Goal: Task Accomplishment & Management: Complete application form

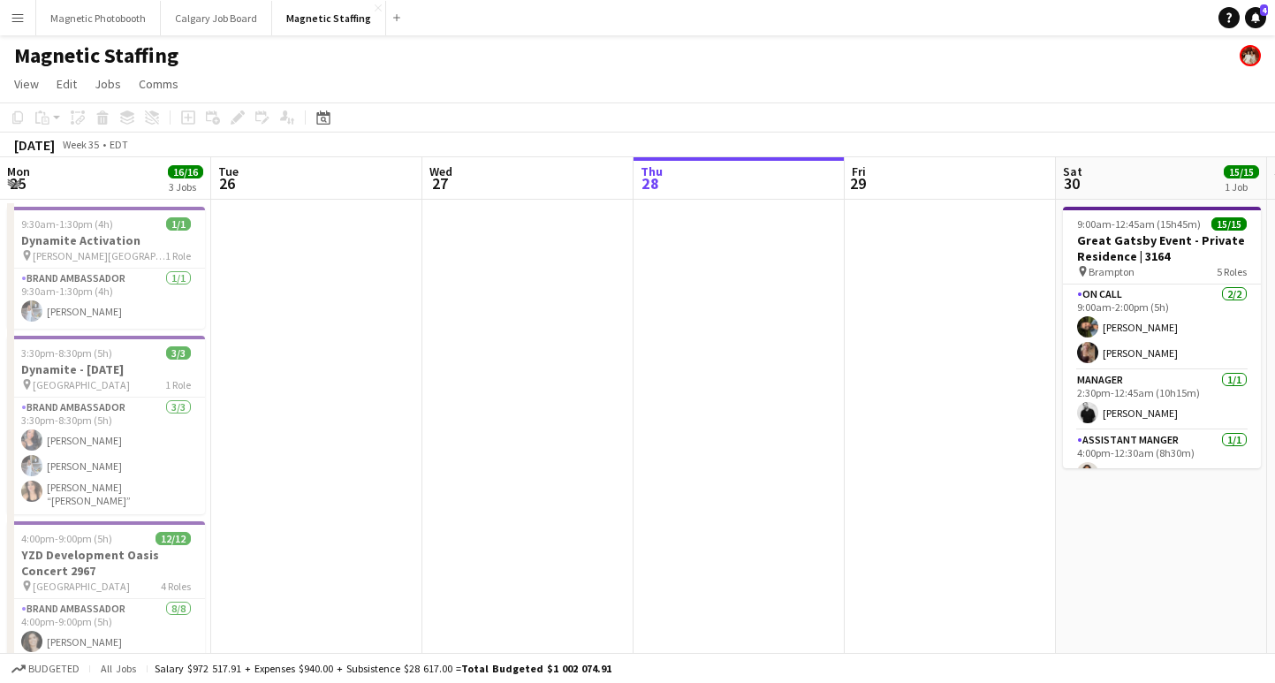
scroll to position [0, 422]
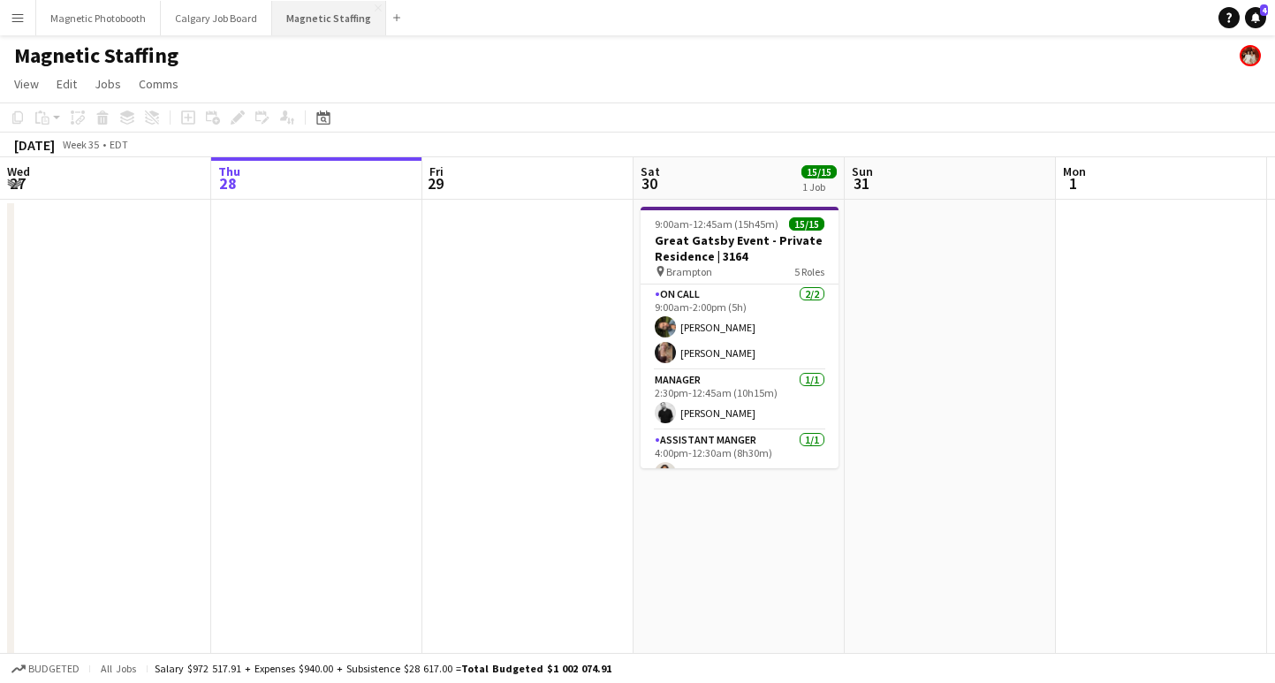
click at [310, 23] on button "Magnetic Staffing Close" at bounding box center [329, 18] width 114 height 34
click at [95, 11] on button "Magnetic Photobooth Close" at bounding box center [98, 18] width 125 height 34
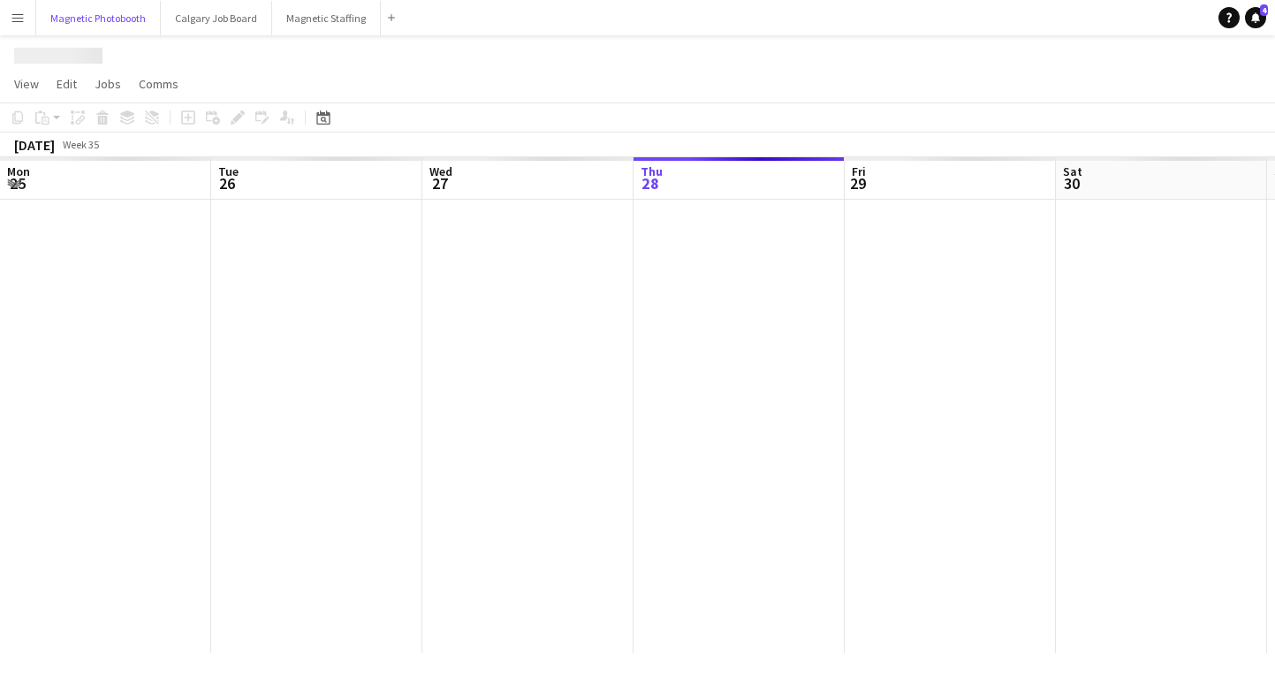
scroll to position [0, 422]
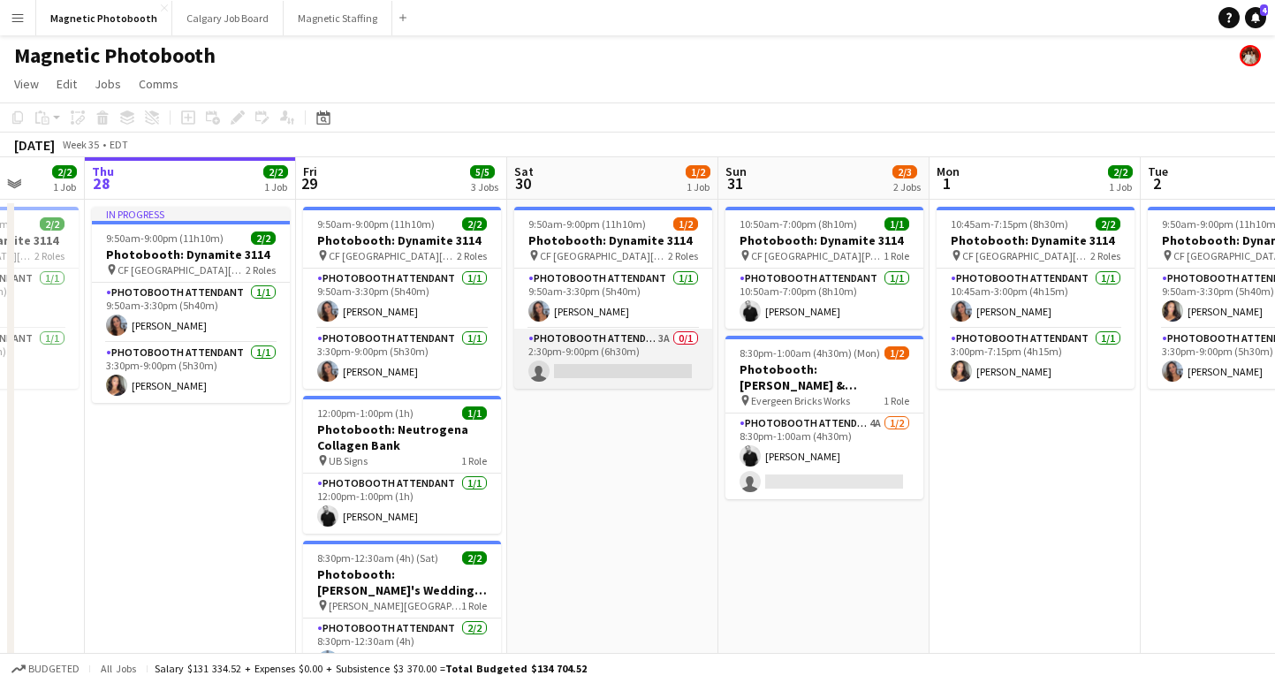
click at [612, 367] on app-card-role "Photobooth Attendant 3A 0/1 2:30pm-9:00pm (6h30m) single-neutral-actions" at bounding box center [613, 359] width 198 height 60
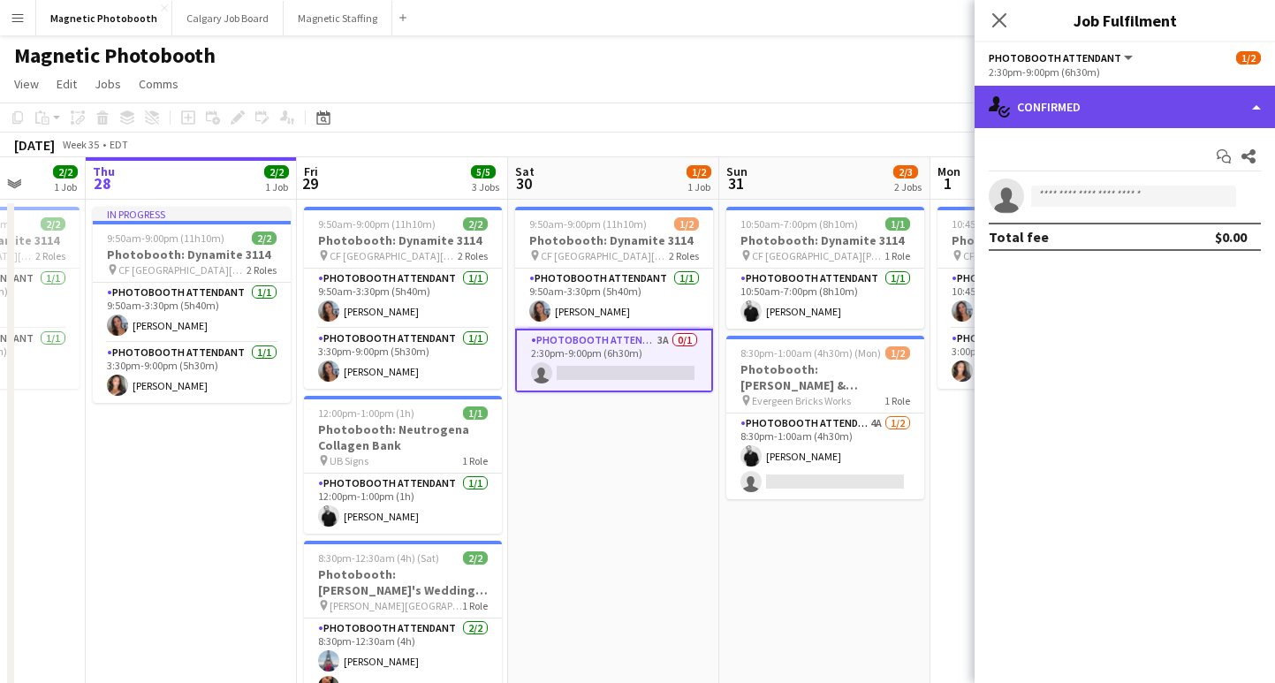
click at [1054, 113] on div "single-neutral-actions-check-2 Confirmed" at bounding box center [1124, 107] width 300 height 42
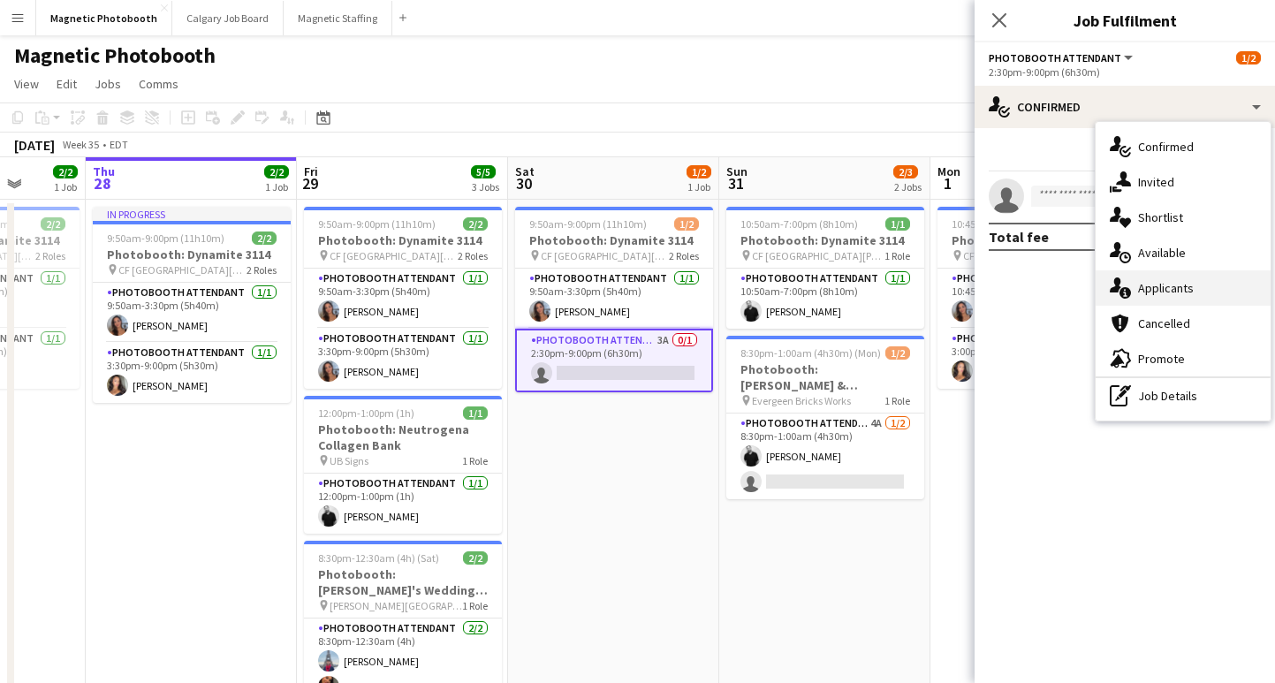
click at [1213, 287] on div "single-neutral-actions-information Applicants" at bounding box center [1182, 287] width 175 height 35
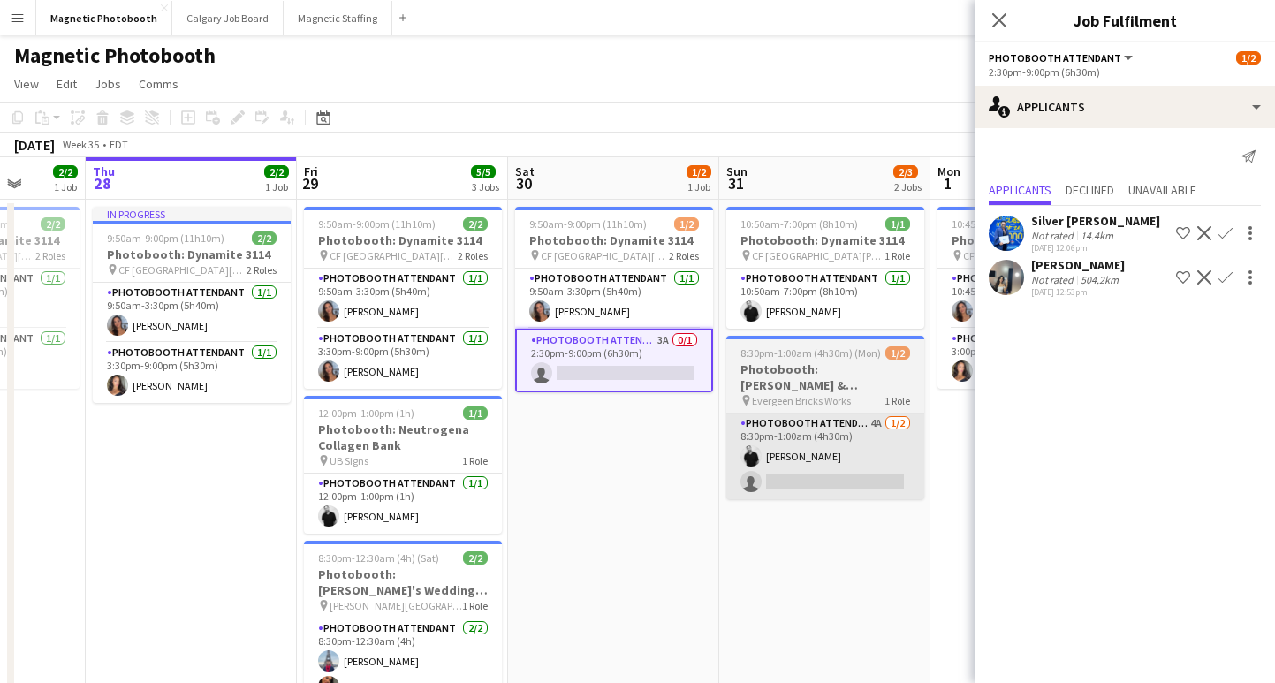
click at [809, 495] on app-card-role "Photobooth Attendant 4A [DATE] 8:30pm-1:00am (4h30m) [PERSON_NAME] single-neutr…" at bounding box center [825, 456] width 198 height 86
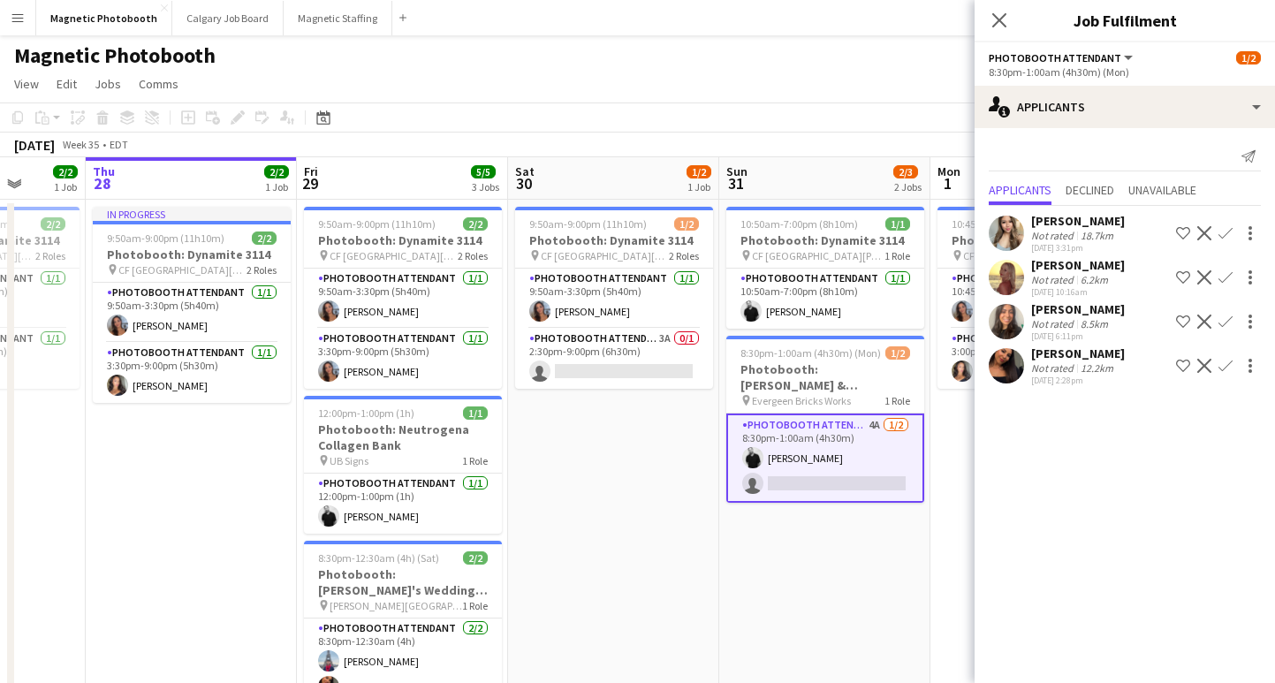
click at [1221, 367] on app-icon "Confirm" at bounding box center [1225, 366] width 14 height 14
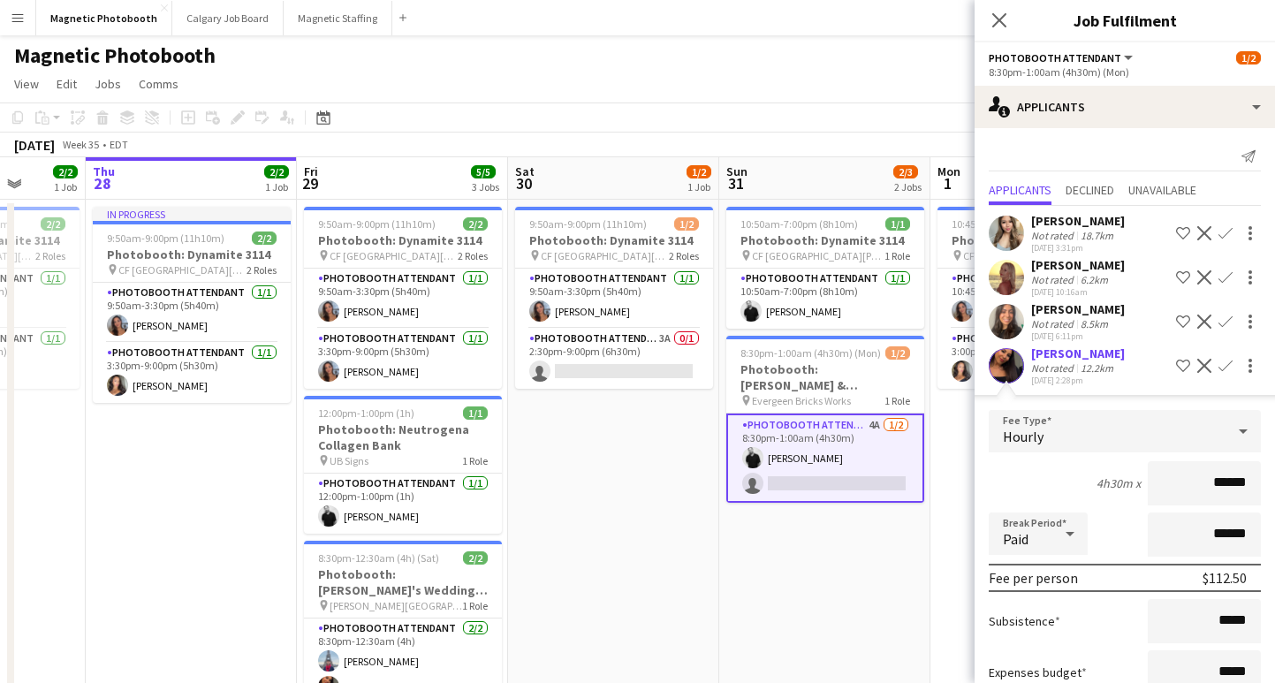
scroll to position [122, 0]
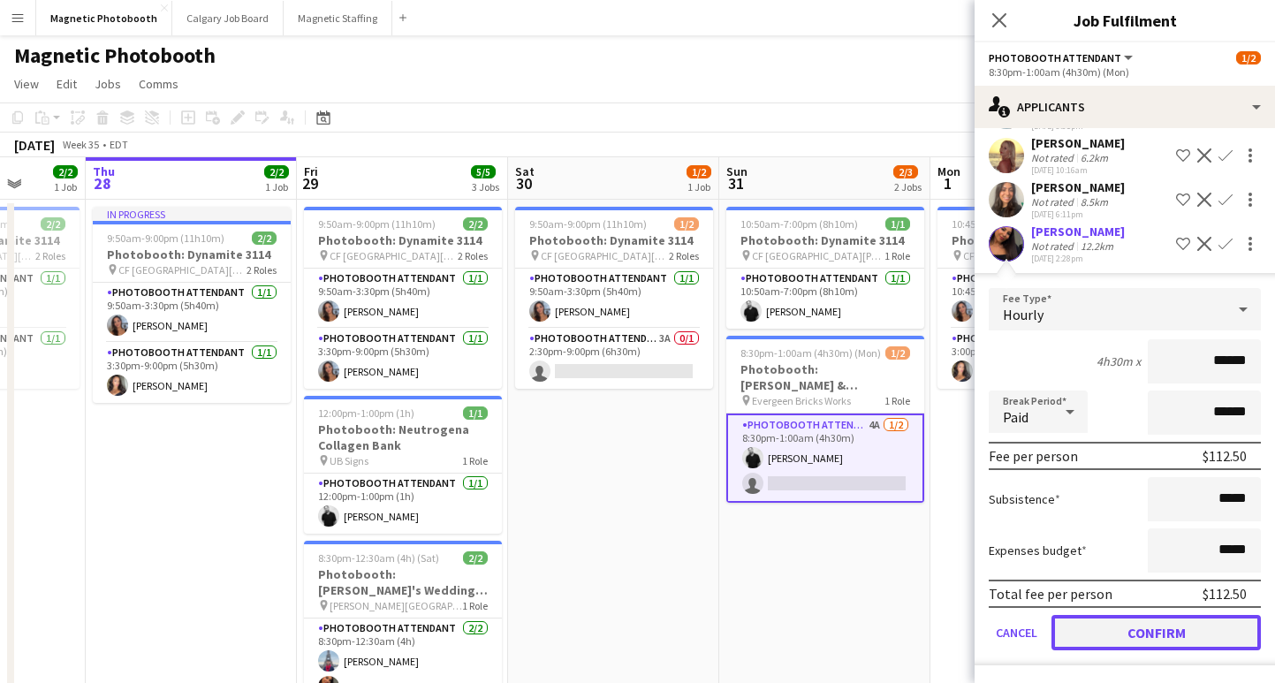
click at [1097, 638] on button "Confirm" at bounding box center [1155, 632] width 209 height 35
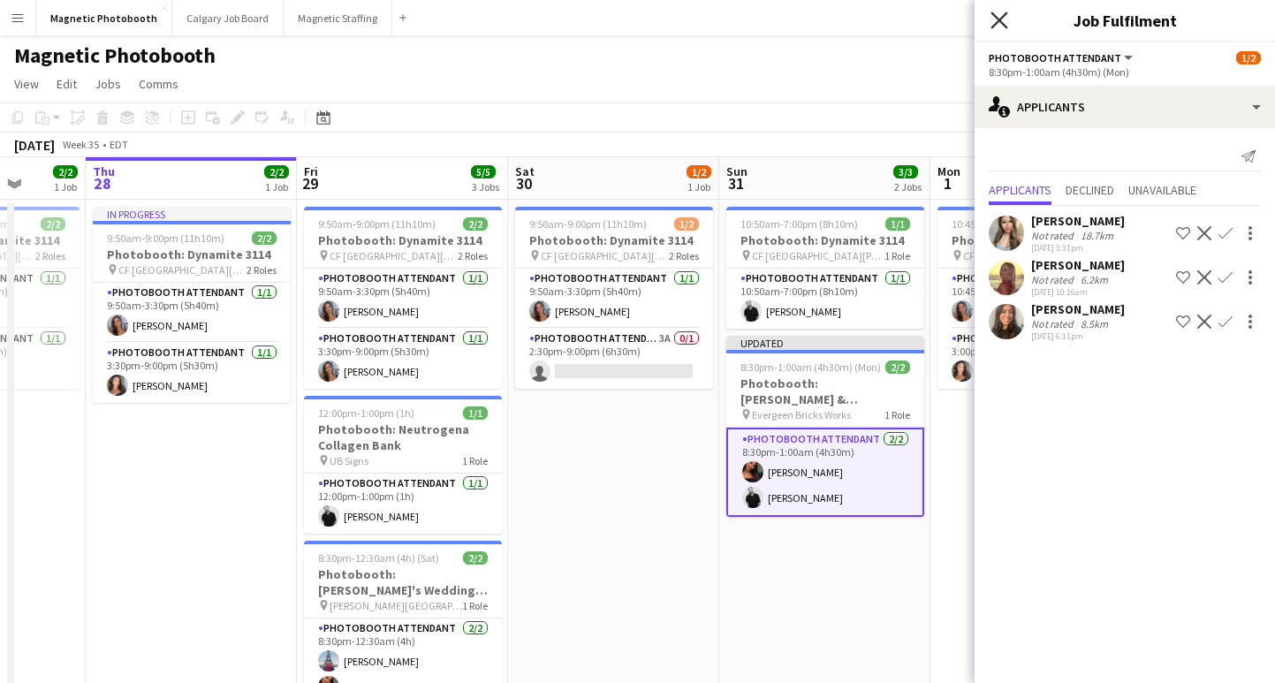
click at [995, 27] on icon "Close pop-in" at bounding box center [998, 19] width 17 height 17
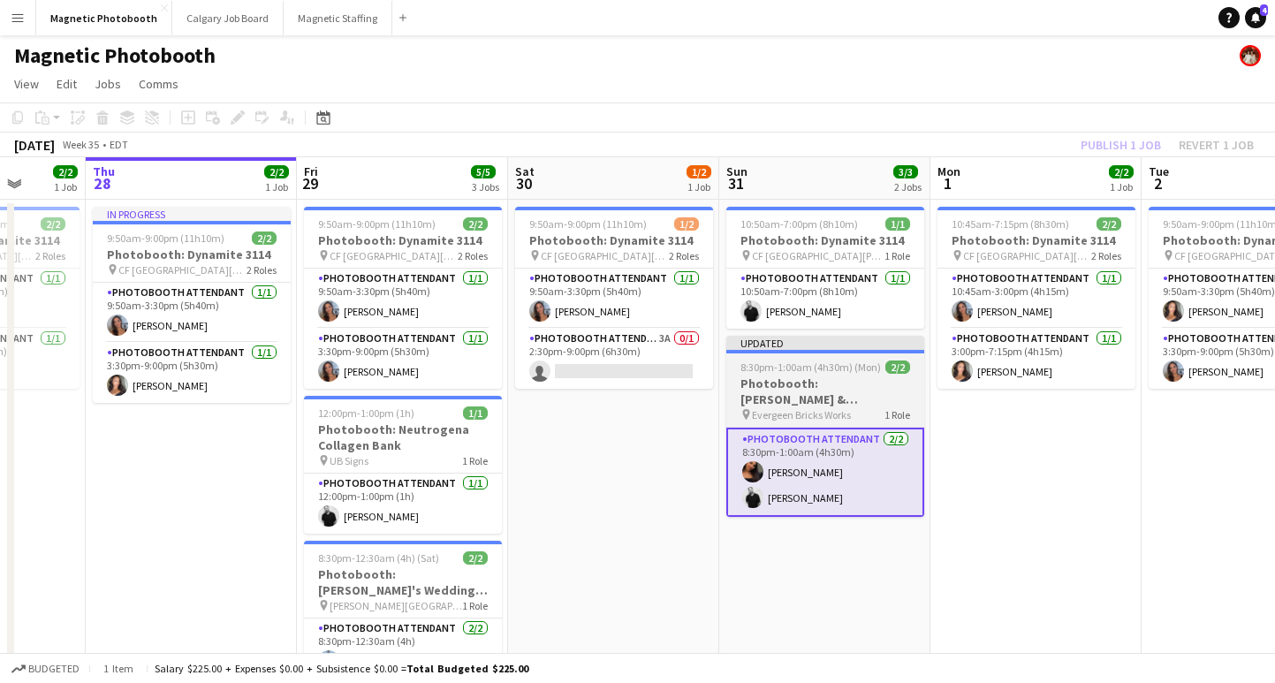
click at [778, 390] on h3 "Photobooth: [PERSON_NAME] & [PERSON_NAME]'s Wedding 2881" at bounding box center [825, 391] width 198 height 32
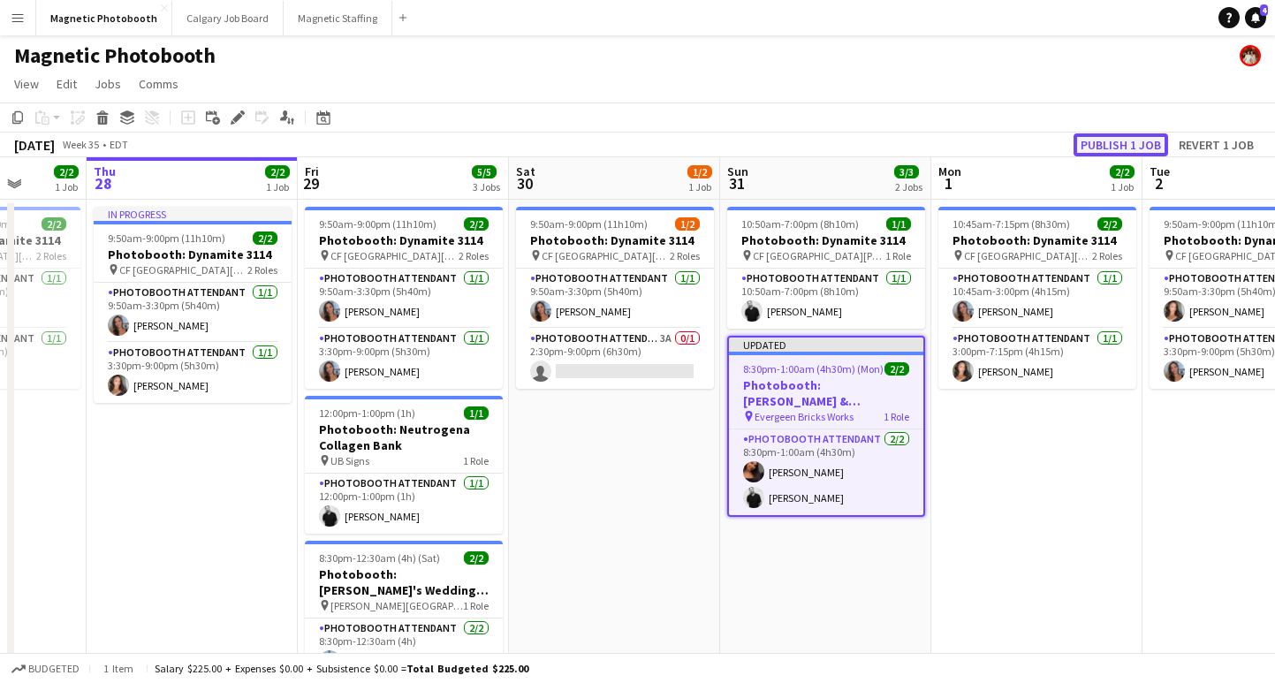
click at [1146, 145] on button "Publish 1 job" at bounding box center [1120, 144] width 95 height 23
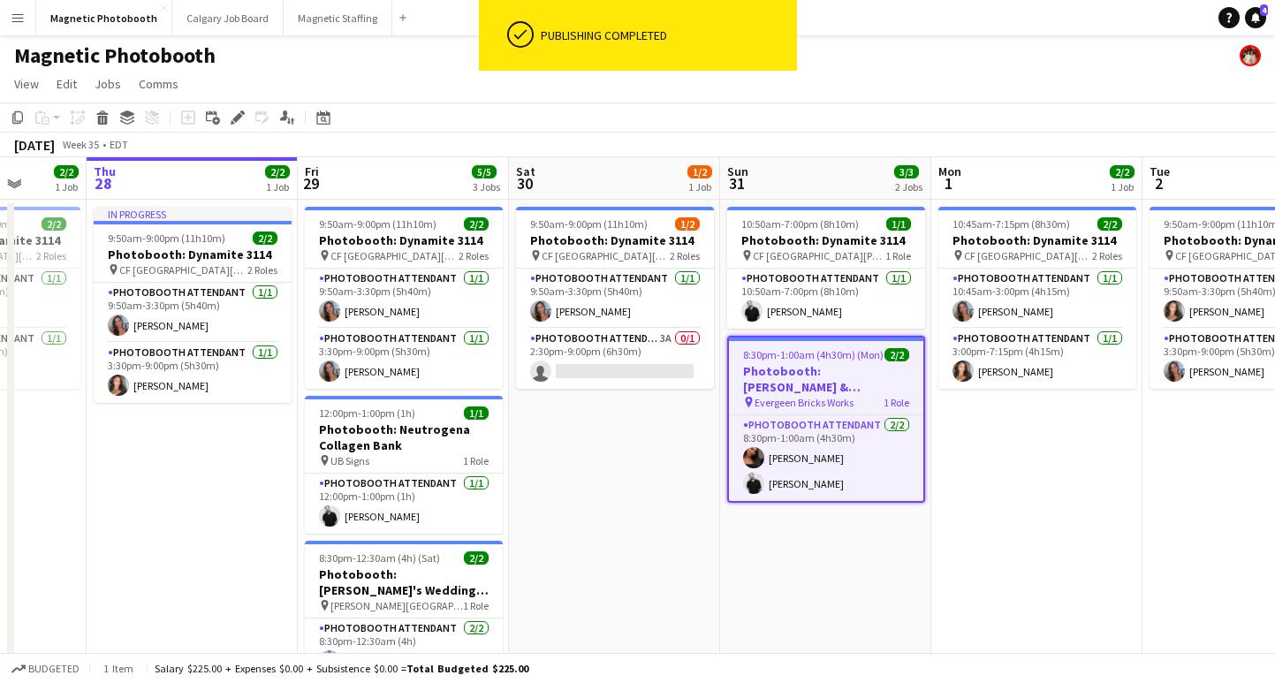
click at [548, 449] on app-date-cell "9:50am-9:00pm (11h10m) 1/2 Photobooth: Dynamite 3114 pin [GEOGRAPHIC_DATA][PERS…" at bounding box center [614, 480] width 211 height 560
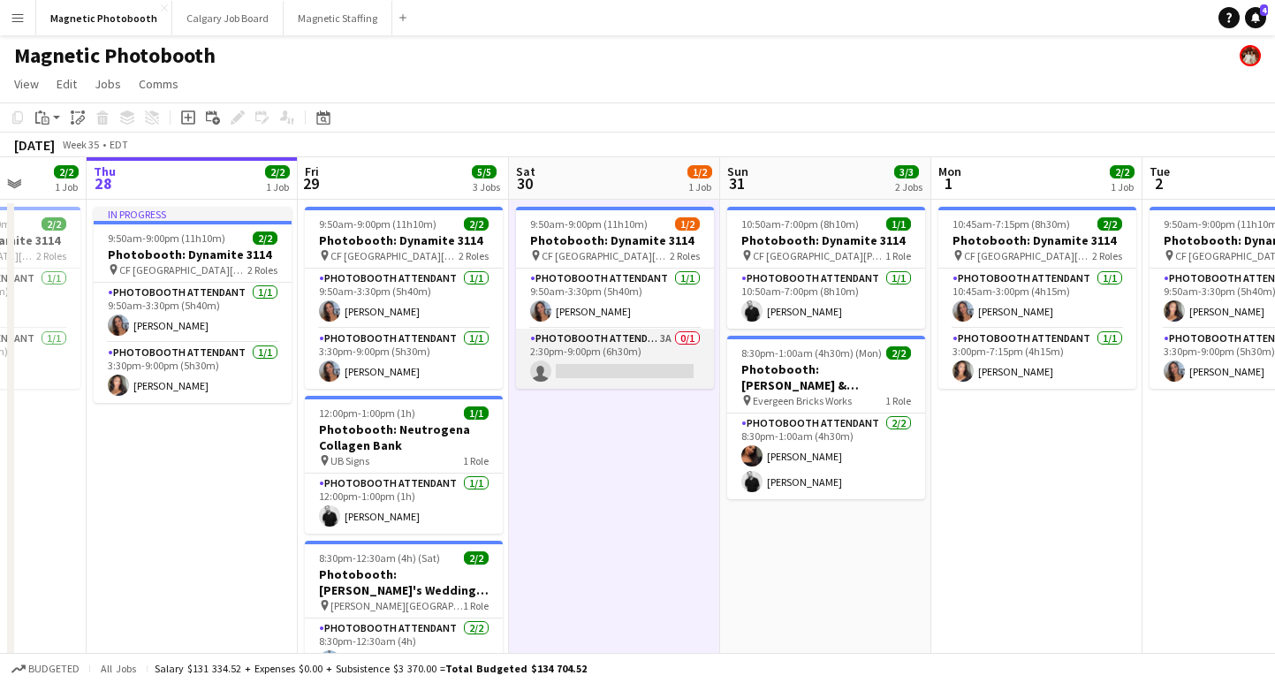
click at [602, 355] on app-card-role "Photobooth Attendant 3A 0/1 2:30pm-9:00pm (6h30m) single-neutral-actions" at bounding box center [615, 359] width 198 height 60
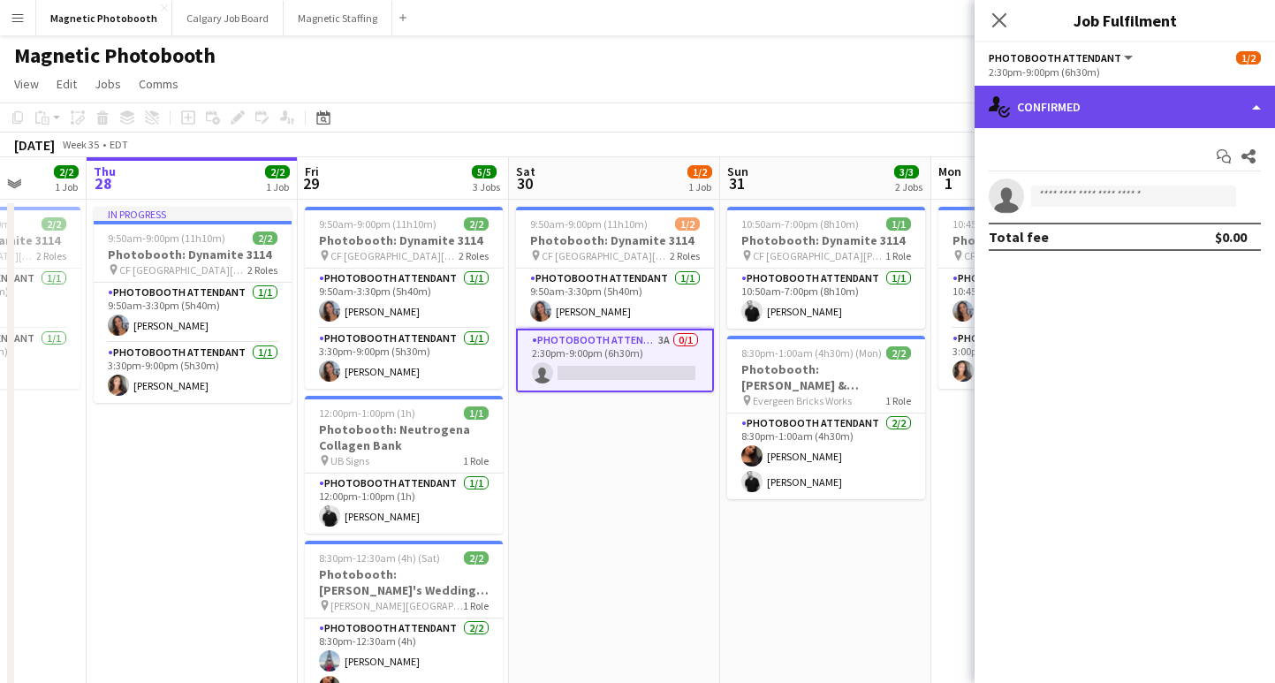
click at [1077, 104] on div "single-neutral-actions-check-2 Confirmed" at bounding box center [1124, 107] width 300 height 42
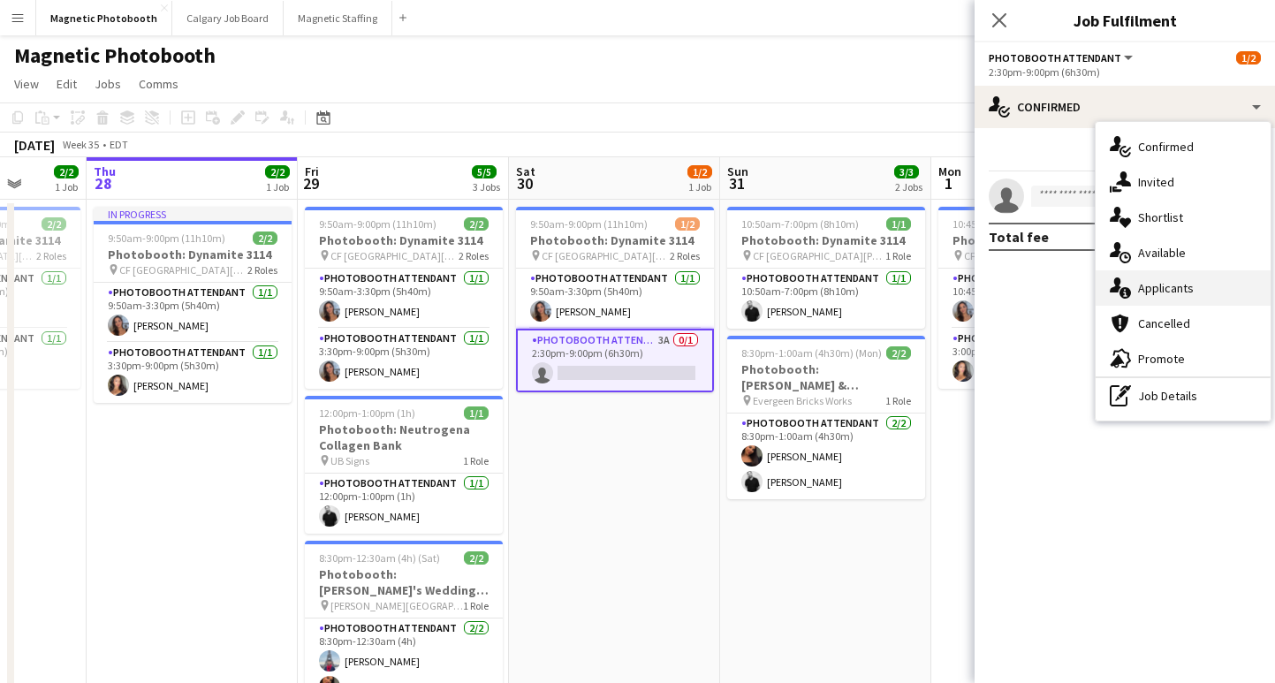
click at [1174, 282] on div "single-neutral-actions-information Applicants" at bounding box center [1182, 287] width 175 height 35
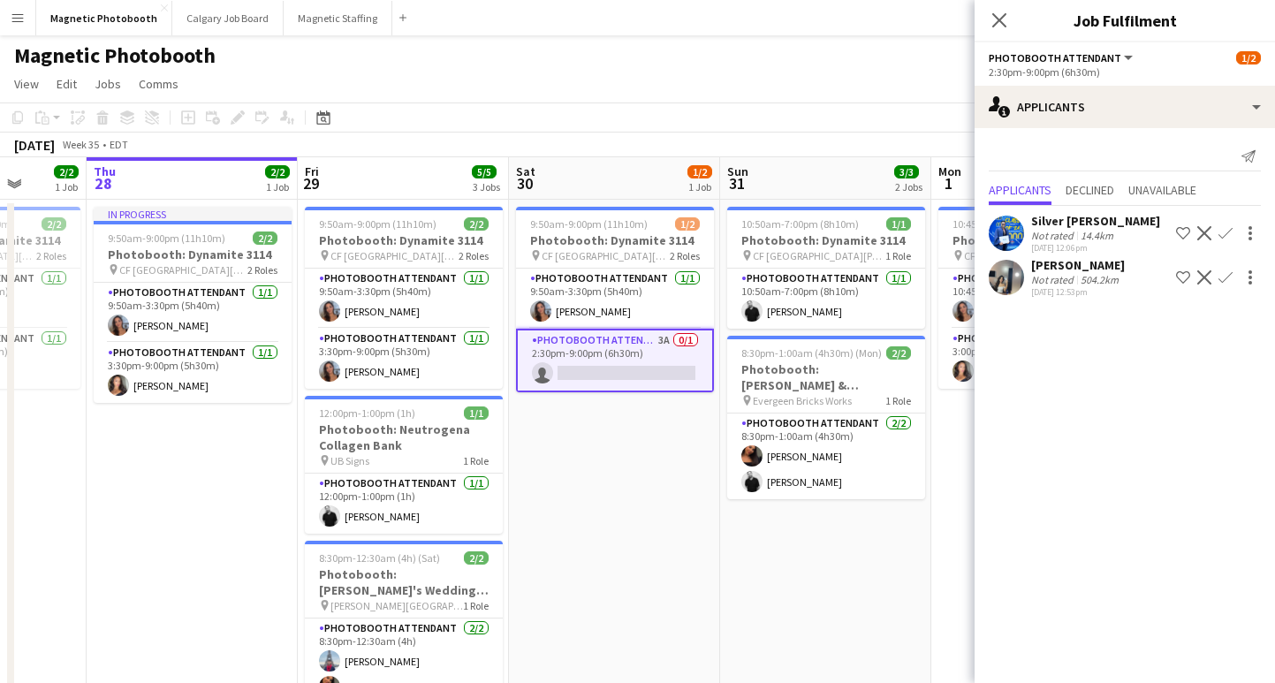
click at [1096, 281] on div "504.2km" at bounding box center [1099, 279] width 45 height 13
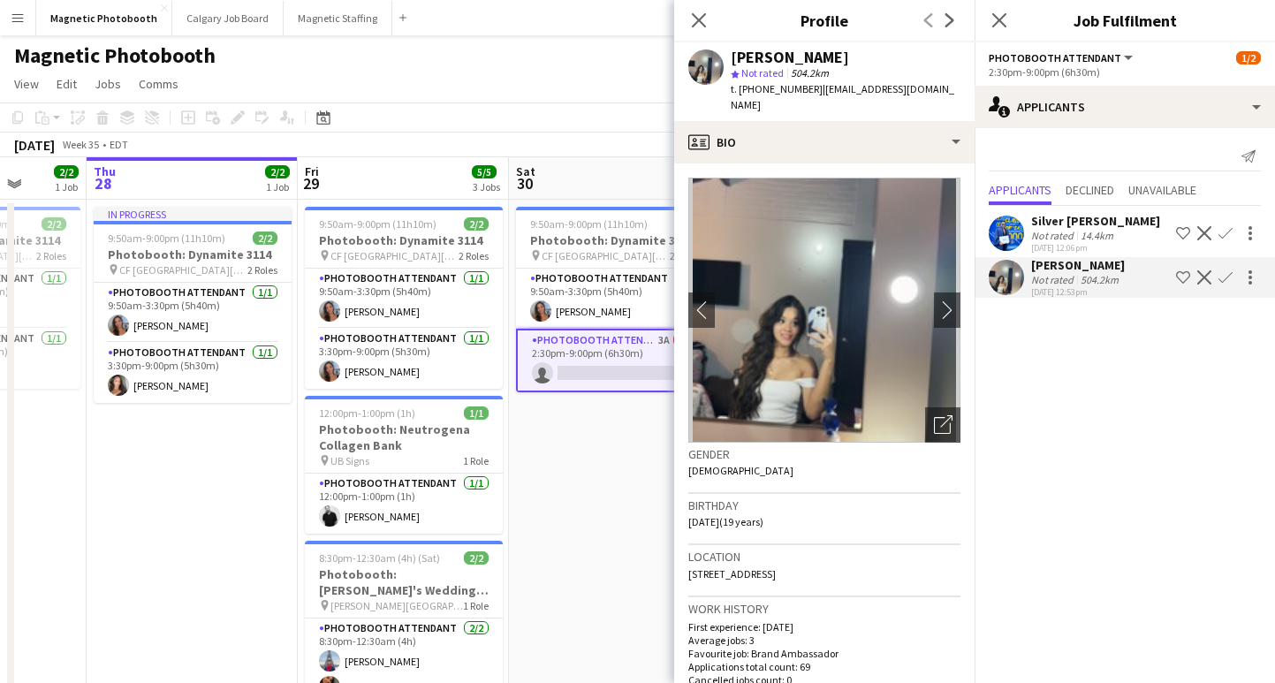
click at [1073, 230] on div "Not rated" at bounding box center [1054, 235] width 46 height 13
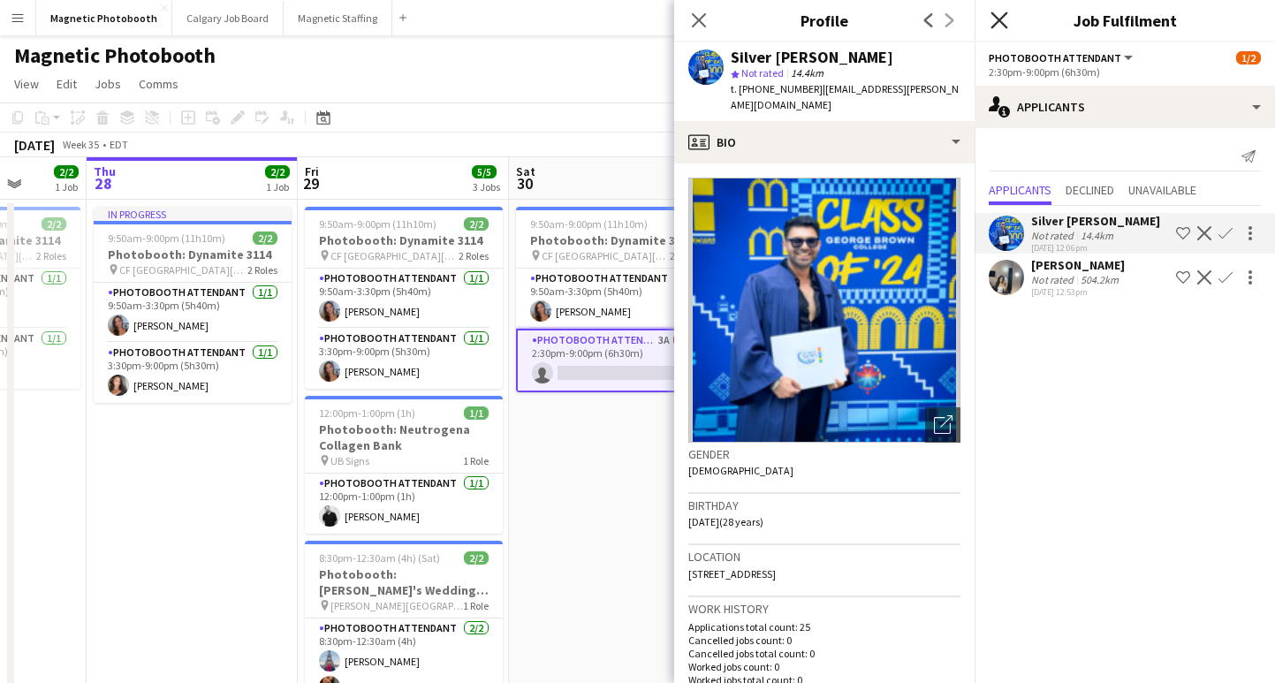
click at [1000, 19] on icon at bounding box center [998, 19] width 17 height 17
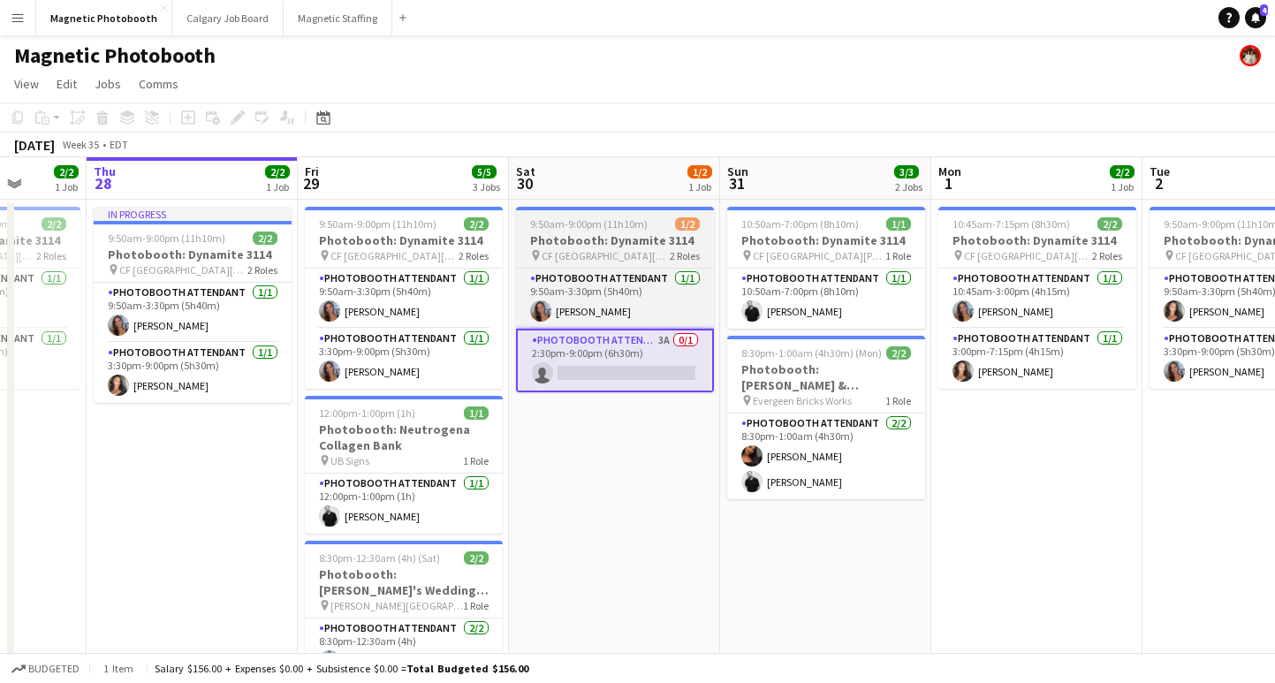
click at [568, 241] on h3 "Photobooth: Dynamite 3114" at bounding box center [615, 240] width 198 height 16
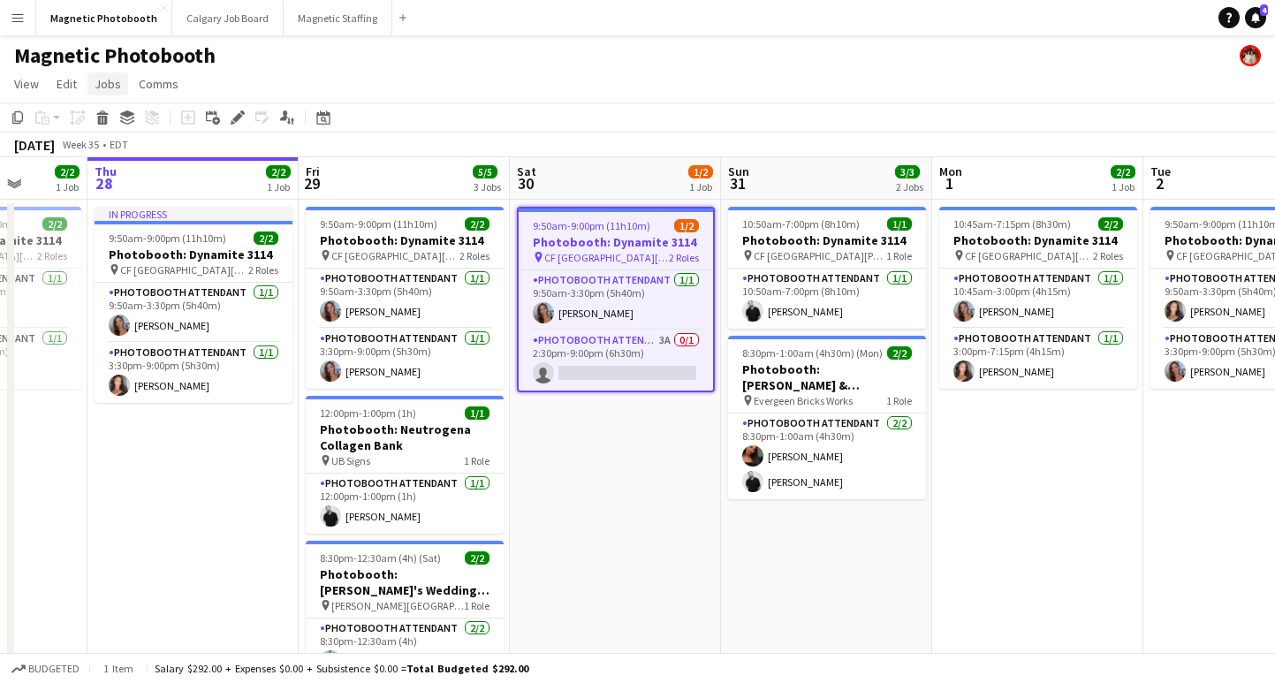
click at [119, 81] on link "Jobs" at bounding box center [107, 83] width 41 height 23
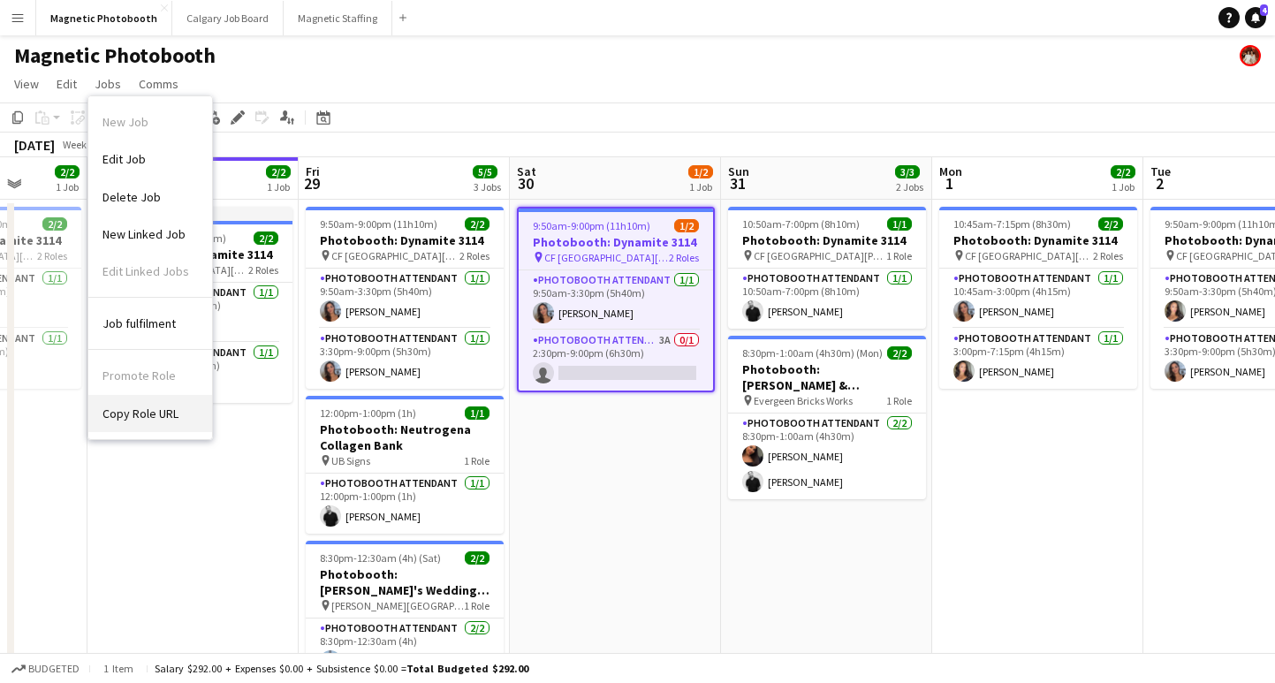
click at [121, 408] on span "Copy Role URL" at bounding box center [140, 413] width 76 height 16
type textarea "**********"
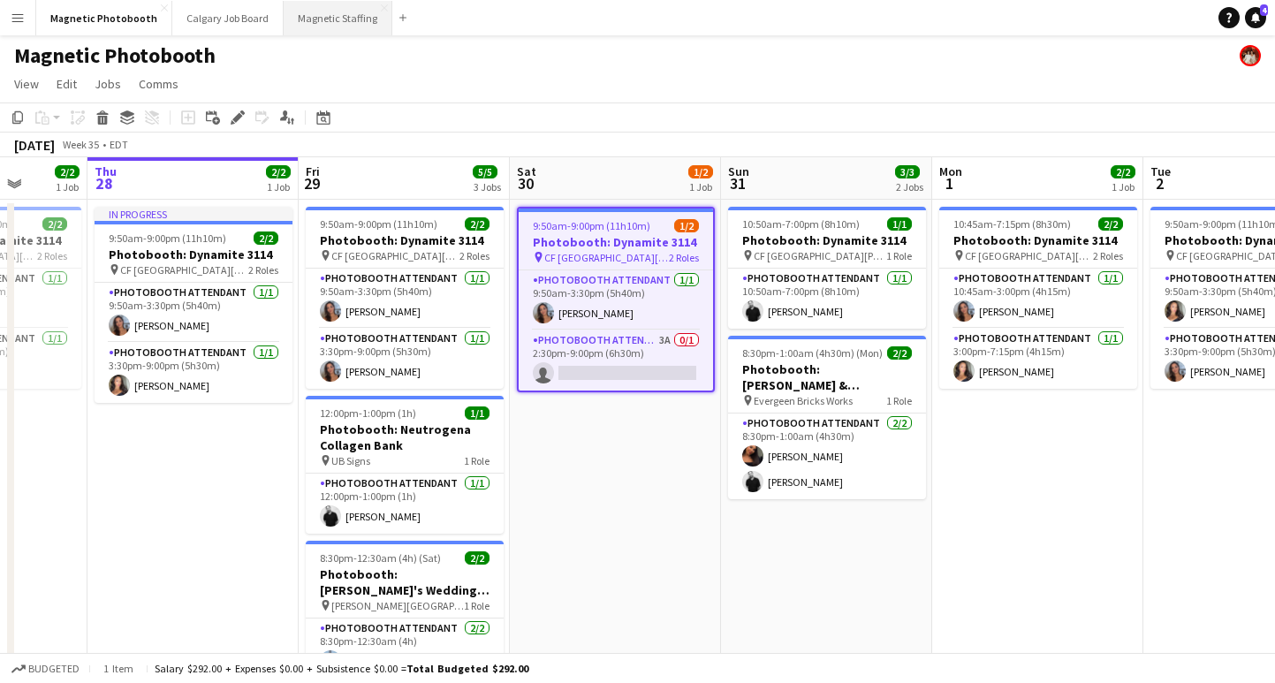
click at [327, 25] on button "Magnetic Staffing Close" at bounding box center [338, 18] width 109 height 34
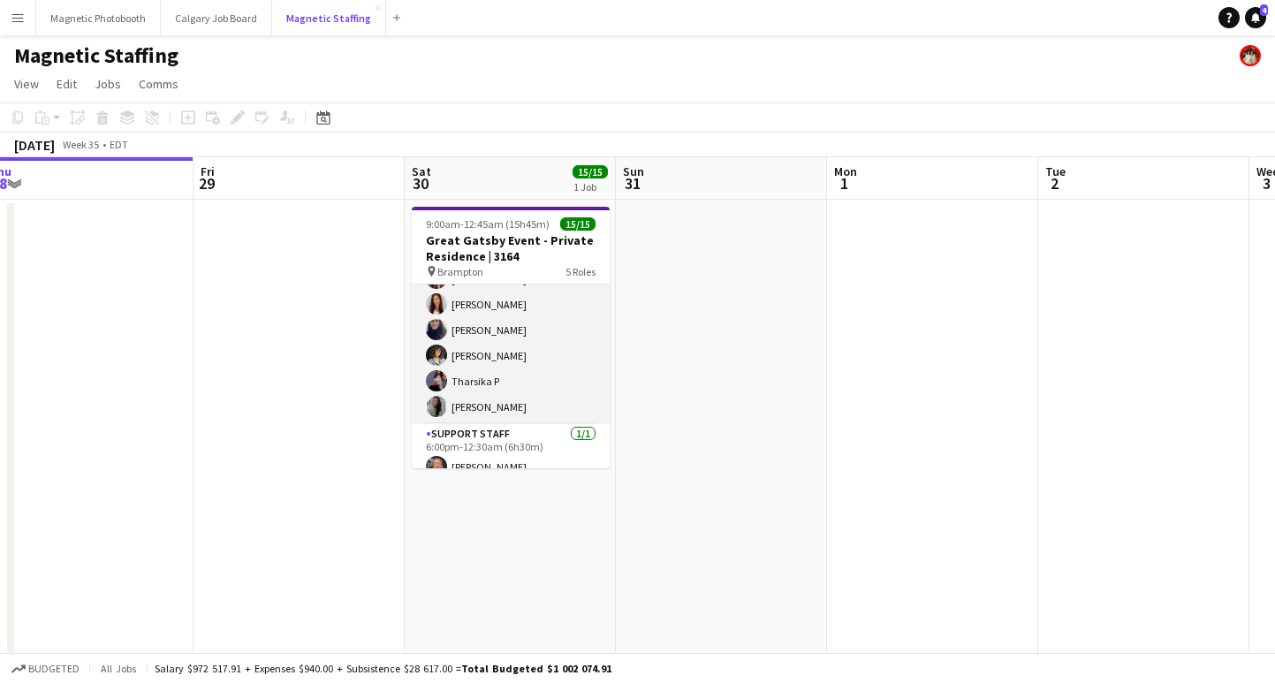
scroll to position [373, 0]
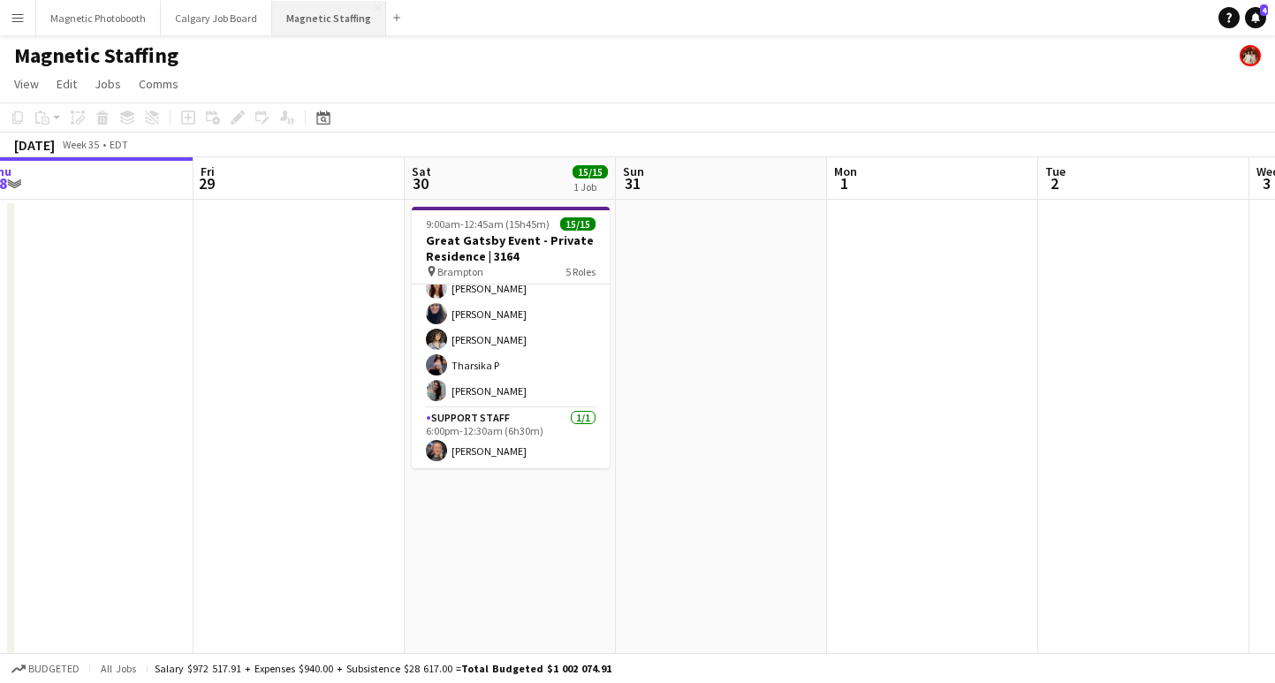
click at [300, 19] on button "Magnetic Staffing Close" at bounding box center [329, 18] width 114 height 34
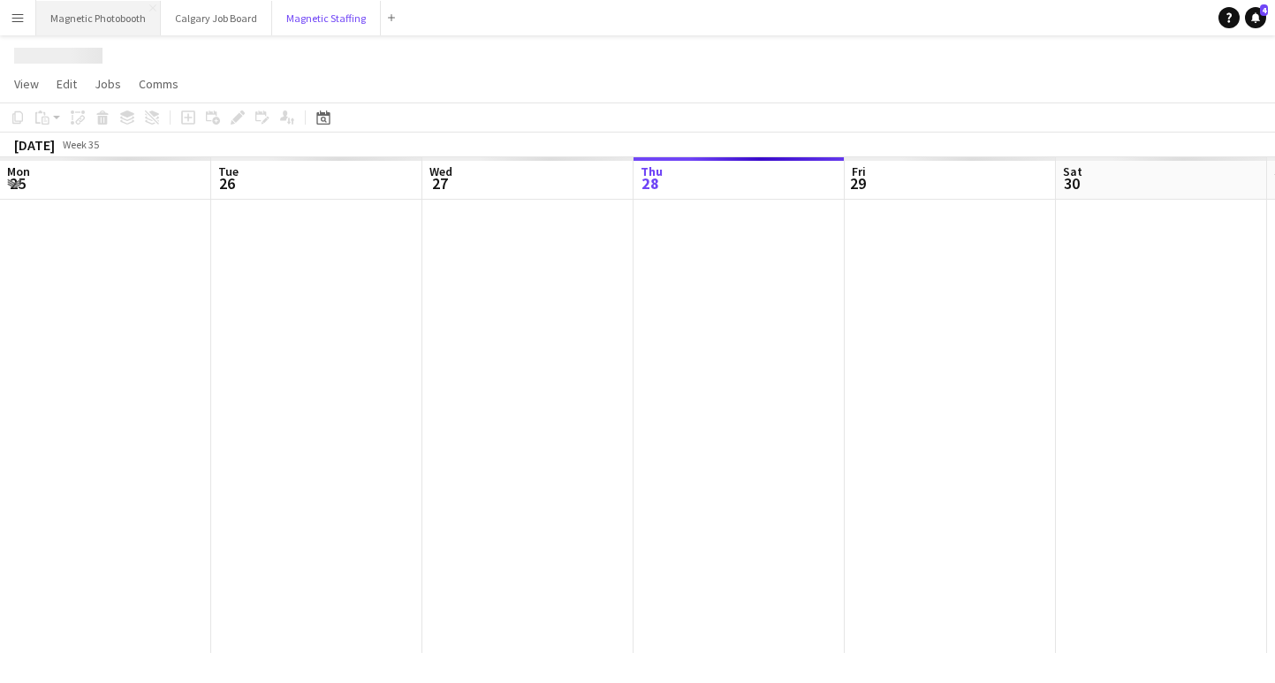
scroll to position [0, 422]
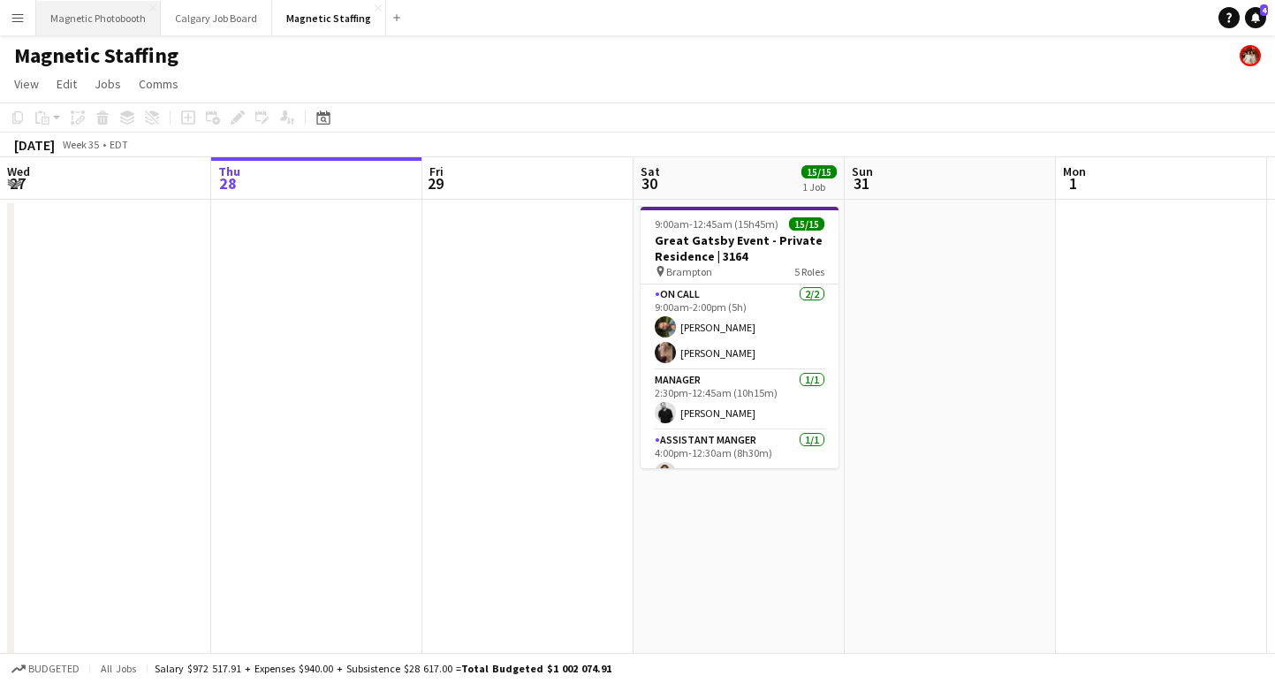
click at [111, 16] on button "Magnetic Photobooth Close" at bounding box center [98, 18] width 125 height 34
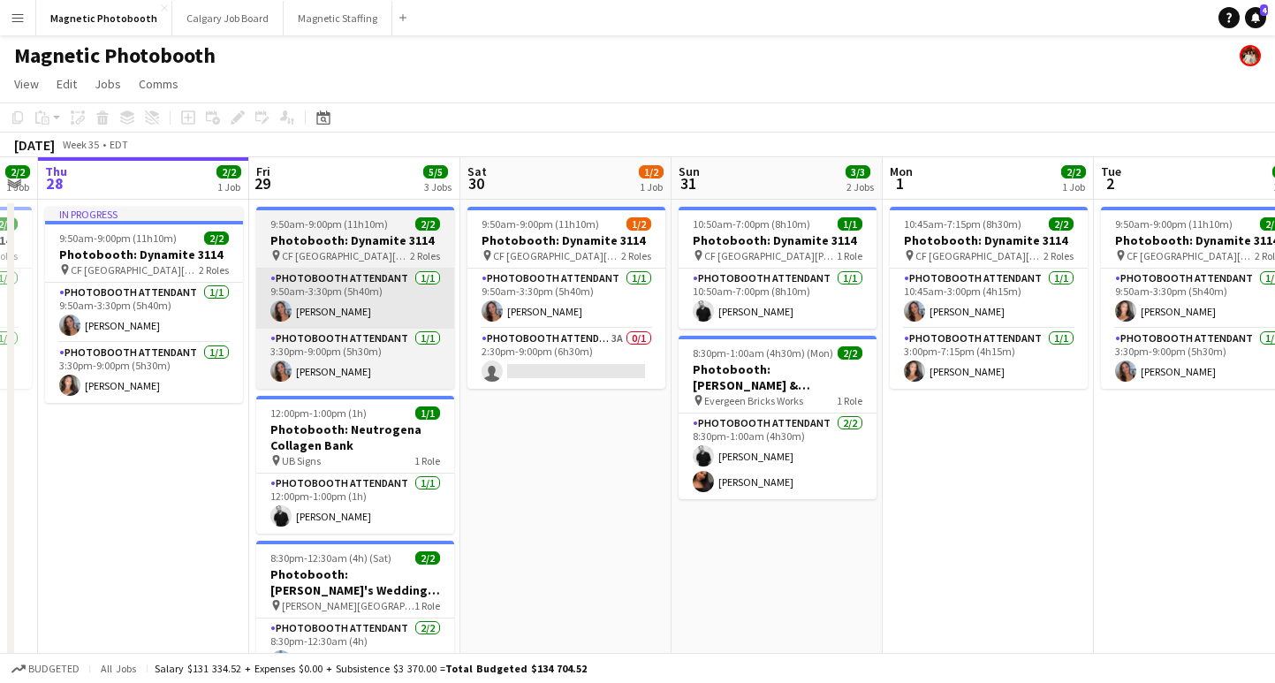
scroll to position [0, 644]
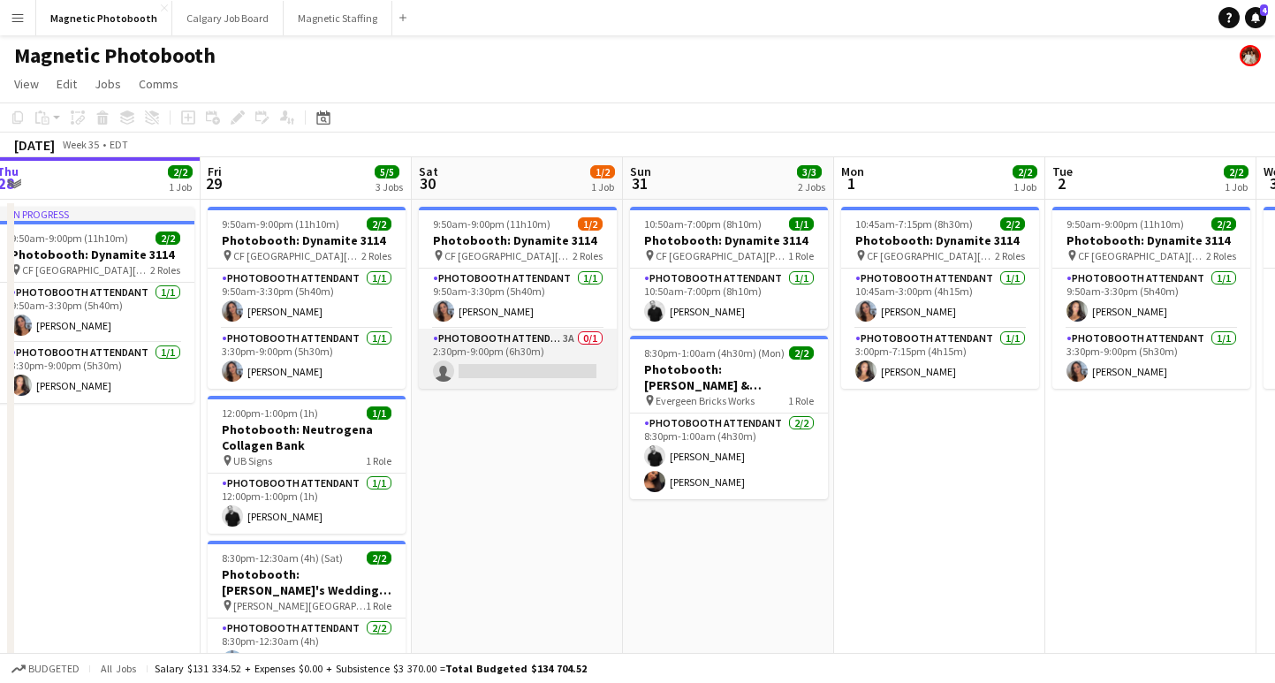
click at [553, 370] on app-card-role "Photobooth Attendant 3A 0/1 2:30pm-9:00pm (6h30m) single-neutral-actions" at bounding box center [518, 359] width 198 height 60
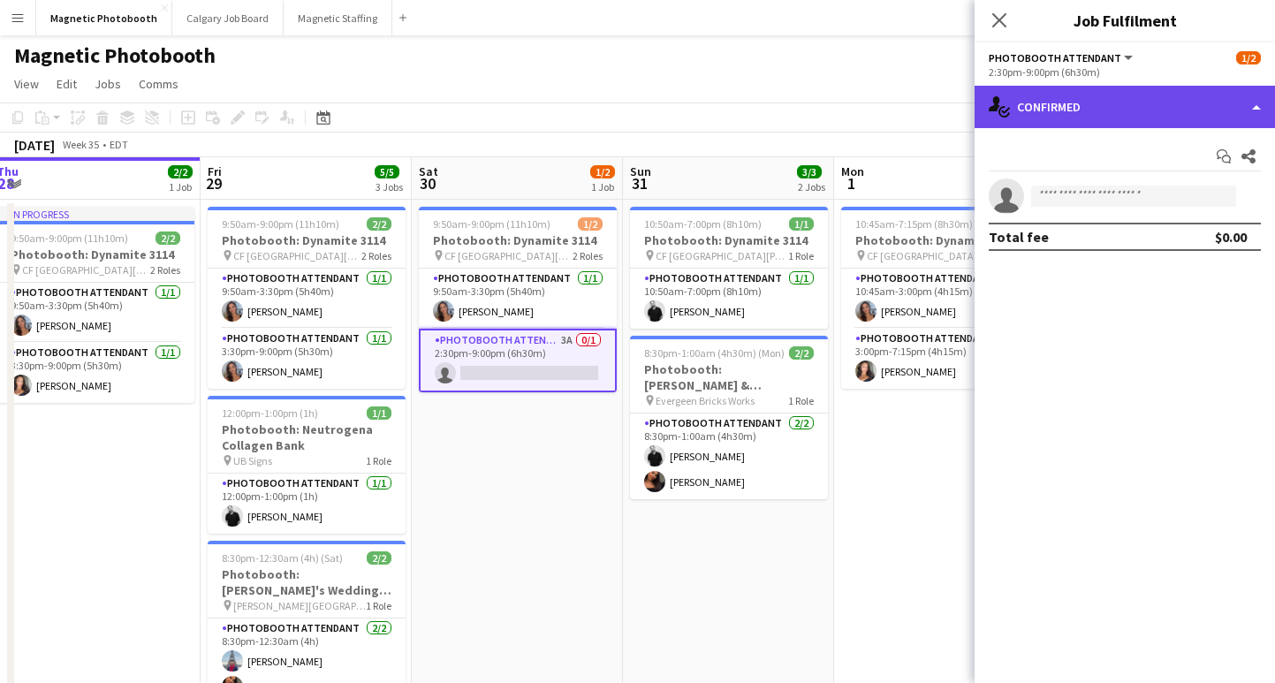
click at [1036, 122] on div "single-neutral-actions-check-2 Confirmed" at bounding box center [1124, 107] width 300 height 42
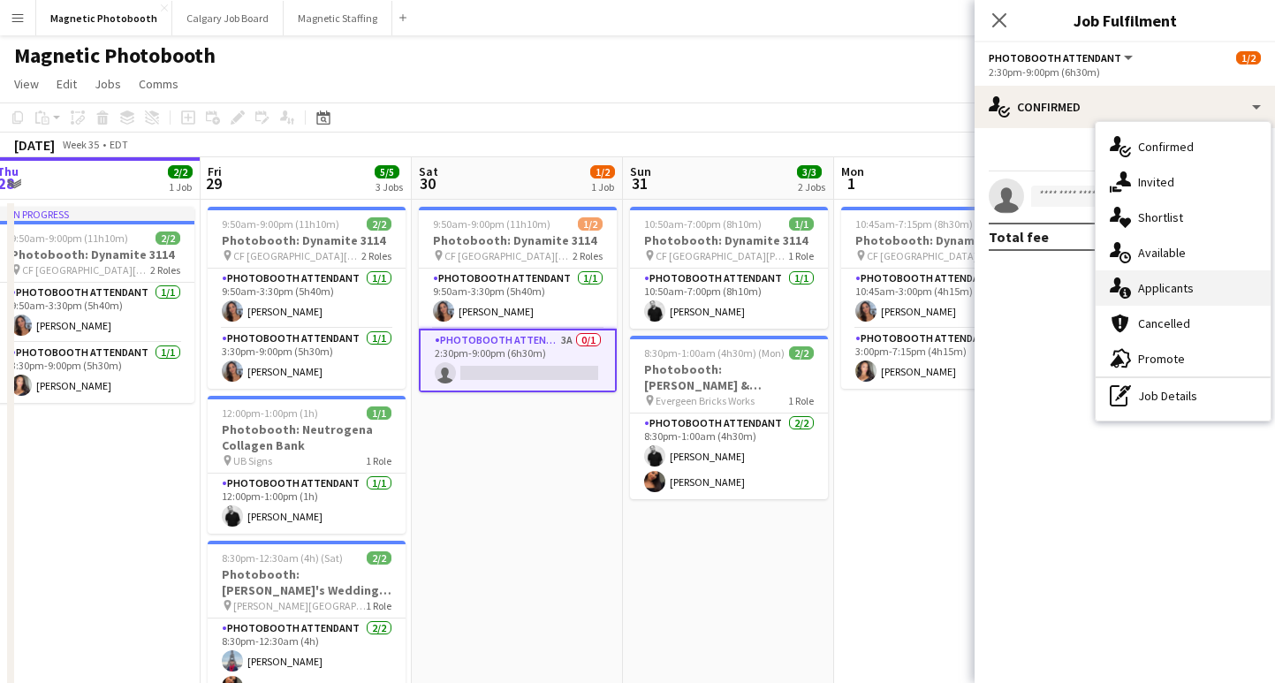
click at [1166, 291] on div "single-neutral-actions-information Applicants" at bounding box center [1182, 287] width 175 height 35
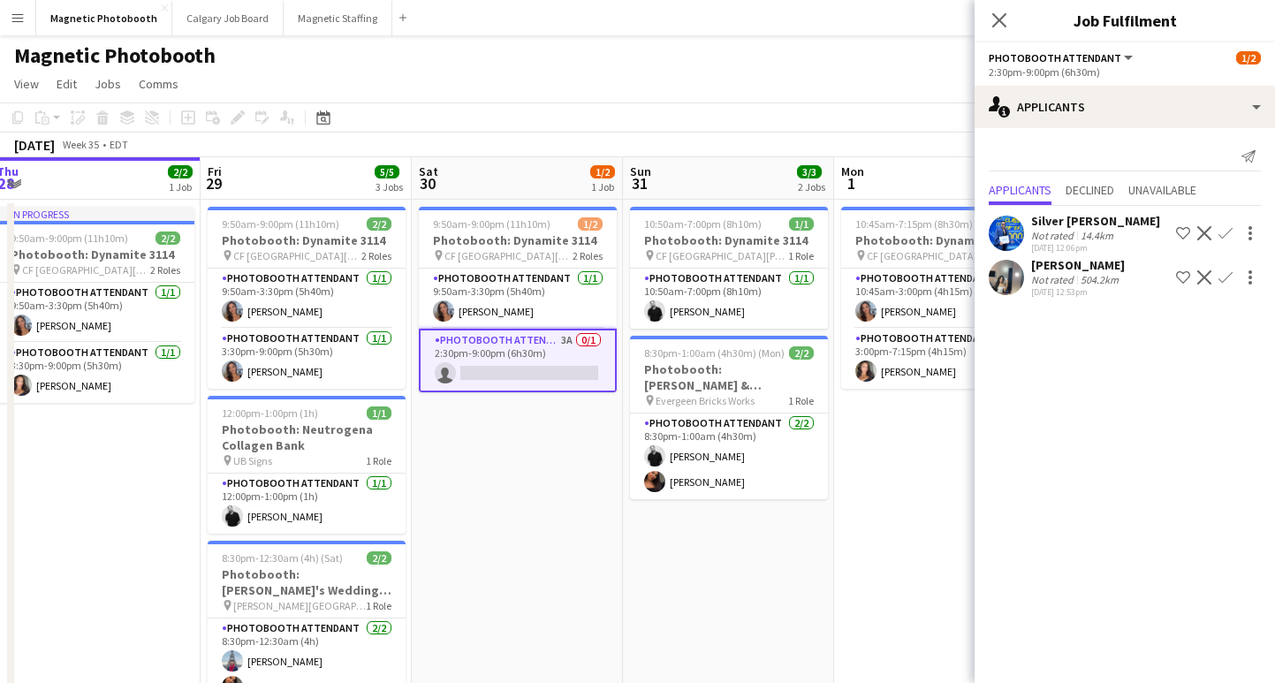
click at [575, 469] on app-date-cell "9:50am-9:00pm (11h10m) 1/2 Photobooth: Dynamite 3114 pin [GEOGRAPHIC_DATA][PERS…" at bounding box center [517, 480] width 211 height 560
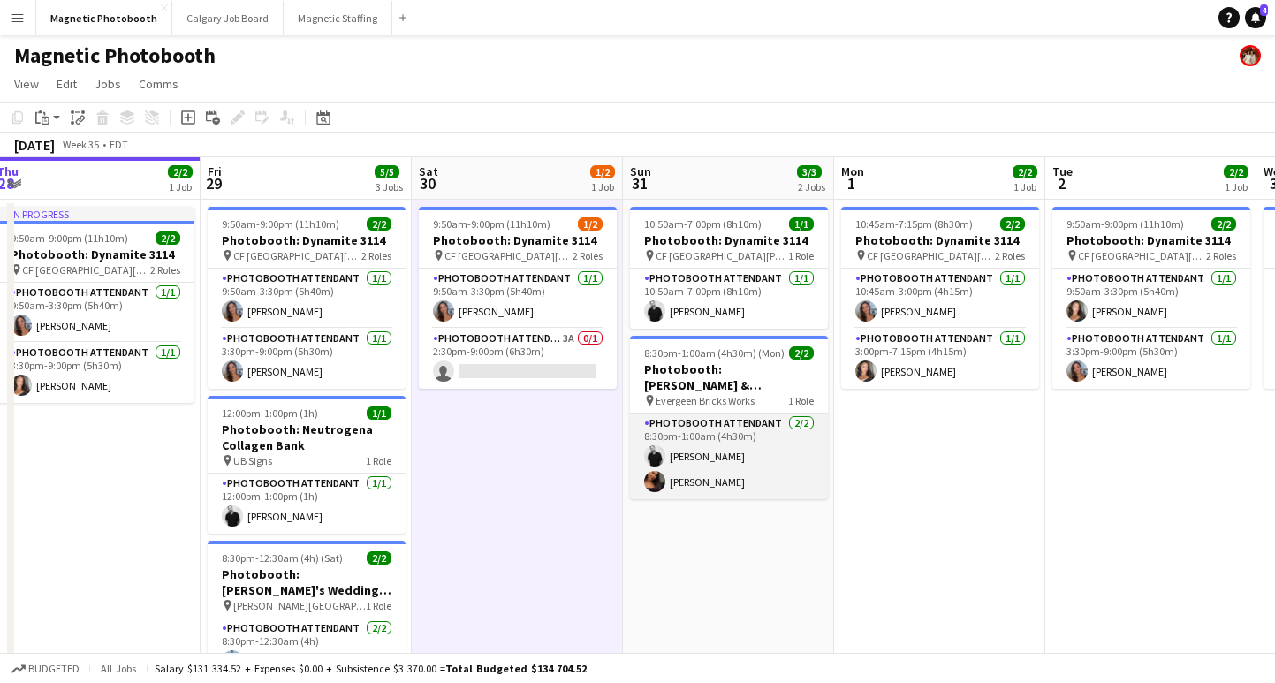
click at [697, 484] on app-card-role "Photobooth Attendant [DATE] 8:30pm-1:00am (4h30m) [PERSON_NAME] [PERSON_NAME]" at bounding box center [729, 456] width 198 height 86
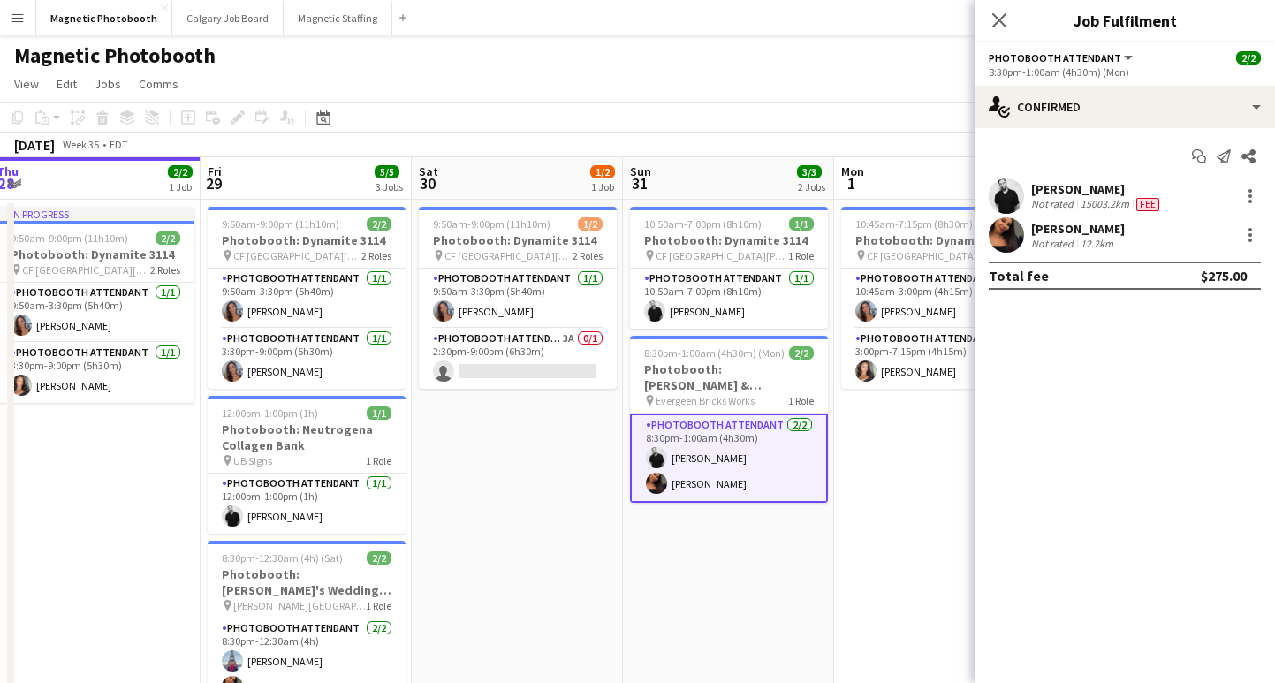
click at [1078, 238] on div "12.2km" at bounding box center [1097, 243] width 40 height 13
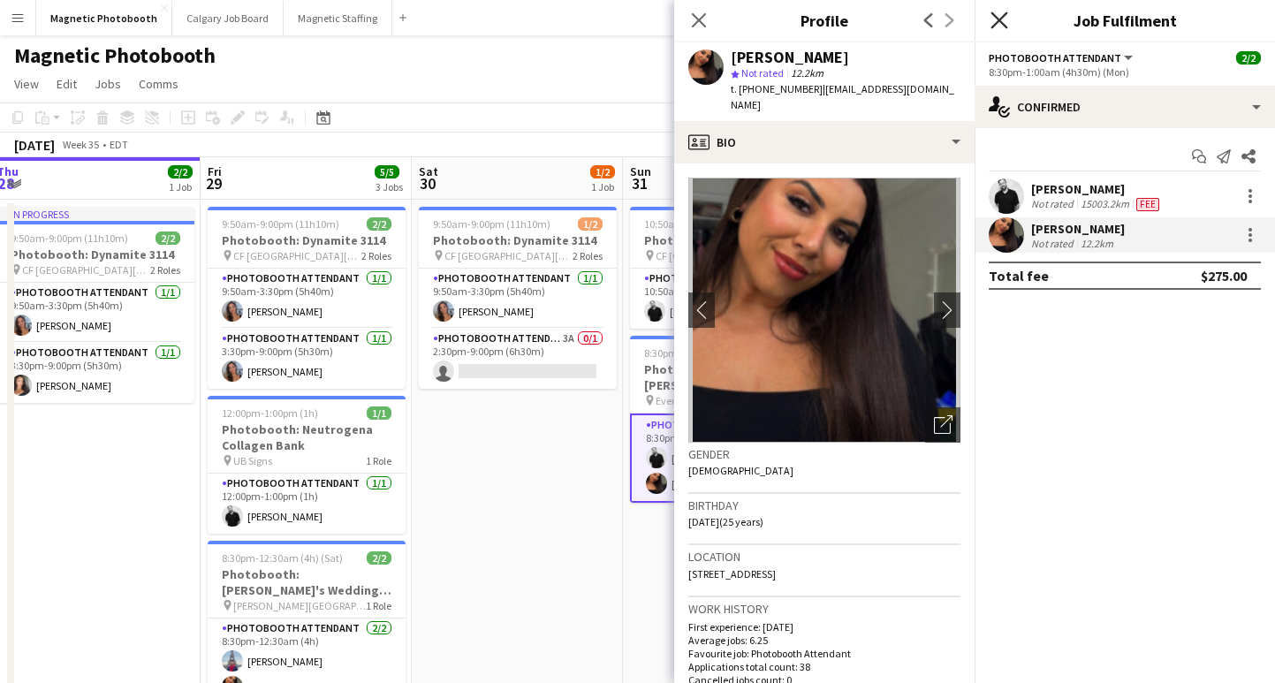
click at [1005, 12] on icon "Close pop-in" at bounding box center [998, 19] width 17 height 17
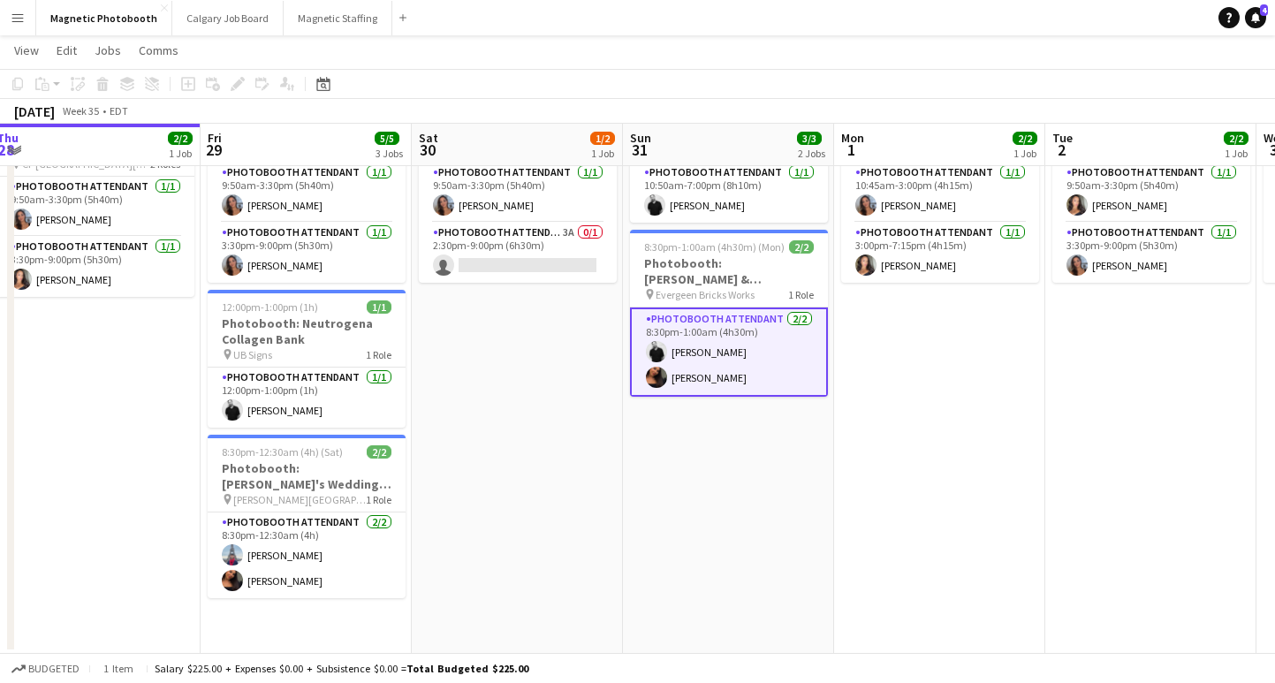
scroll to position [104, 0]
click at [541, 238] on app-card-role "Photobooth Attendant 3A 0/1 2:30pm-9:00pm (6h30m) single-neutral-actions" at bounding box center [518, 253] width 198 height 60
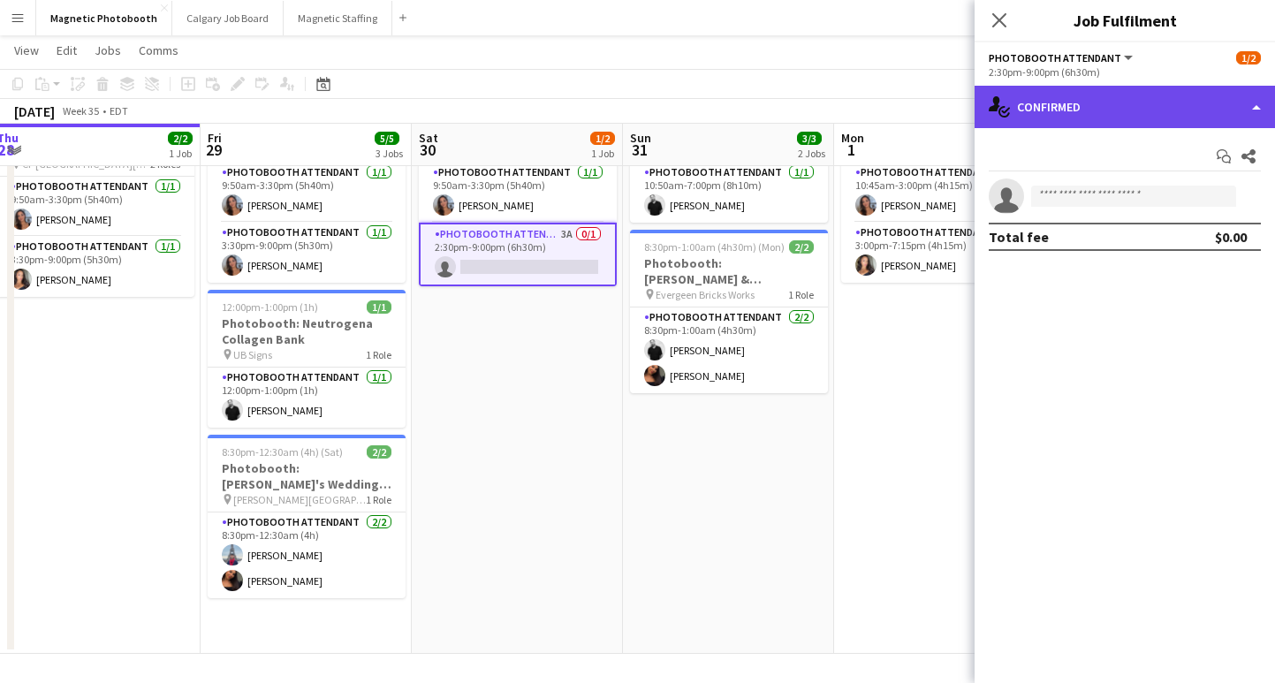
click at [1093, 124] on div "single-neutral-actions-check-2 Confirmed" at bounding box center [1124, 107] width 300 height 42
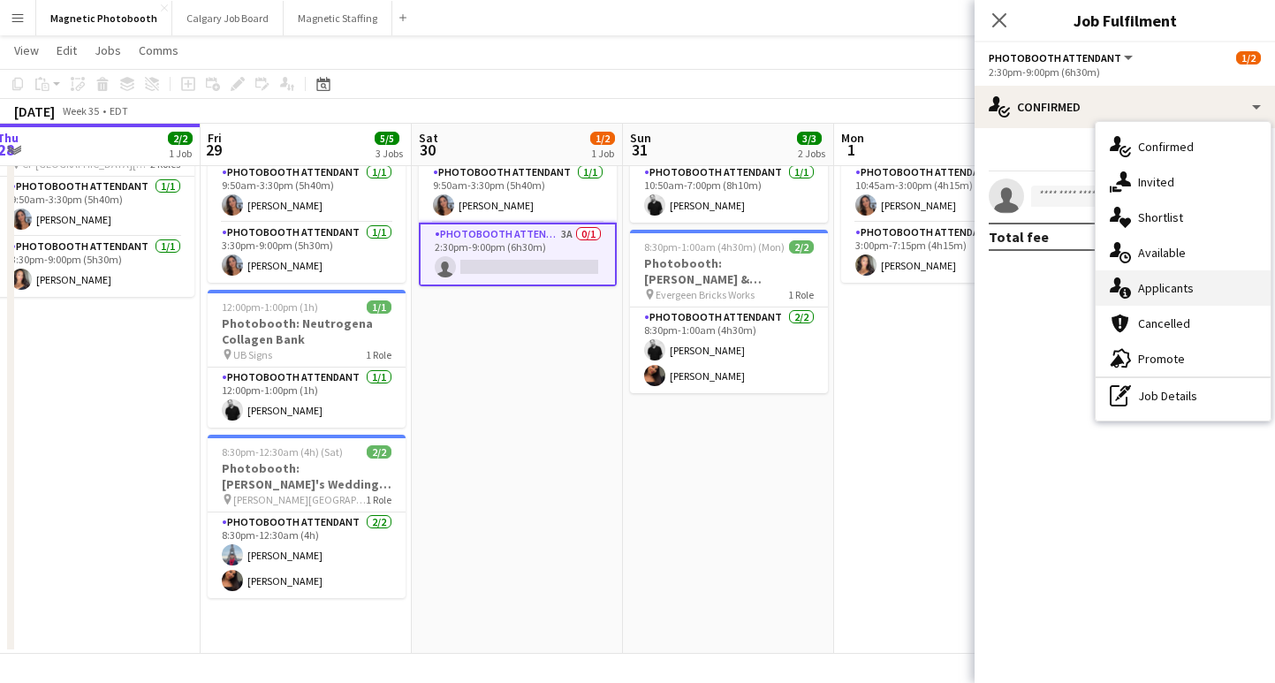
click at [1146, 292] on div "single-neutral-actions-information Applicants" at bounding box center [1182, 287] width 175 height 35
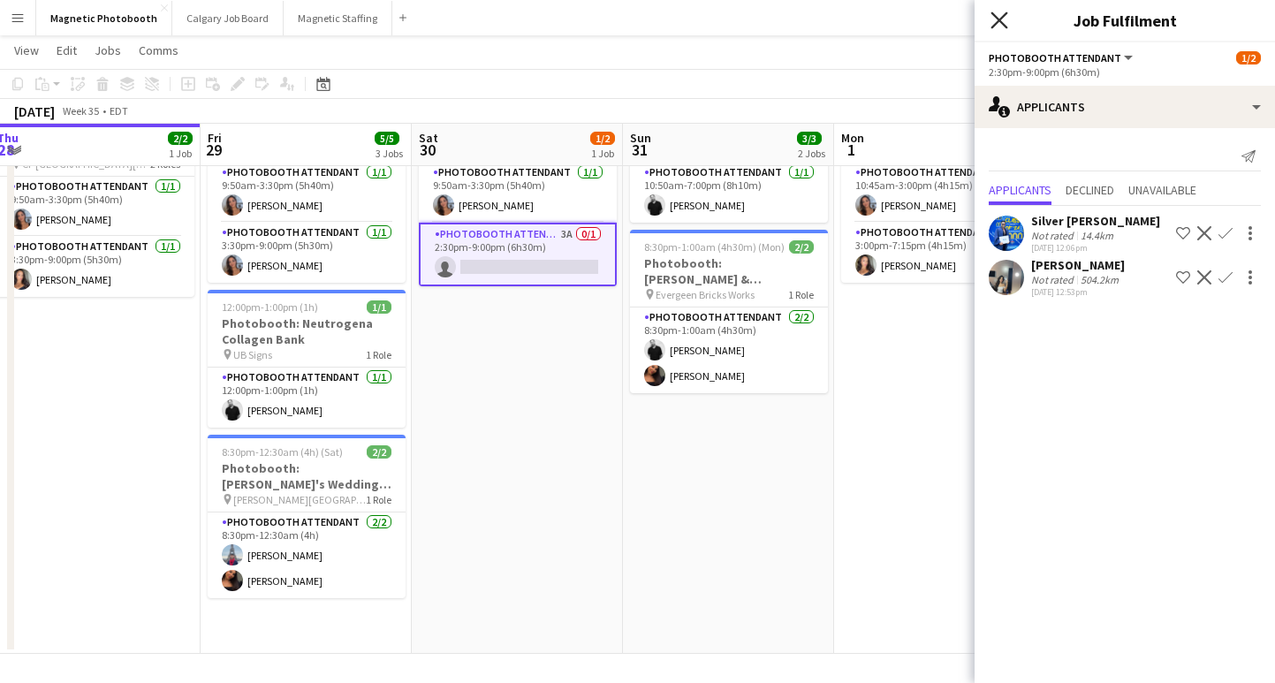
click at [1000, 20] on icon at bounding box center [998, 19] width 17 height 17
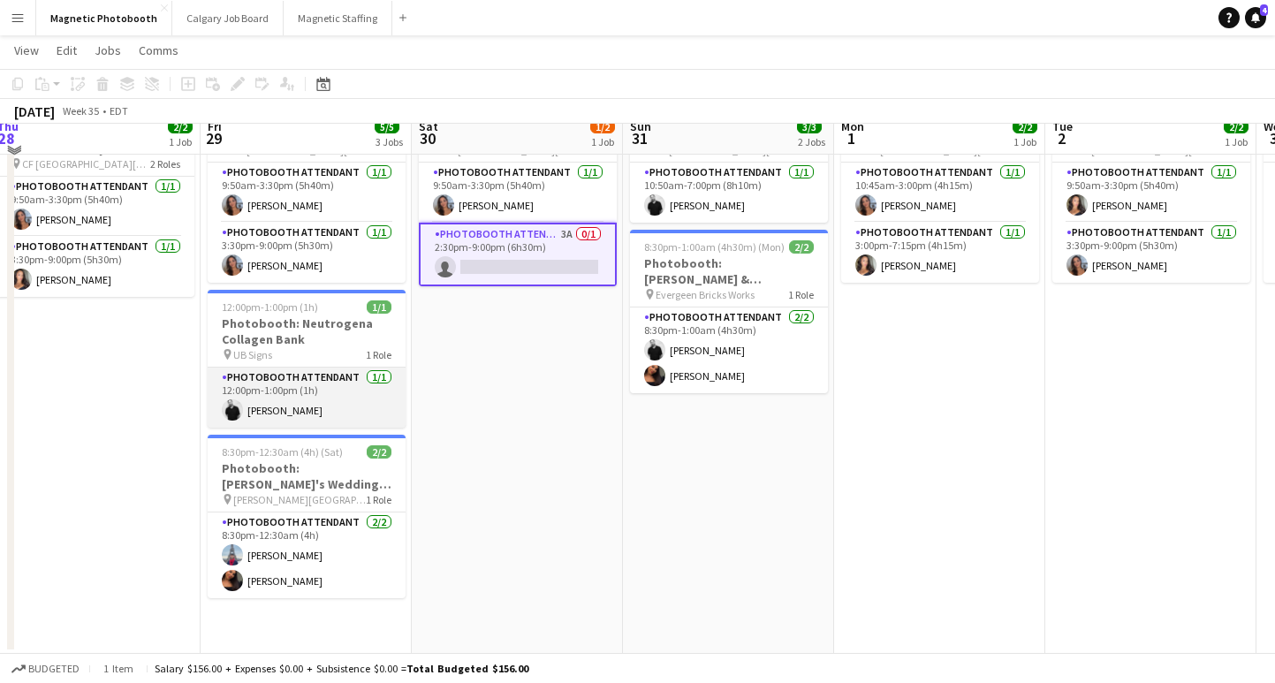
scroll to position [0, 0]
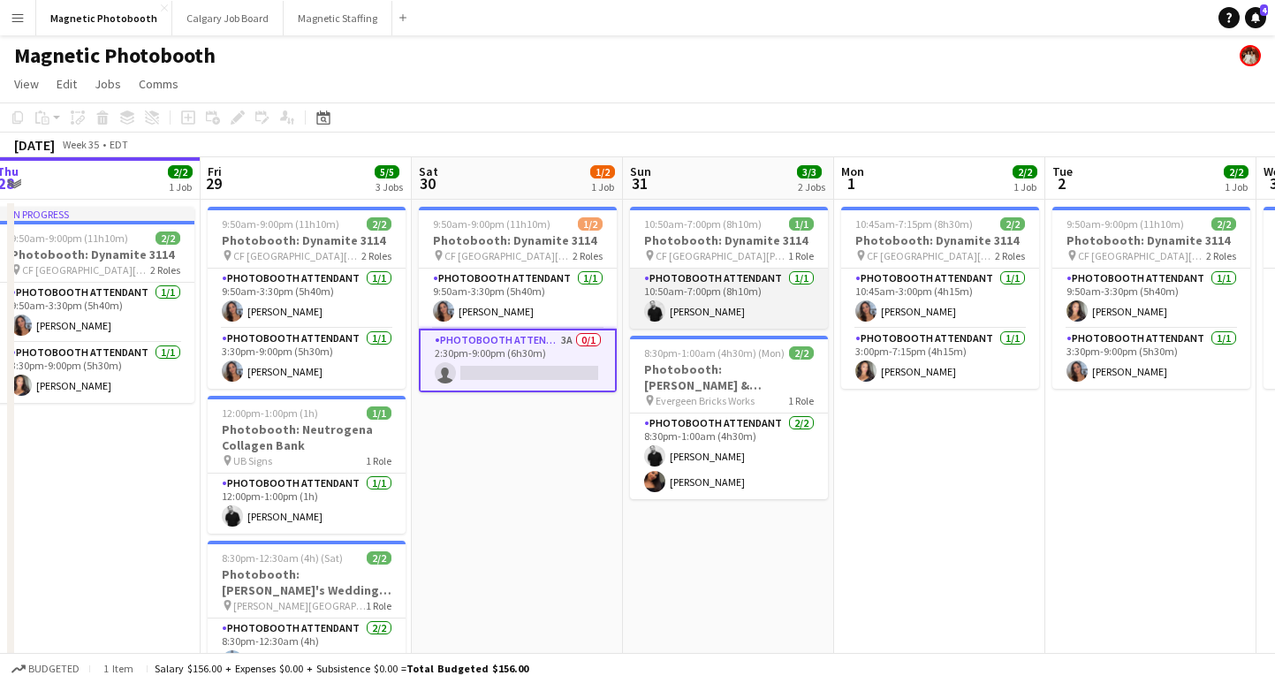
click at [750, 301] on app-card-role "Photobooth Attendant [DATE] 10:50am-7:00pm (8h10m) [PERSON_NAME]" at bounding box center [729, 299] width 198 height 60
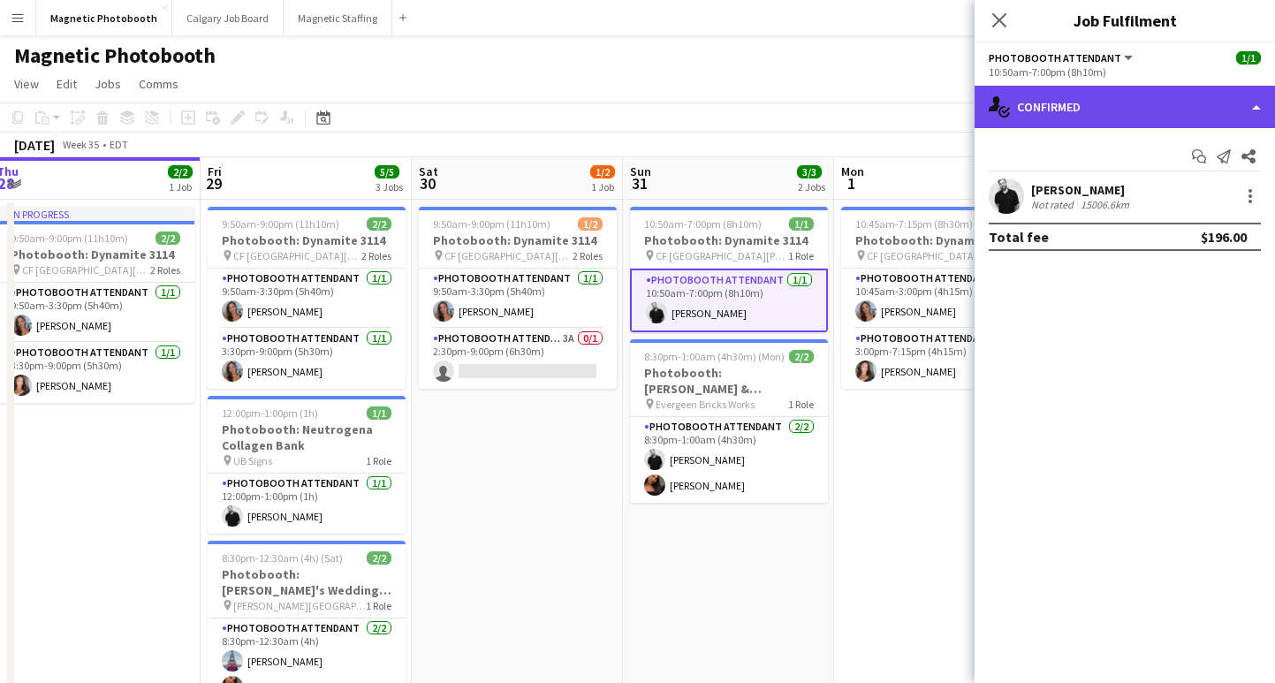
click at [1052, 109] on div "single-neutral-actions-check-2 Confirmed" at bounding box center [1124, 107] width 300 height 42
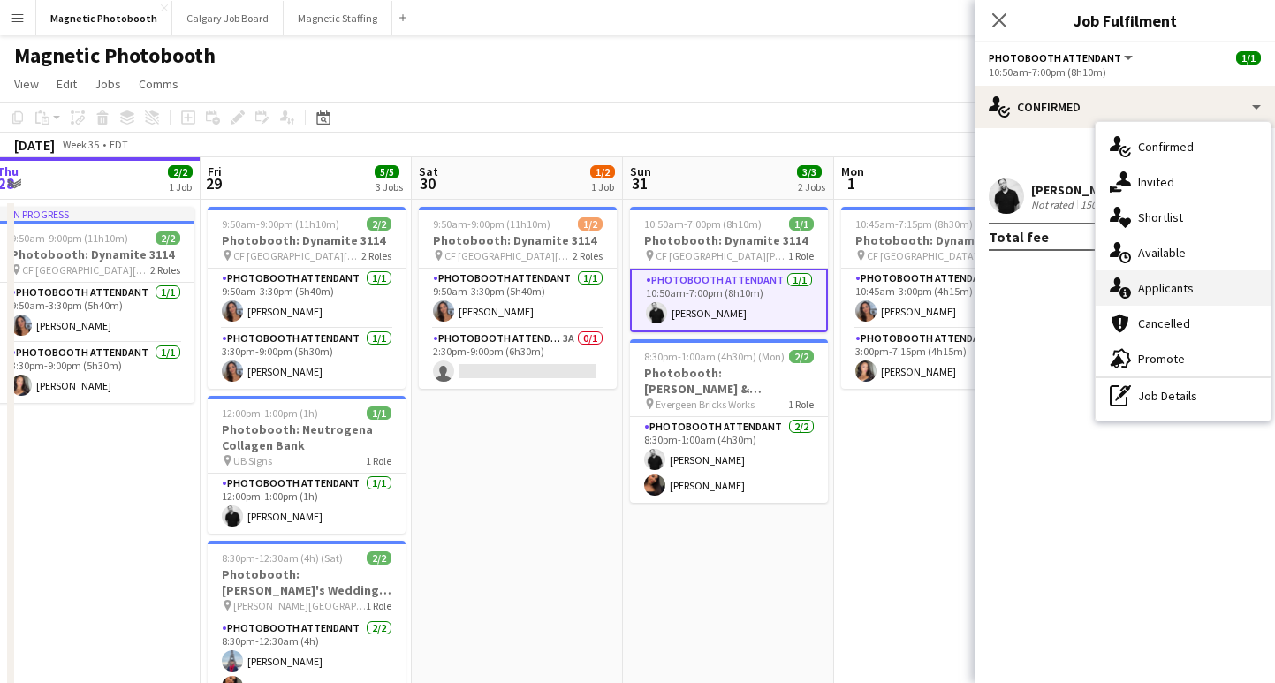
click at [1155, 288] on div "single-neutral-actions-information Applicants" at bounding box center [1182, 287] width 175 height 35
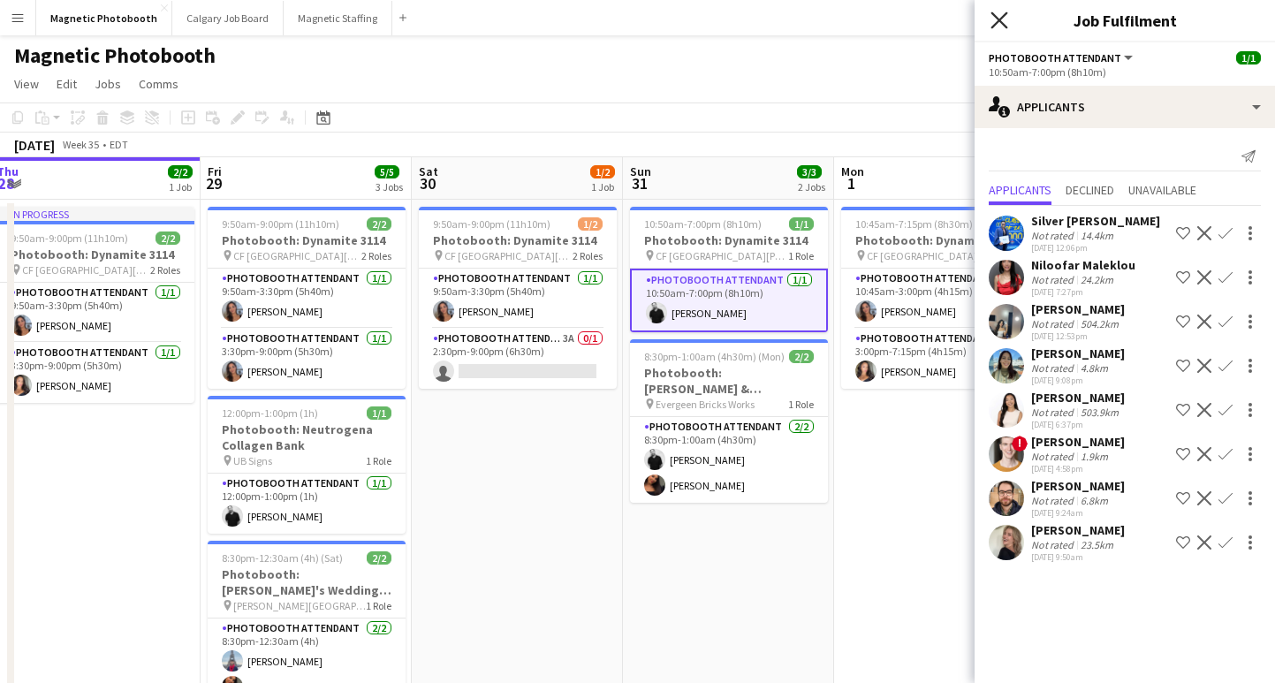
click at [999, 18] on icon "Close pop-in" at bounding box center [998, 19] width 17 height 17
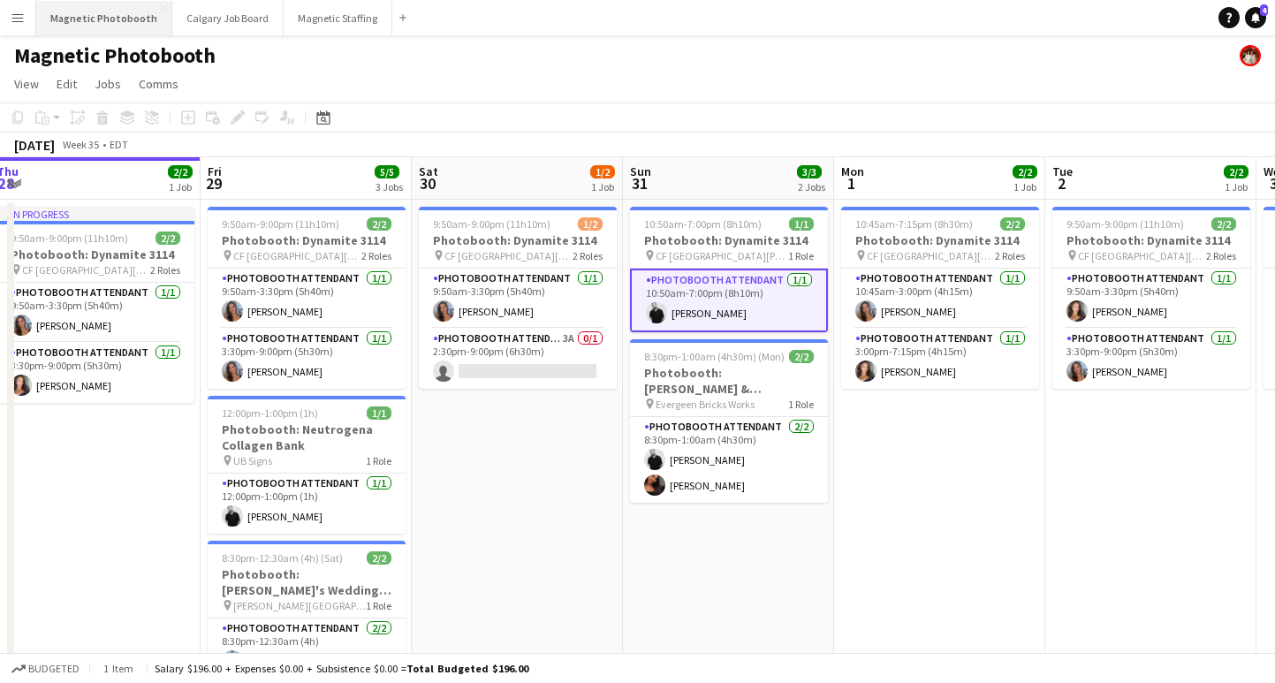
click at [114, 20] on button "Magnetic Photobooth Close" at bounding box center [104, 18] width 136 height 34
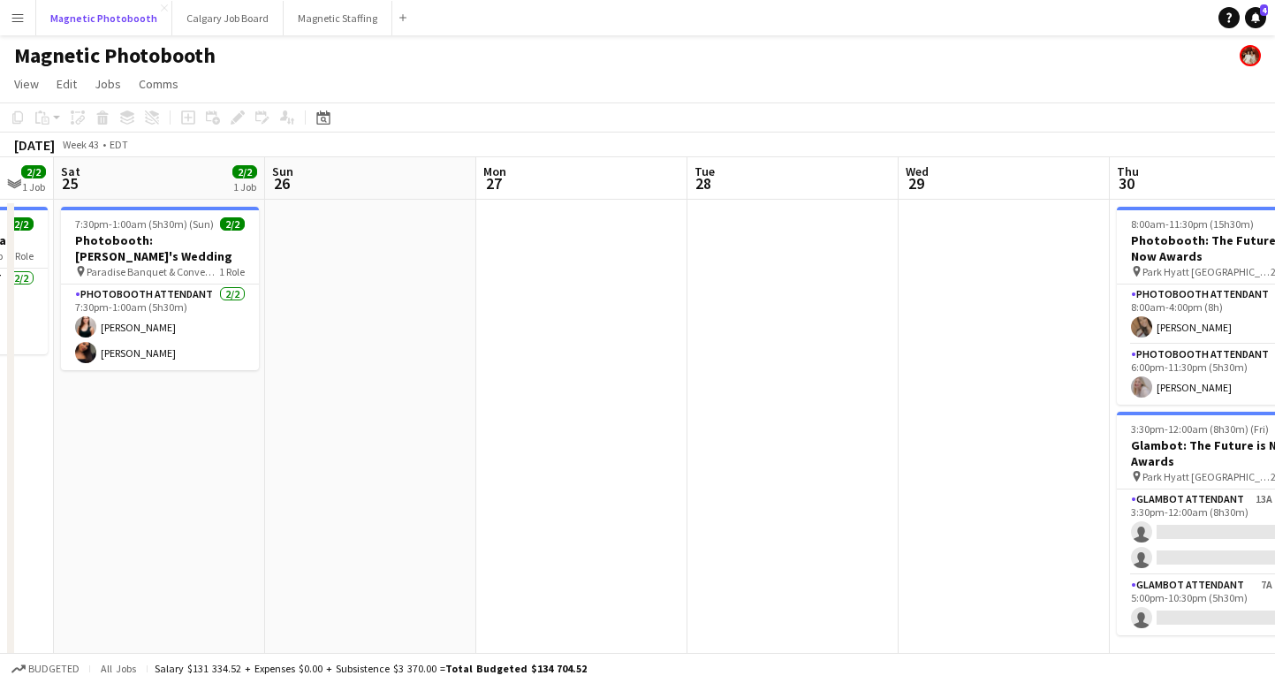
scroll to position [0, 607]
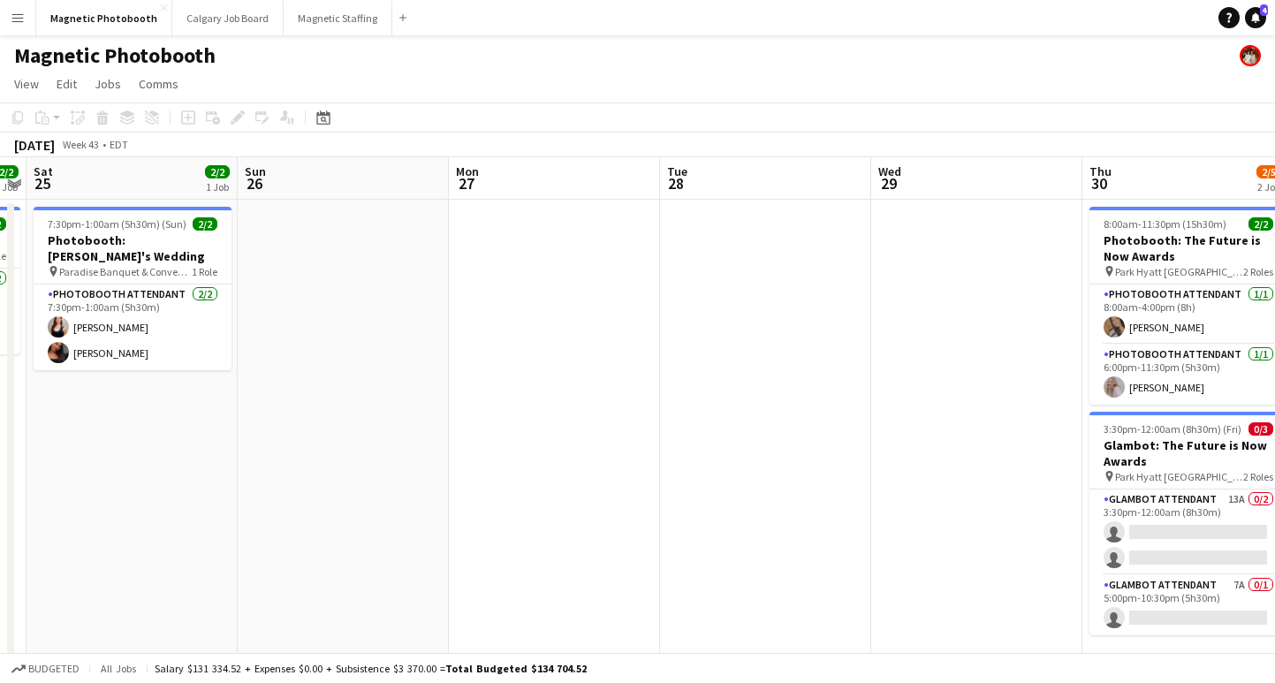
click at [566, 235] on app-date-cell at bounding box center [554, 548] width 211 height 697
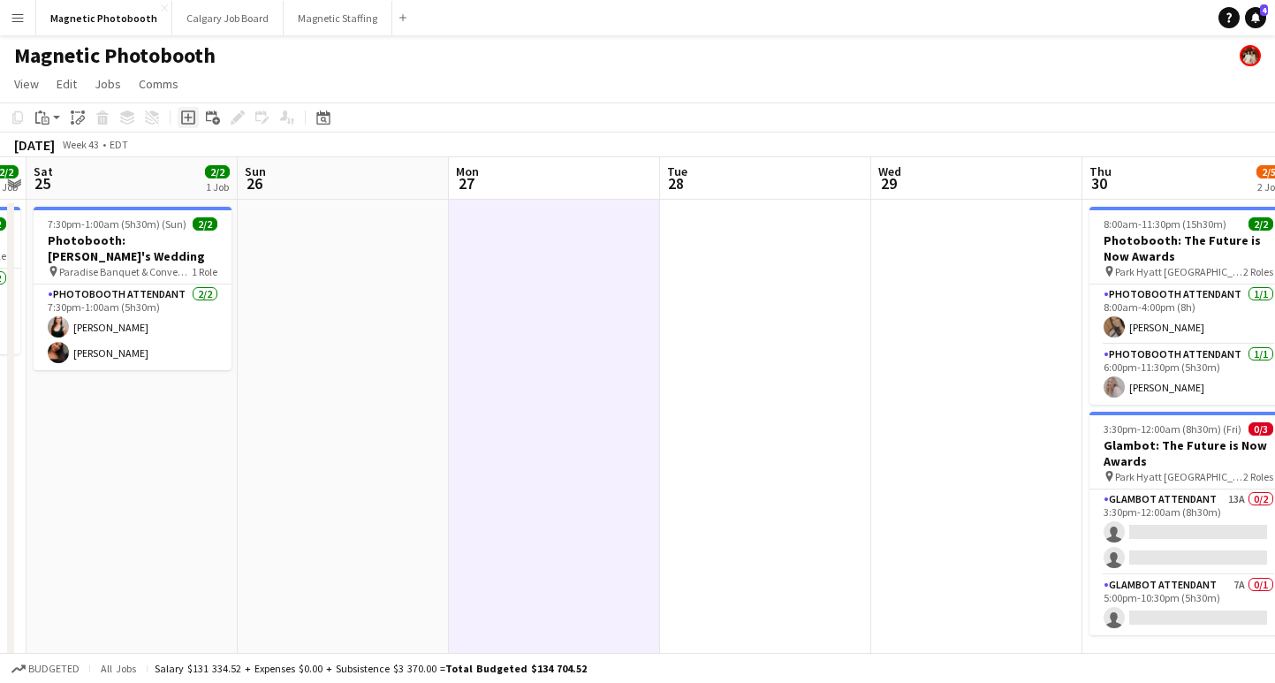
click at [188, 121] on icon at bounding box center [188, 118] width 8 height 8
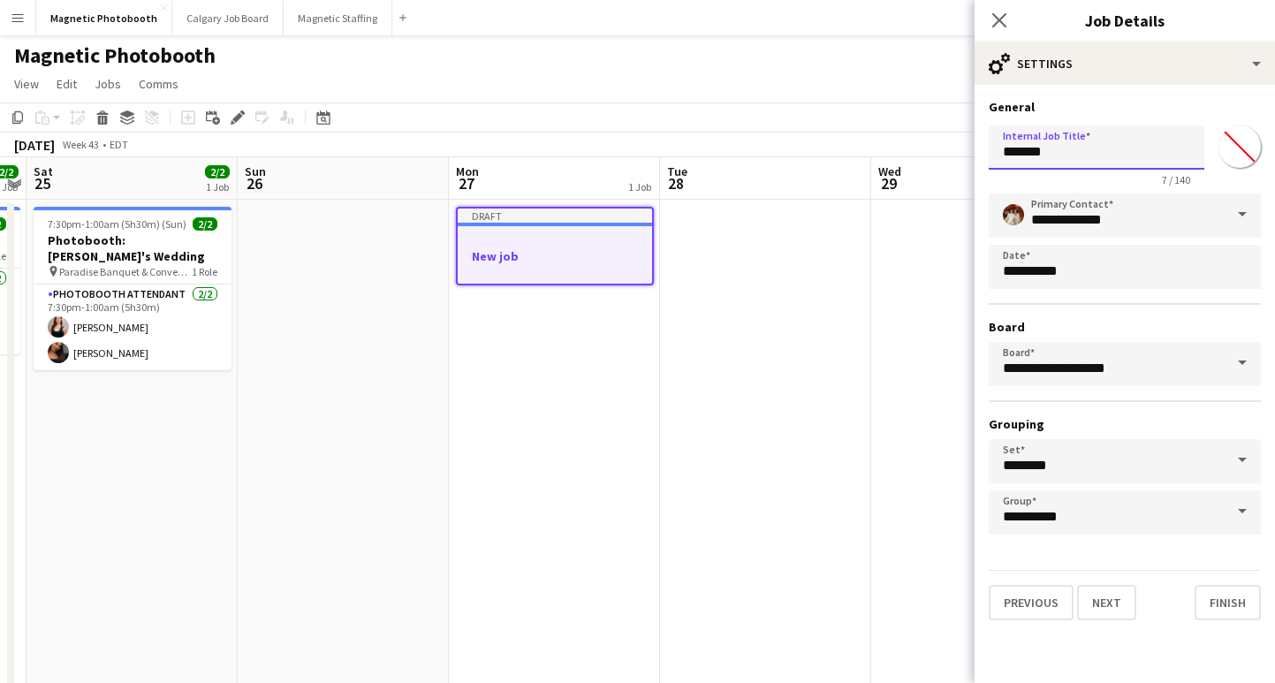
drag, startPoint x: 1080, startPoint y: 157, endPoint x: 849, endPoint y: 120, distance: 234.4
click at [849, 120] on body "Menu Boards Boards Boards All jobs Status Workforce Workforce My Workforce Recr…" at bounding box center [637, 463] width 1275 height 927
type input "**********"
click at [1102, 609] on button "Next" at bounding box center [1106, 602] width 59 height 35
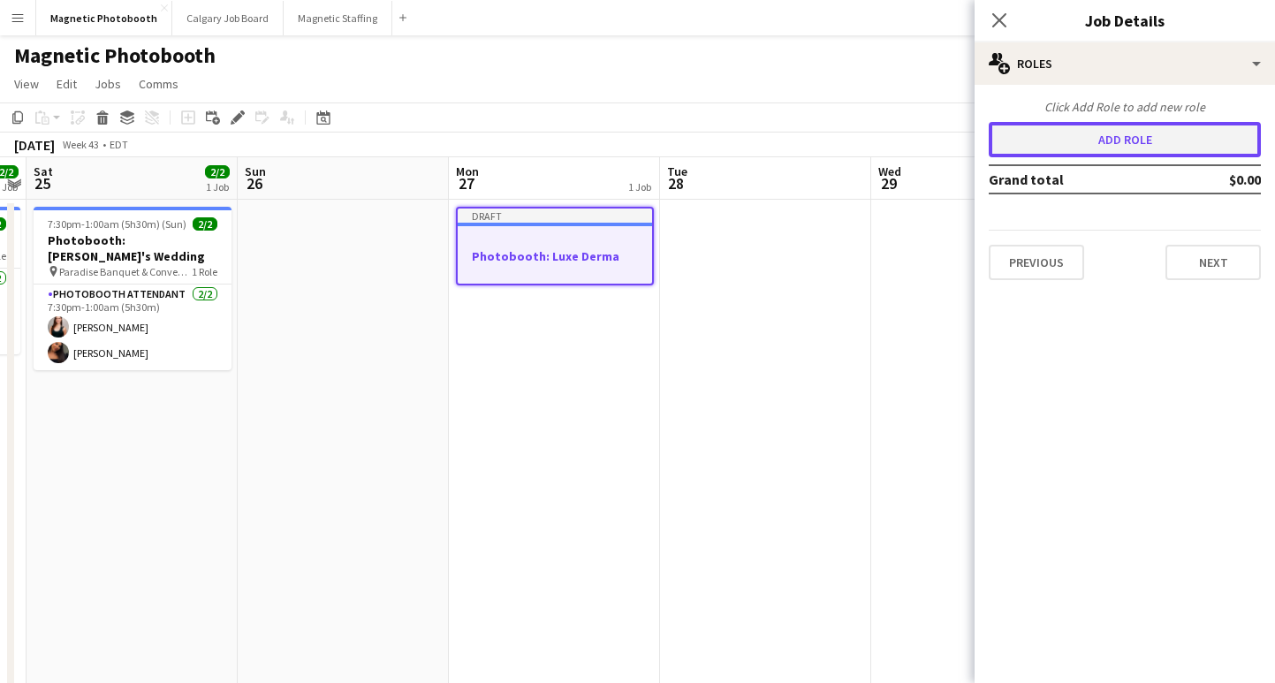
click at [1107, 144] on button "Add role" at bounding box center [1124, 139] width 272 height 35
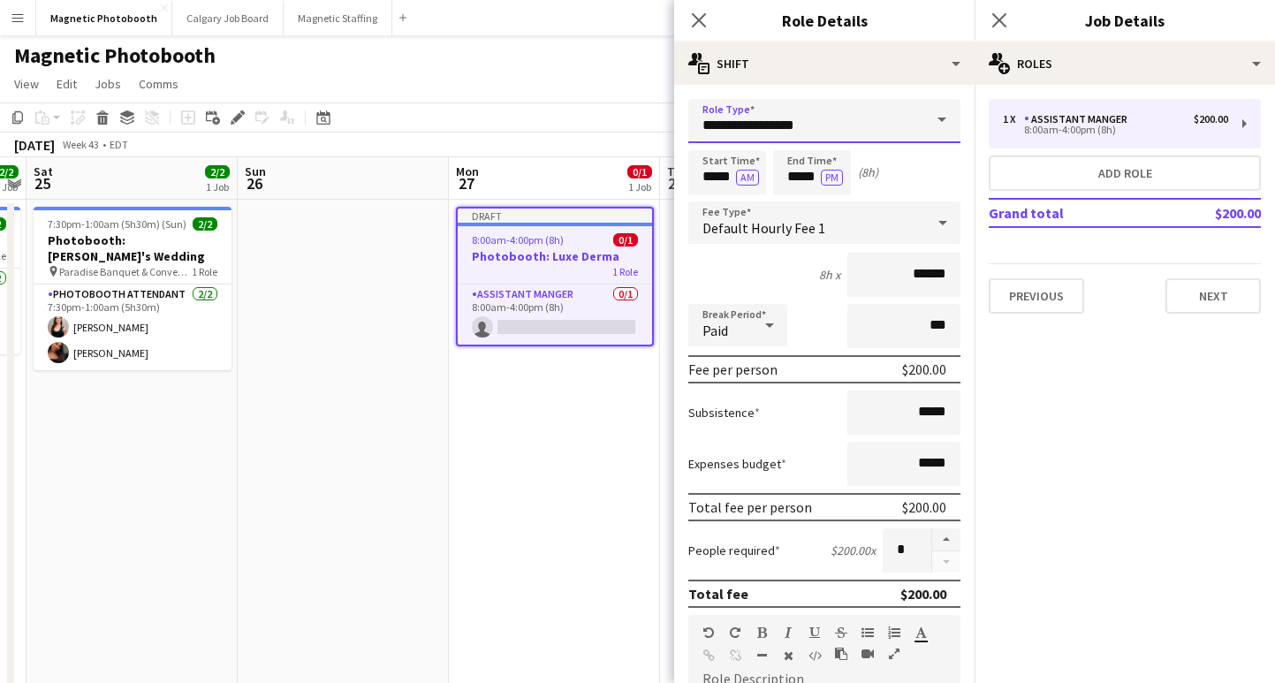
drag, startPoint x: 813, startPoint y: 131, endPoint x: 592, endPoint y: 126, distance: 220.9
click at [596, 126] on body "Menu Boards Boards Boards All jobs Status Workforce Workforce My Workforce Recr…" at bounding box center [637, 463] width 1275 height 927
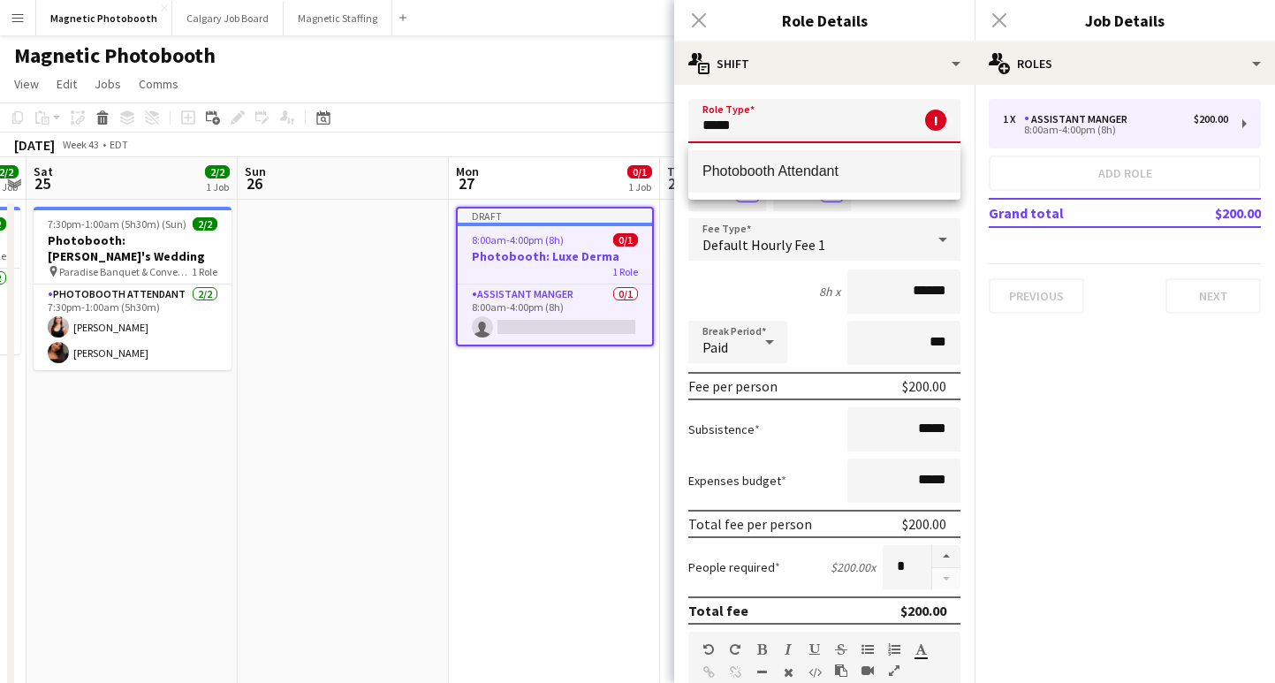
click at [737, 186] on mat-option "Photobooth Attendant" at bounding box center [824, 171] width 272 height 42
type input "**********"
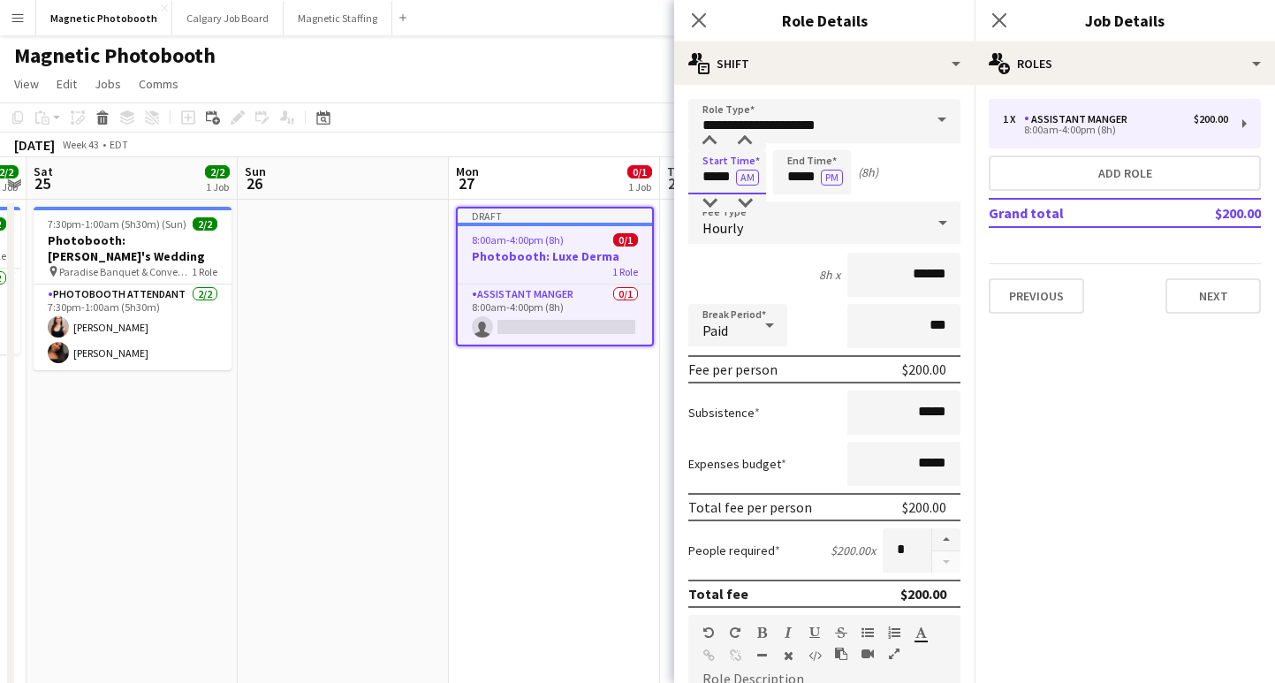
click at [713, 179] on input "*****" at bounding box center [727, 172] width 78 height 44
type input "*****"
click at [753, 179] on button "AM" at bounding box center [747, 178] width 23 height 16
click at [793, 176] on input "*****" at bounding box center [812, 172] width 78 height 44
type input "*****"
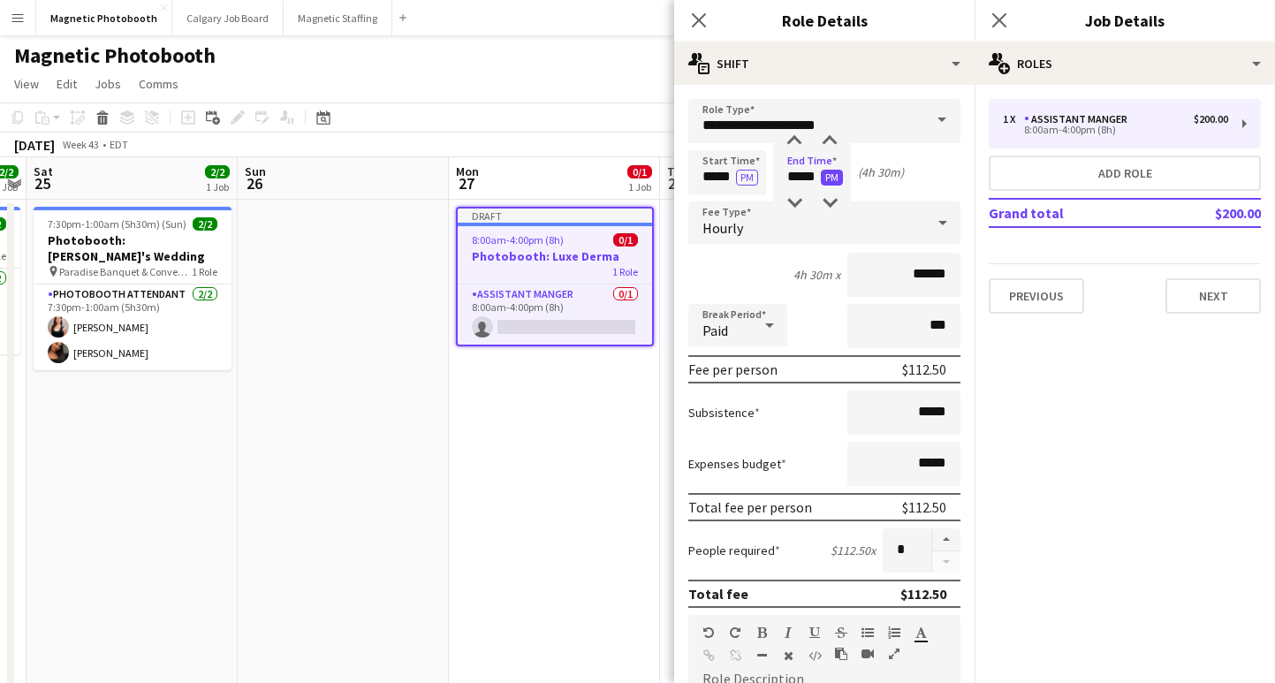
click at [829, 177] on button "PM" at bounding box center [832, 178] width 22 height 16
click at [829, 177] on button "AM" at bounding box center [832, 178] width 23 height 16
click at [829, 326] on div "Break Period Paid ***" at bounding box center [824, 326] width 272 height 44
click at [949, 538] on button "button" at bounding box center [946, 539] width 28 height 23
type input "*"
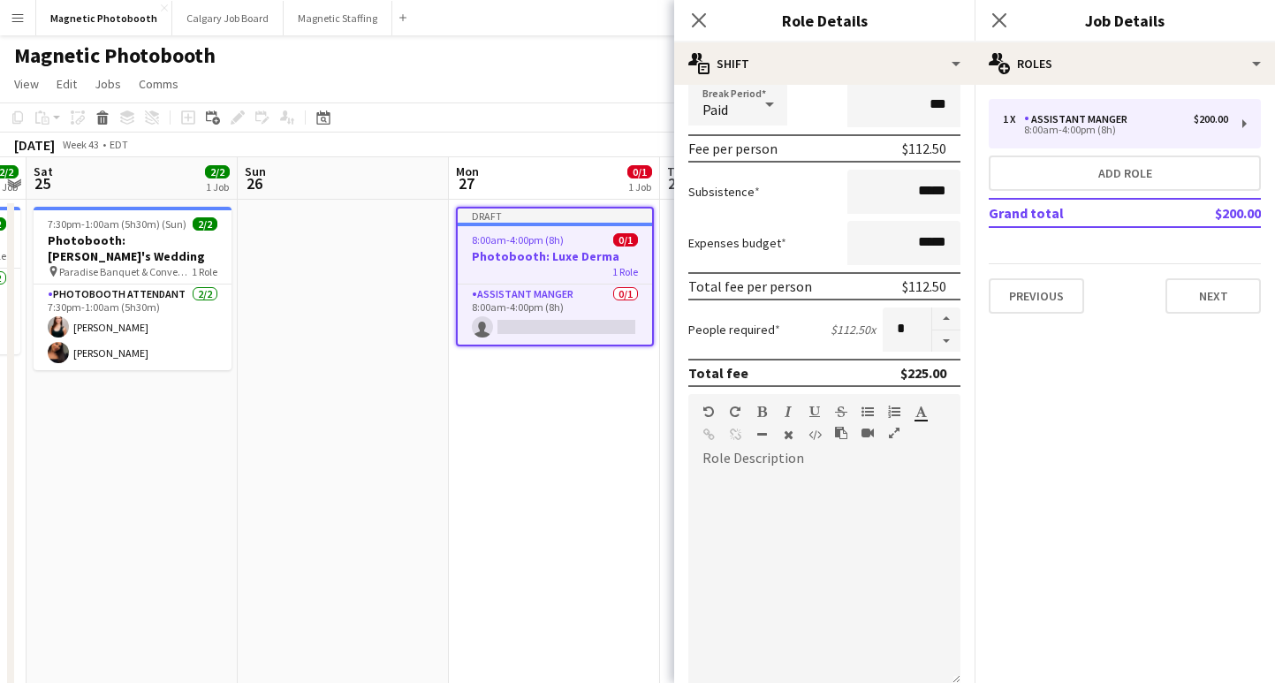
scroll to position [293, 0]
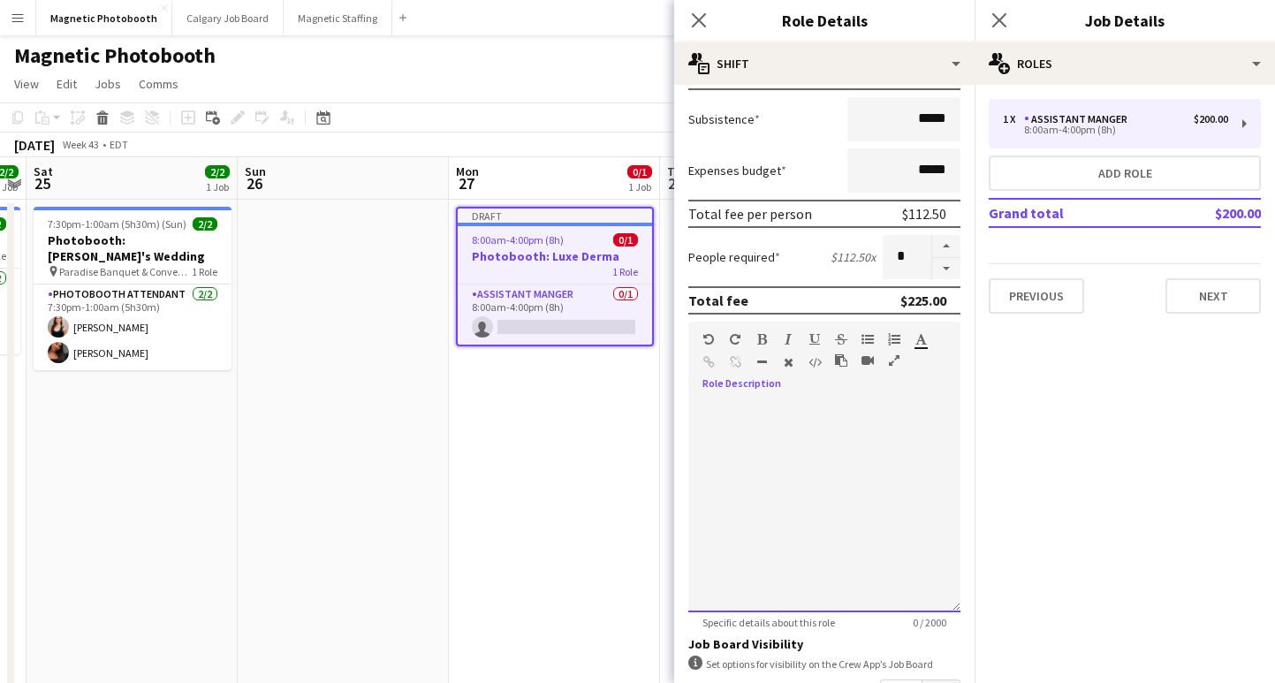
click at [754, 487] on div at bounding box center [824, 506] width 272 height 212
click at [703, 410] on div "**********" at bounding box center [824, 506] width 272 height 212
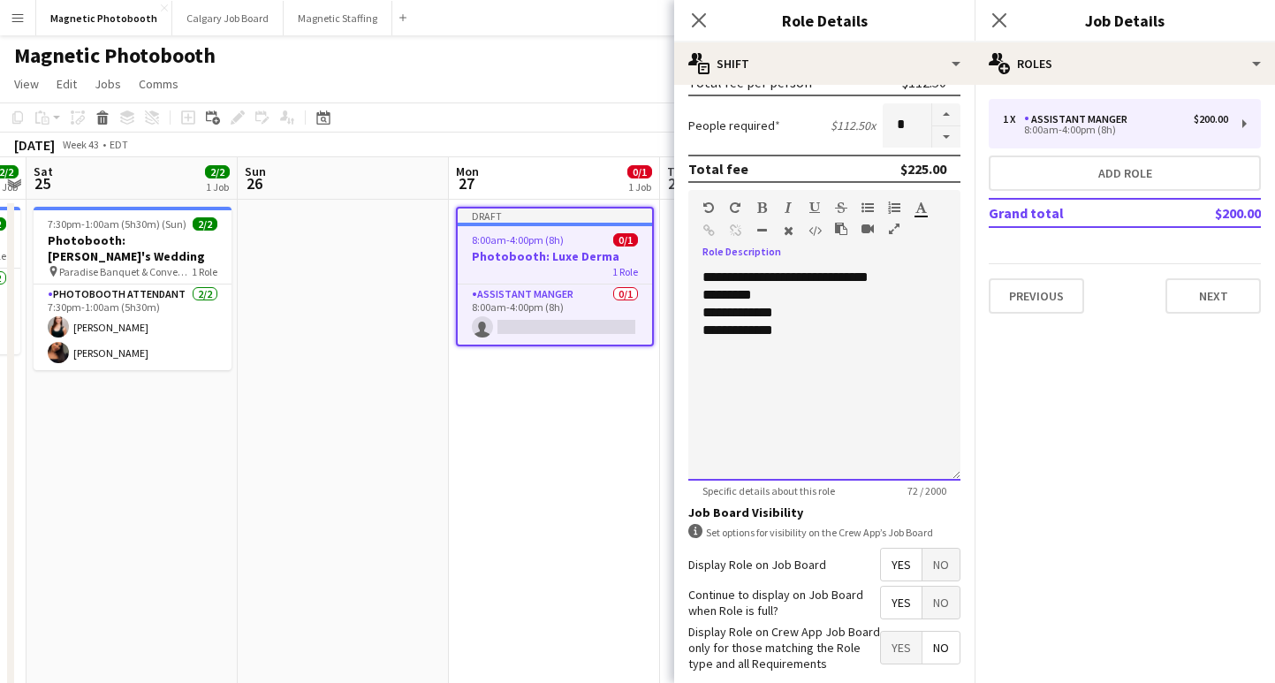
scroll to position [513, 0]
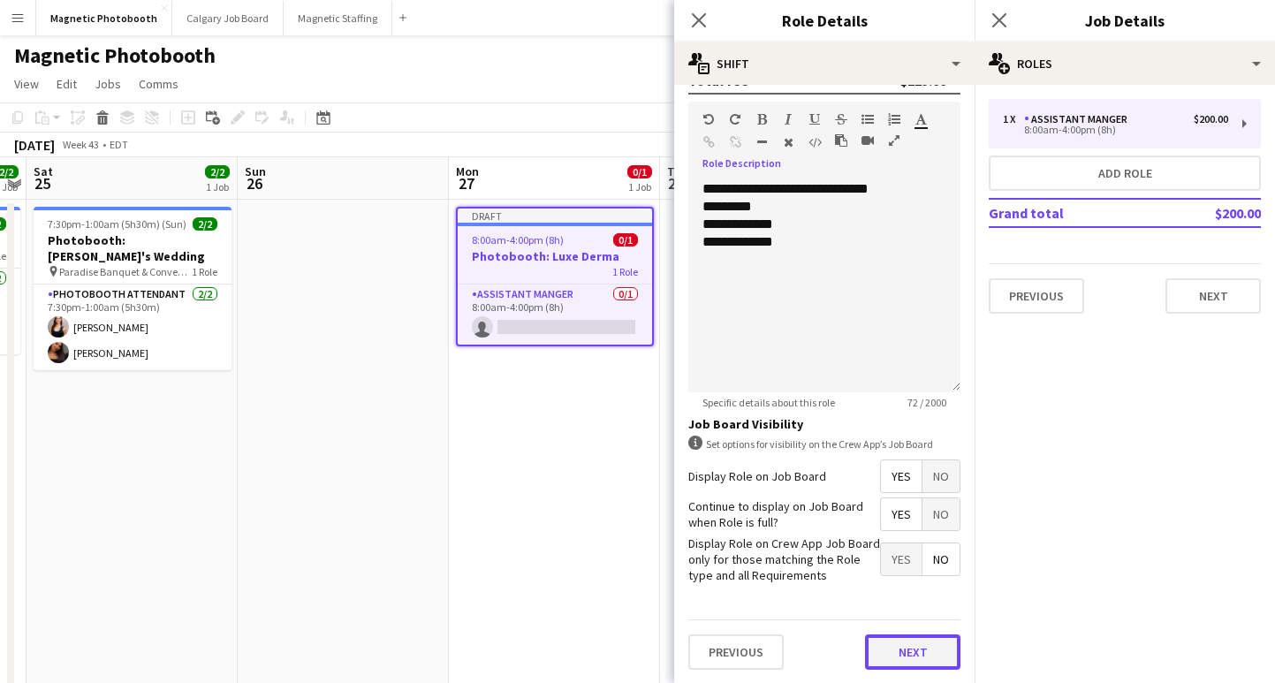
click at [884, 655] on button "Next" at bounding box center [912, 651] width 95 height 35
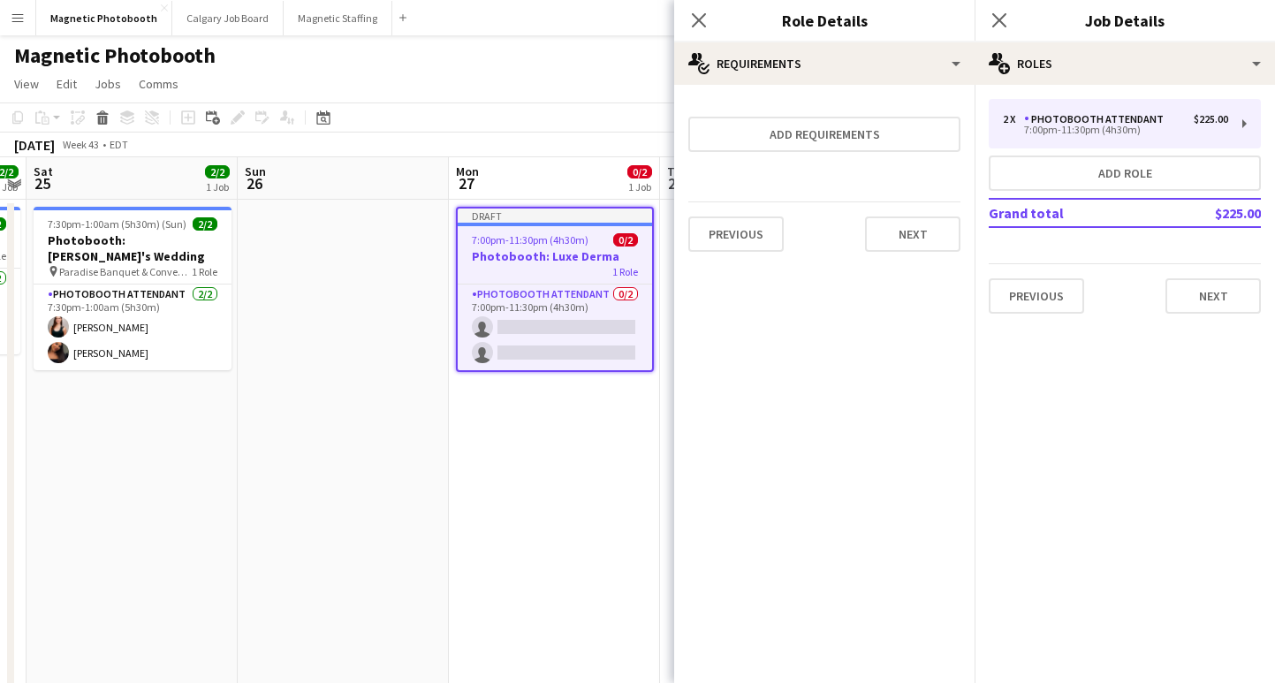
scroll to position [0, 0]
click at [1203, 308] on button "Next" at bounding box center [1212, 295] width 95 height 35
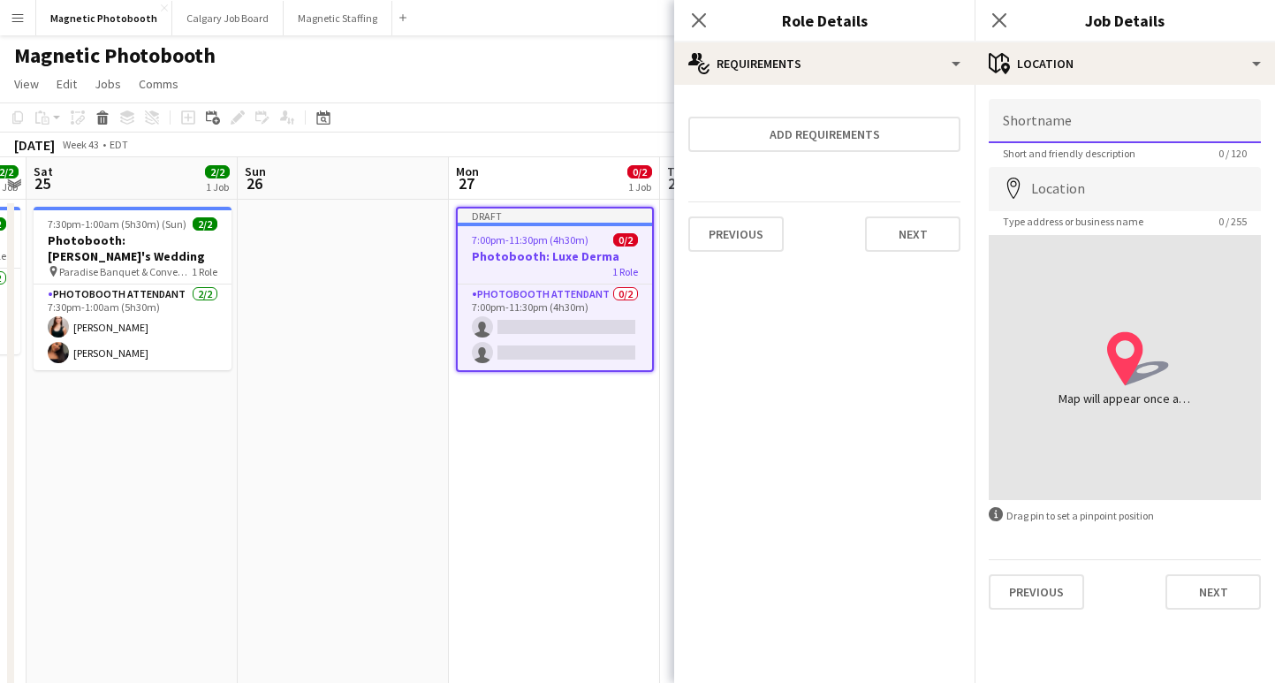
click at [1095, 118] on input "Shortname" at bounding box center [1124, 121] width 272 height 44
type input "*"
type input "**********"
click at [1146, 182] on input "Location" at bounding box center [1124, 189] width 272 height 44
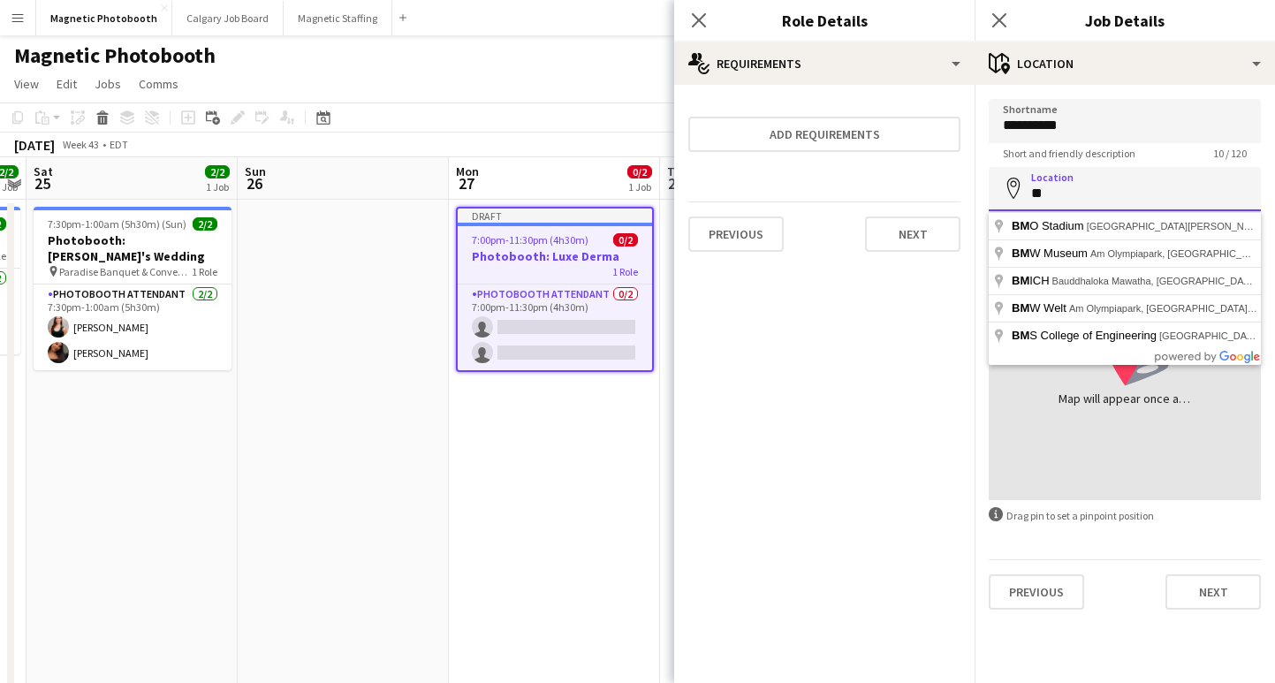
type input "*"
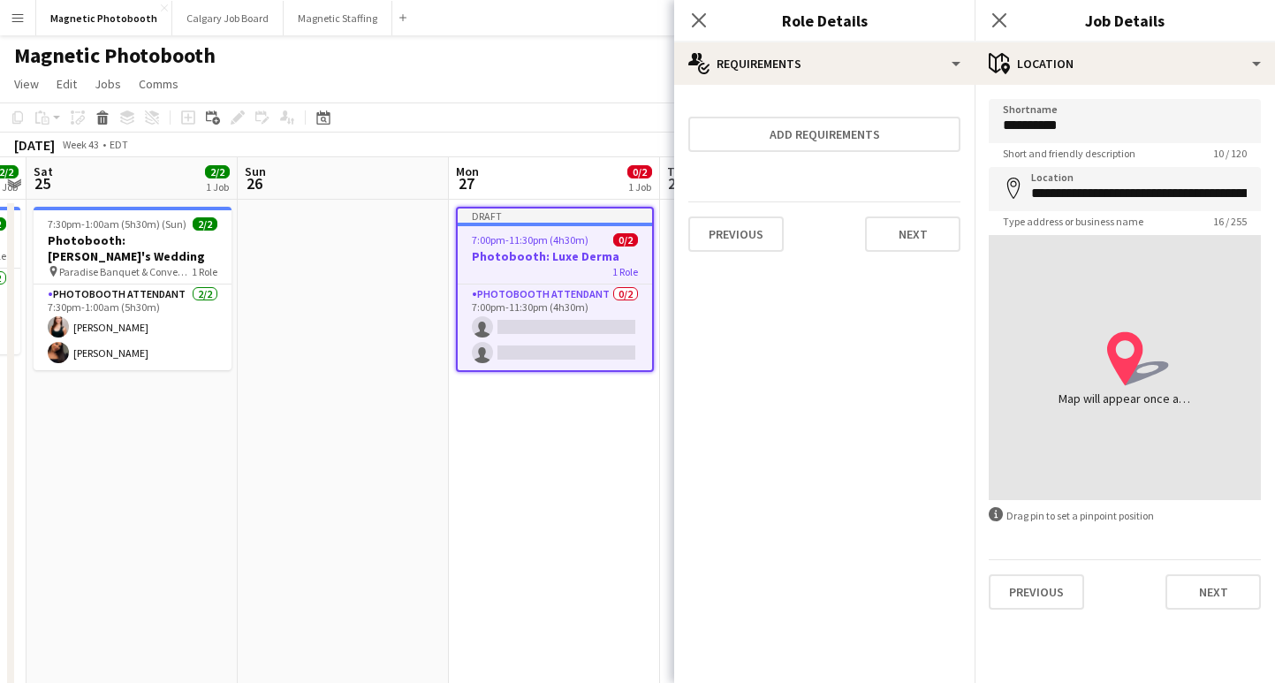
type input "**********"
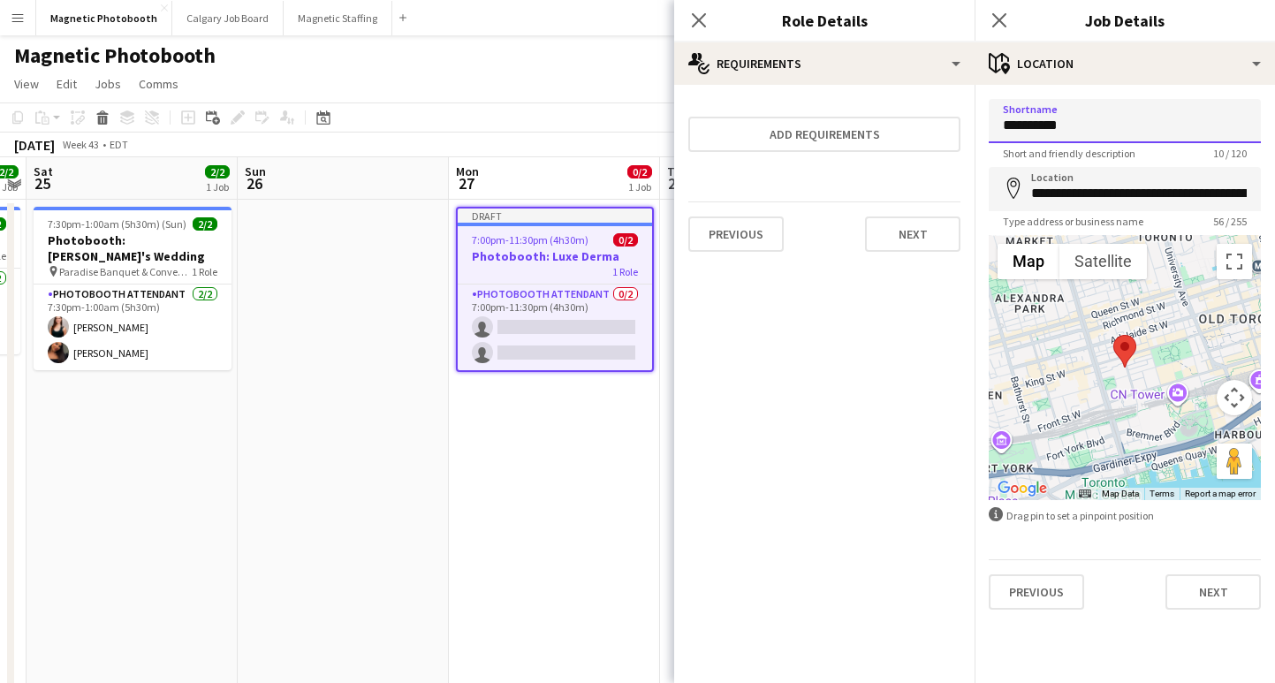
drag, startPoint x: 1054, startPoint y: 126, endPoint x: 1137, endPoint y: 126, distance: 83.0
click at [1137, 126] on input "**********" at bounding box center [1124, 121] width 272 height 44
type input "**********"
click at [1198, 593] on button "Next" at bounding box center [1212, 591] width 95 height 35
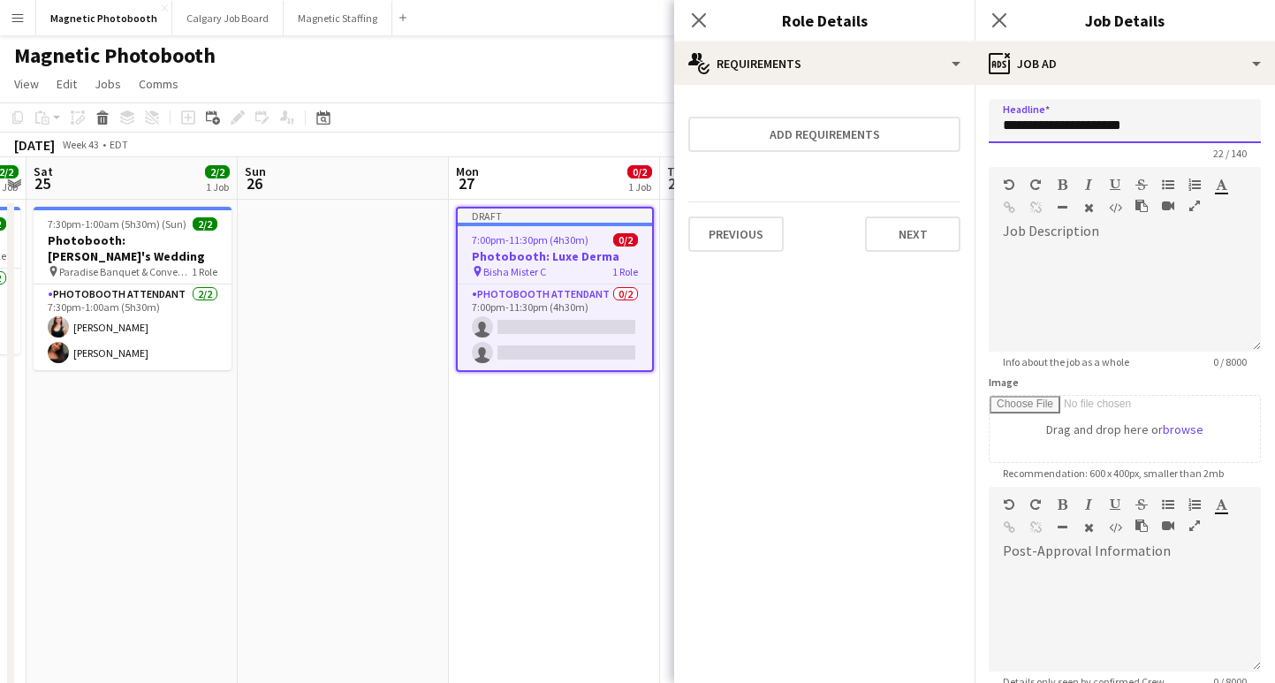
click at [1187, 120] on input "**********" at bounding box center [1124, 121] width 272 height 44
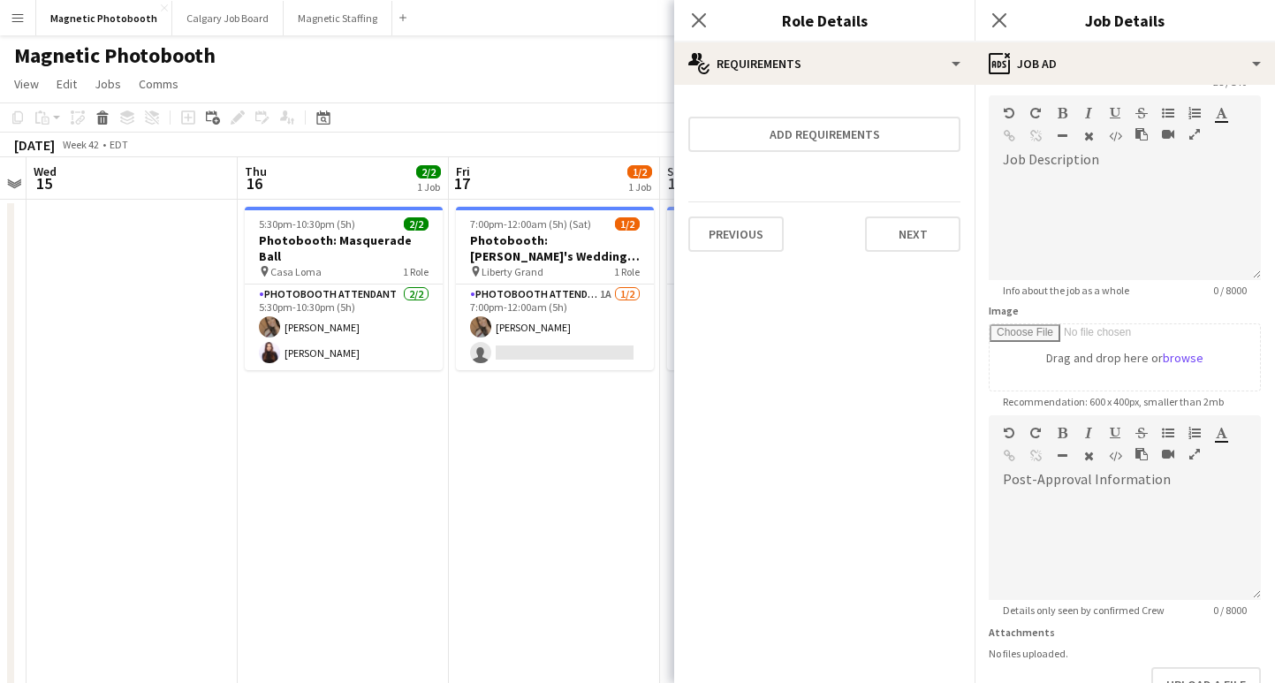
scroll to position [190, 0]
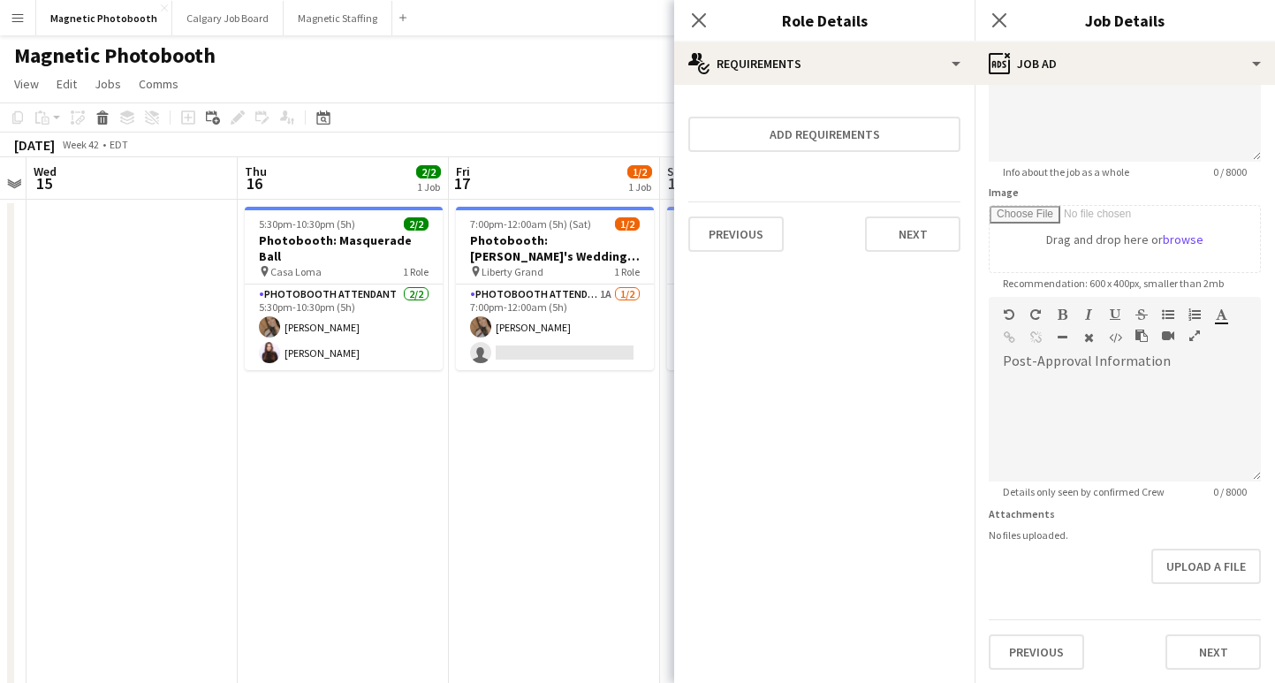
type input "**********"
click at [1230, 632] on div "Previous Next" at bounding box center [1124, 644] width 272 height 50
click at [1227, 639] on button "Next" at bounding box center [1212, 651] width 95 height 35
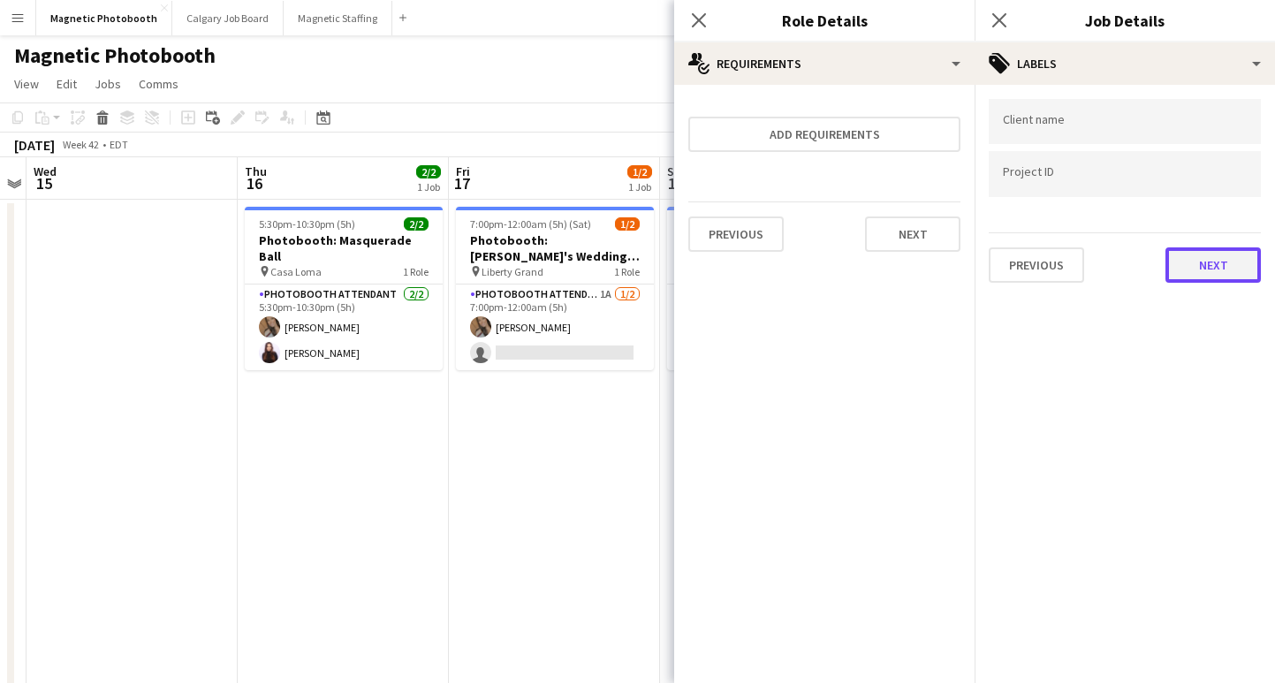
click at [1231, 255] on button "Next" at bounding box center [1212, 264] width 95 height 35
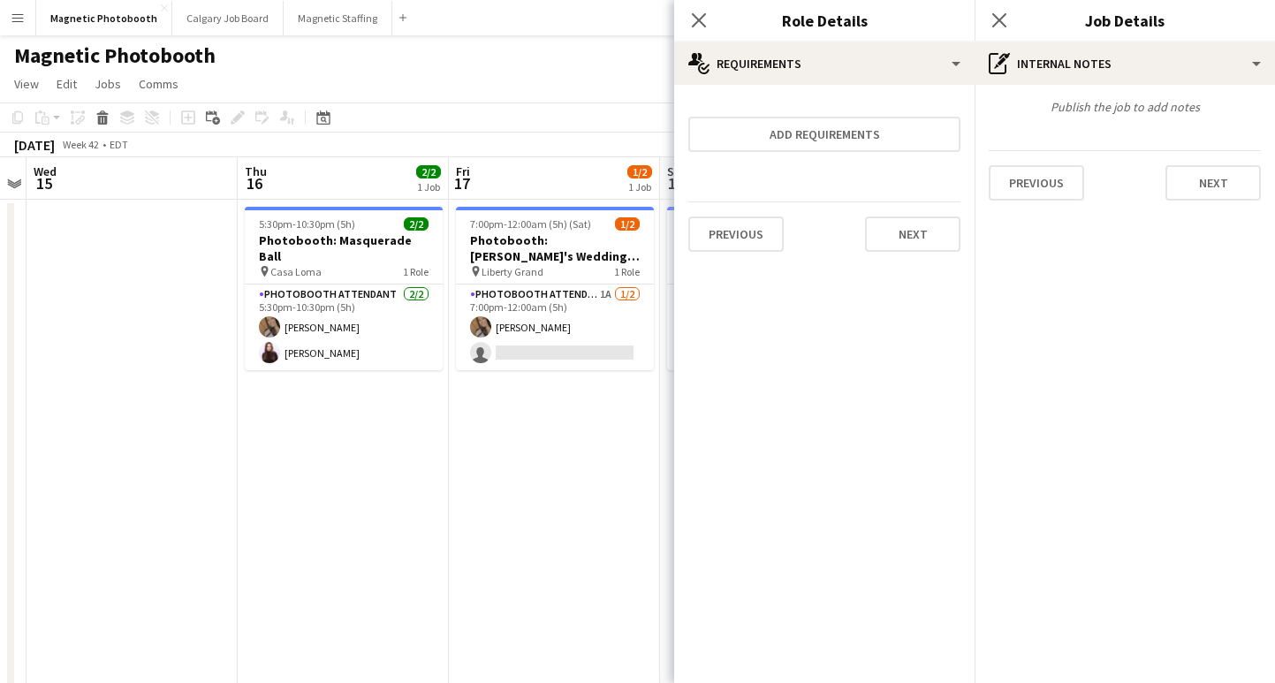
click at [1205, 202] on div "Publish the job to add notes Previous Next" at bounding box center [1124, 150] width 300 height 130
click at [1206, 181] on button "Next" at bounding box center [1212, 182] width 95 height 35
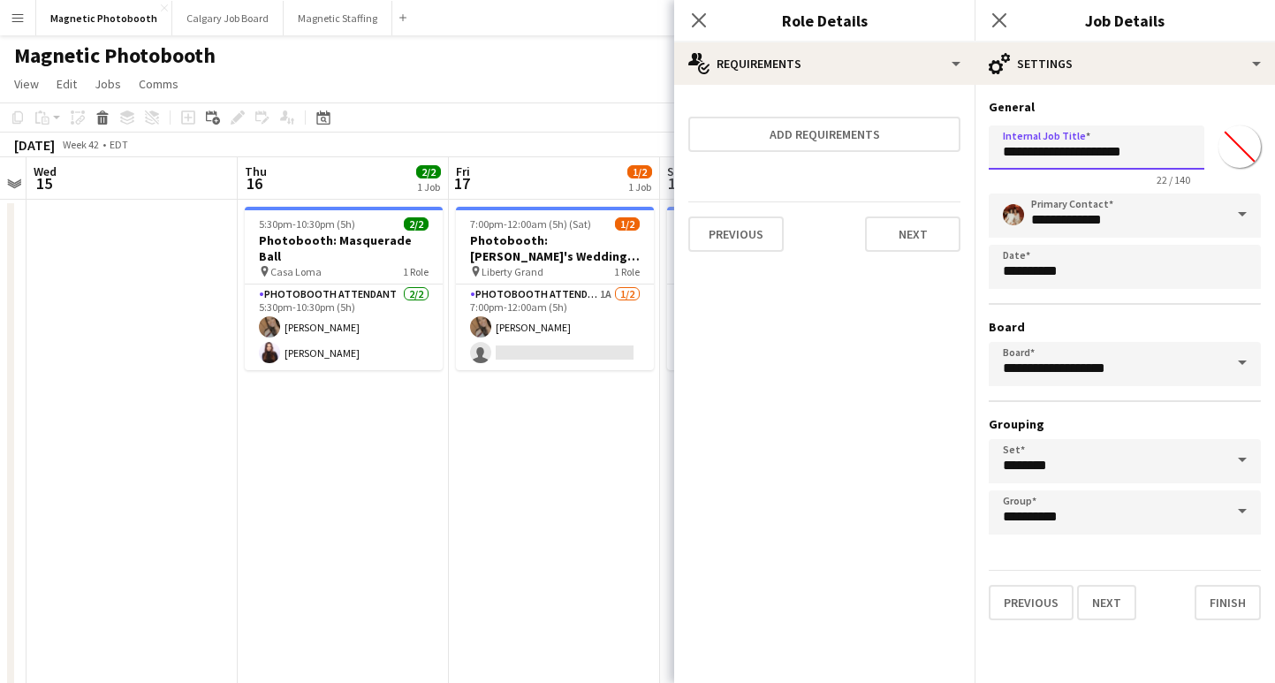
click at [1169, 155] on input "**********" at bounding box center [1096, 147] width 216 height 44
type input "**********"
click at [1217, 615] on button "Finish" at bounding box center [1227, 602] width 66 height 35
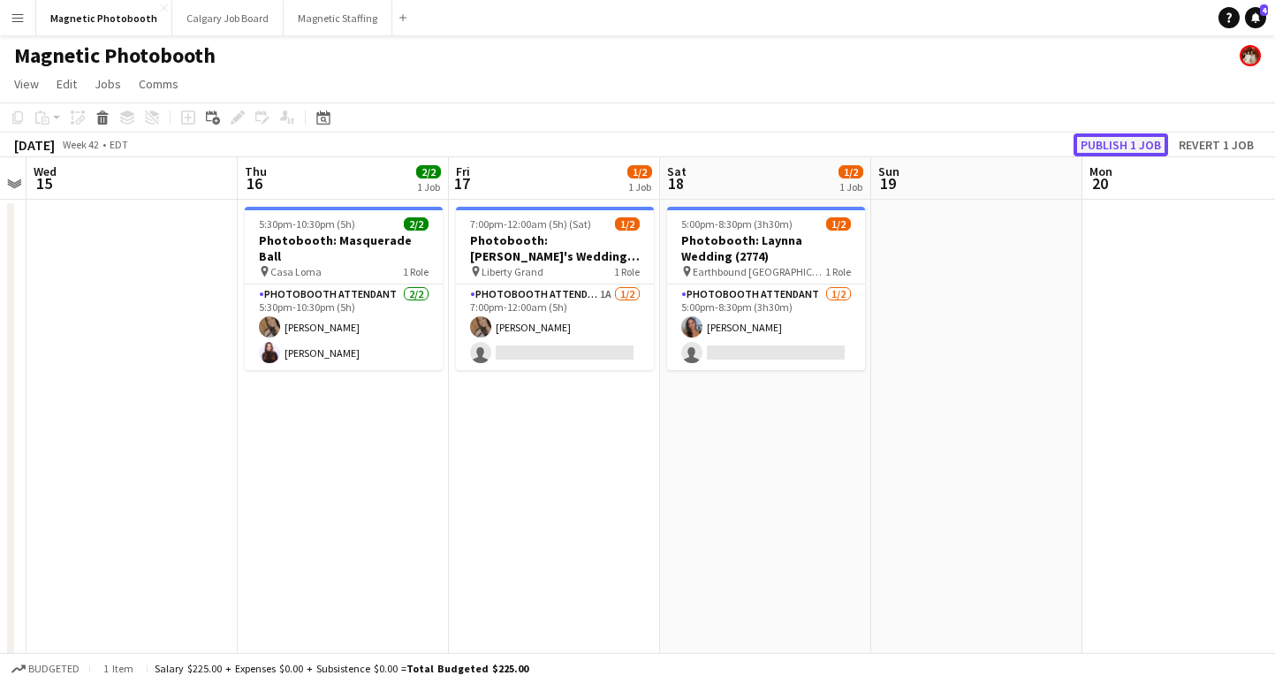
click at [1113, 142] on button "Publish 1 job" at bounding box center [1120, 144] width 95 height 23
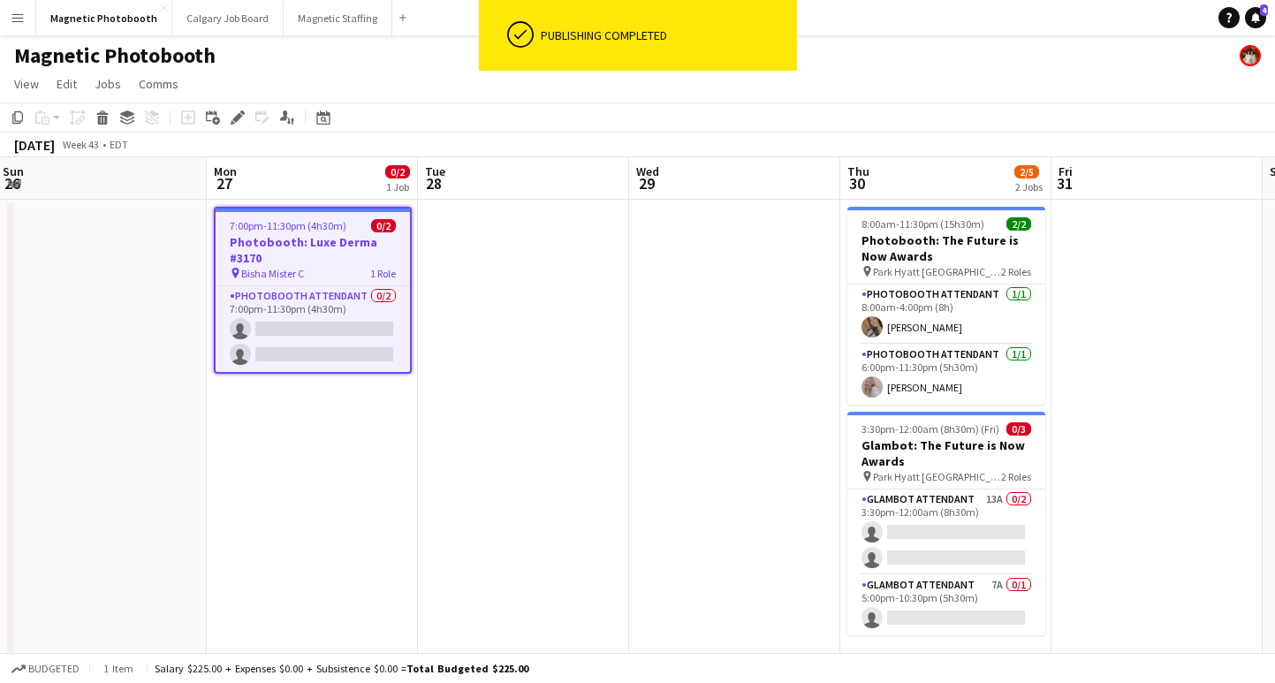
scroll to position [0, 852]
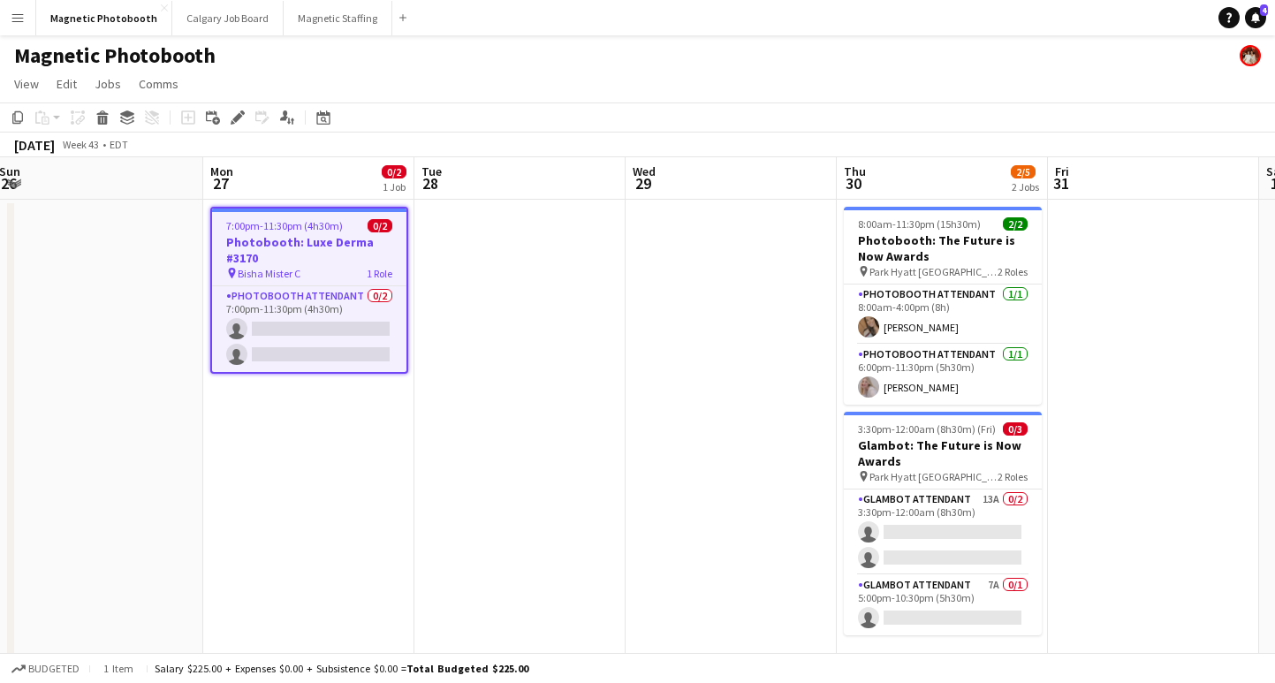
click at [572, 276] on app-date-cell at bounding box center [519, 548] width 211 height 697
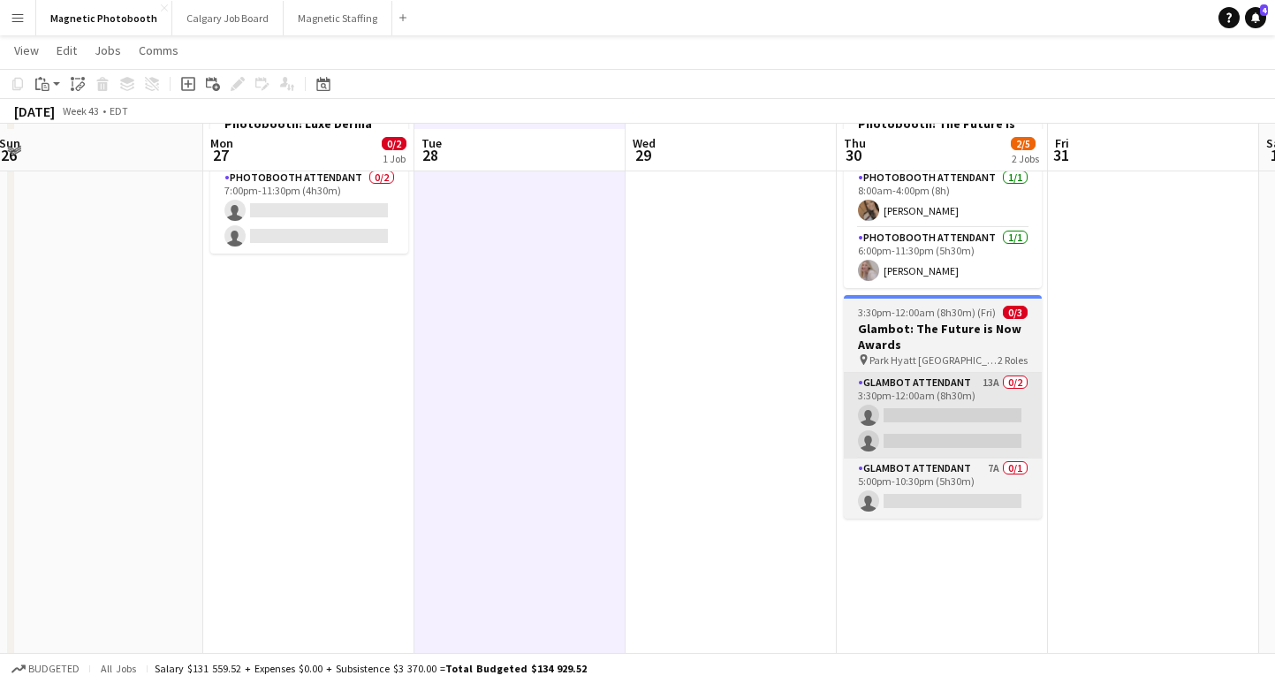
scroll to position [110, 0]
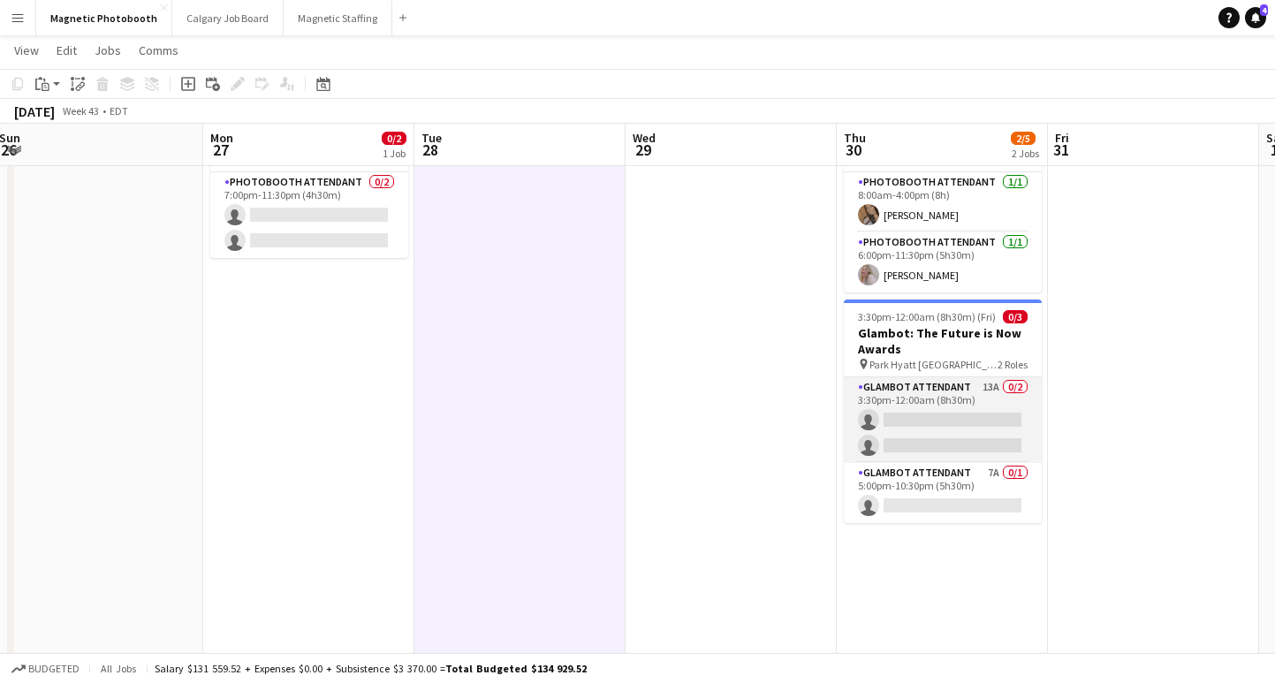
click at [922, 428] on app-card-role "Glambot Attendant 13A 0/2 3:30pm-12:00am (8h30m) single-neutral-actions single-…" at bounding box center [943, 420] width 198 height 86
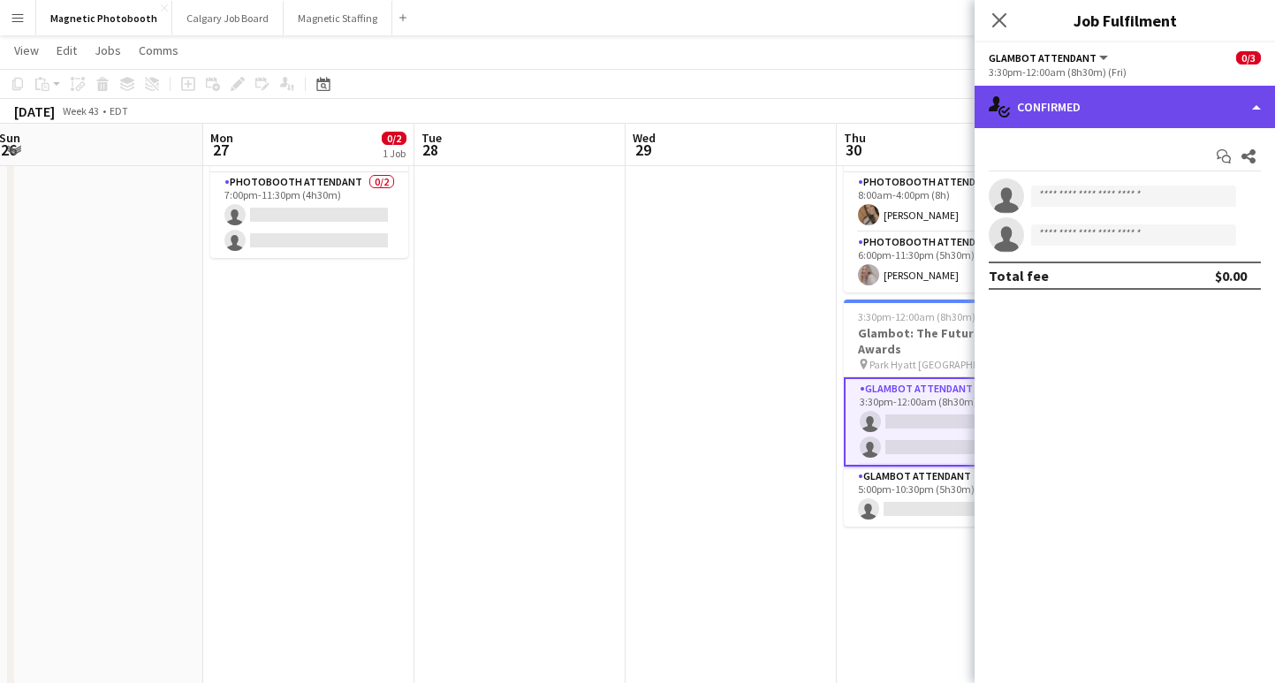
click at [1127, 95] on div "single-neutral-actions-check-2 Confirmed" at bounding box center [1124, 107] width 300 height 42
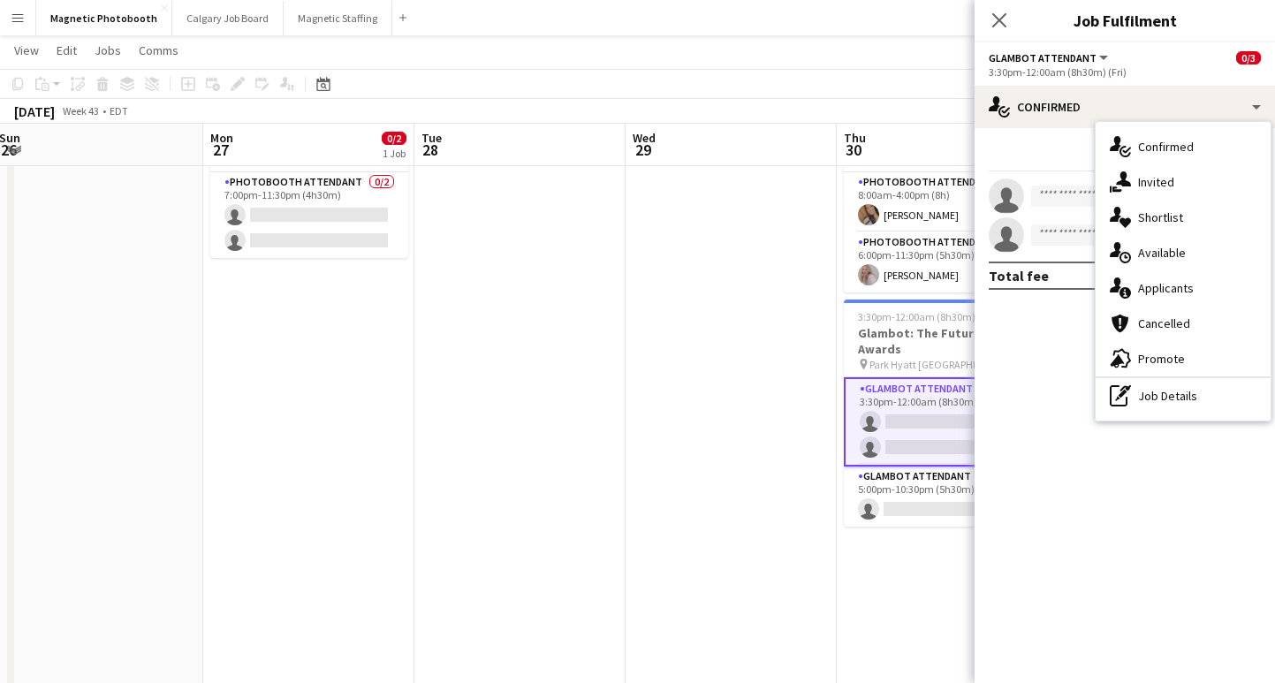
click at [1169, 284] on div "single-neutral-actions-information Applicants" at bounding box center [1182, 287] width 175 height 35
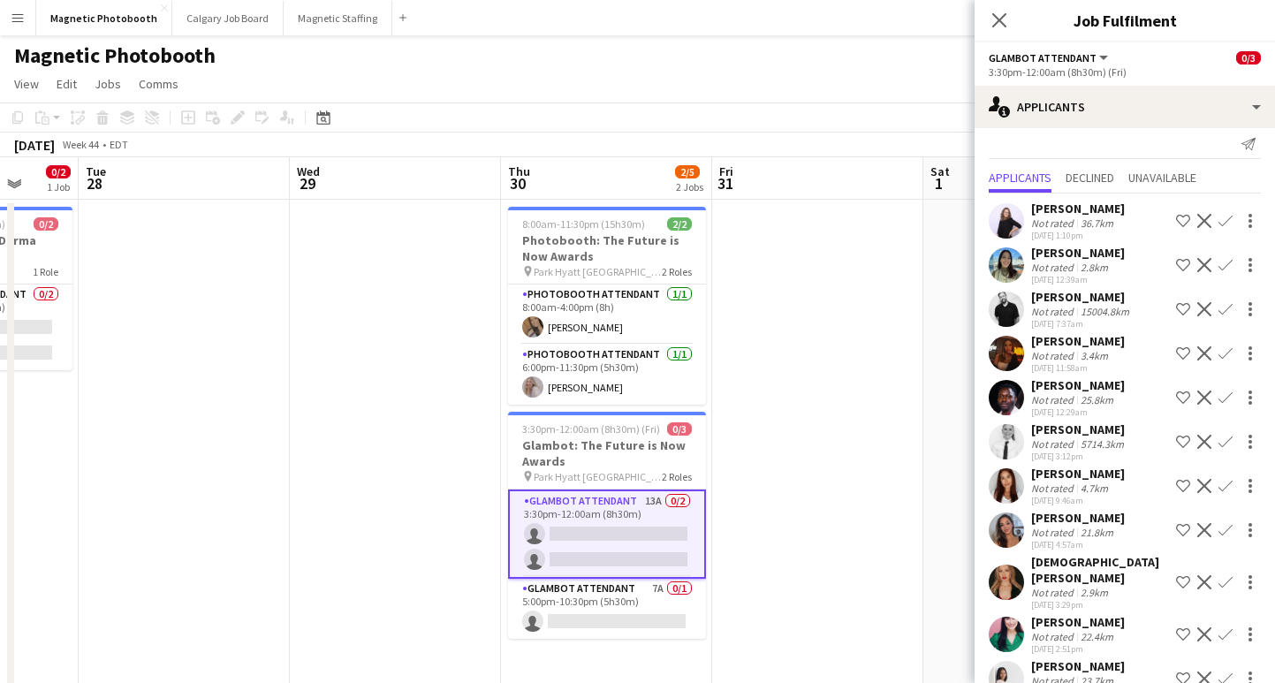
scroll to position [9, 0]
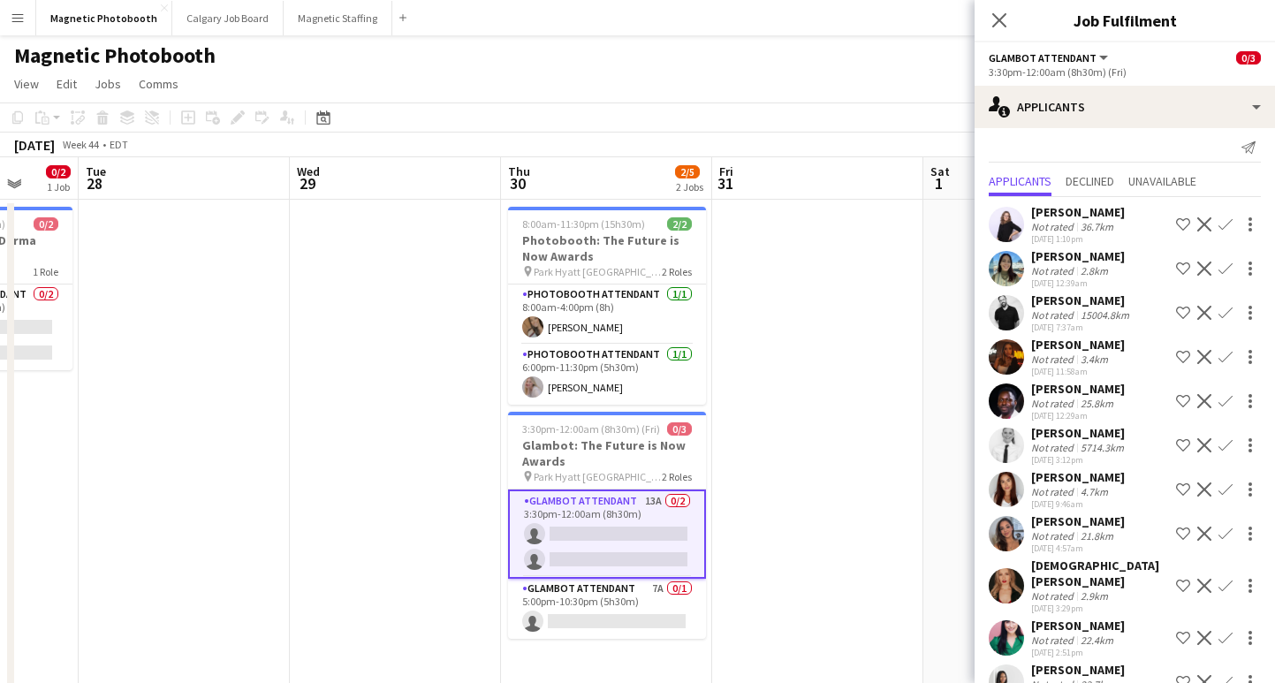
click at [1219, 313] on app-icon "Confirm" at bounding box center [1225, 313] width 14 height 14
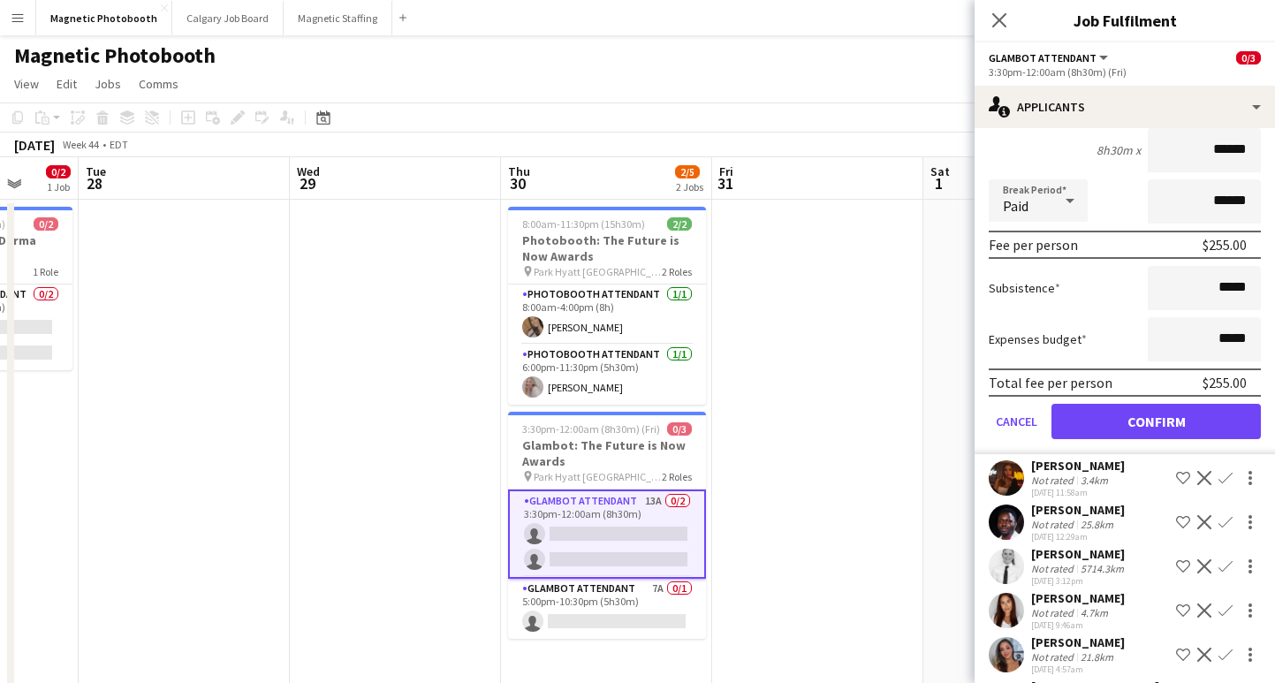
scroll to position [332, 0]
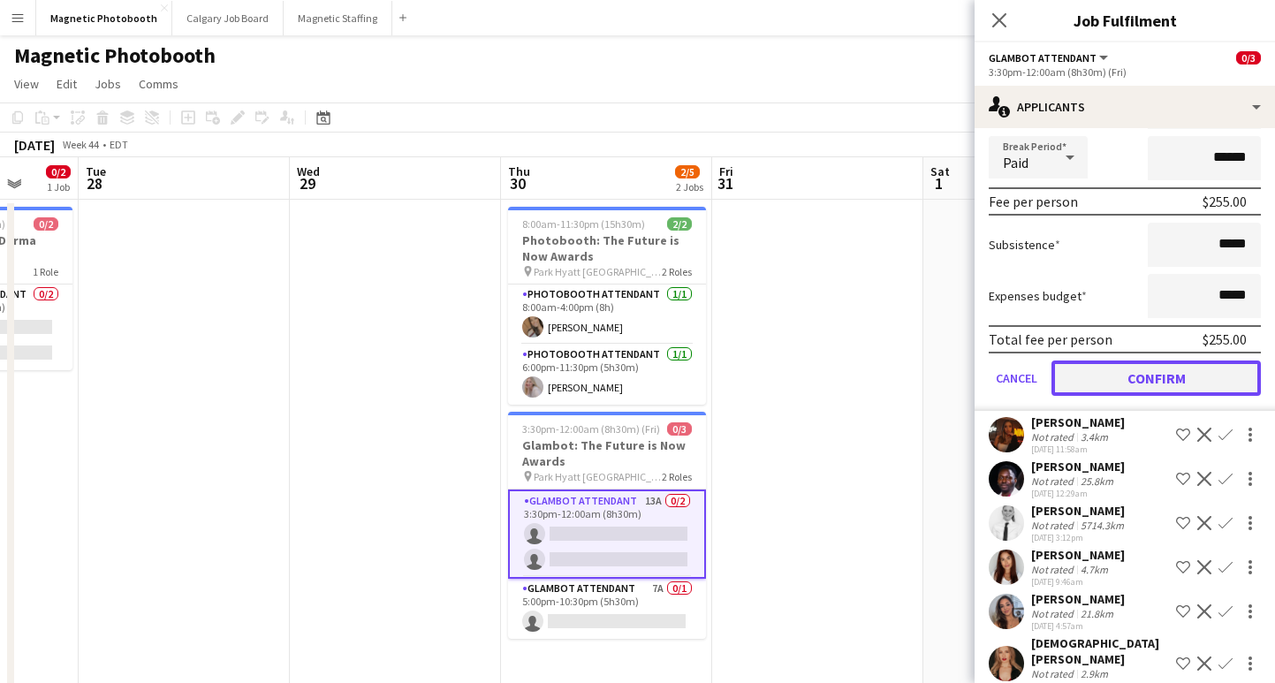
click at [1132, 382] on button "Confirm" at bounding box center [1155, 377] width 209 height 35
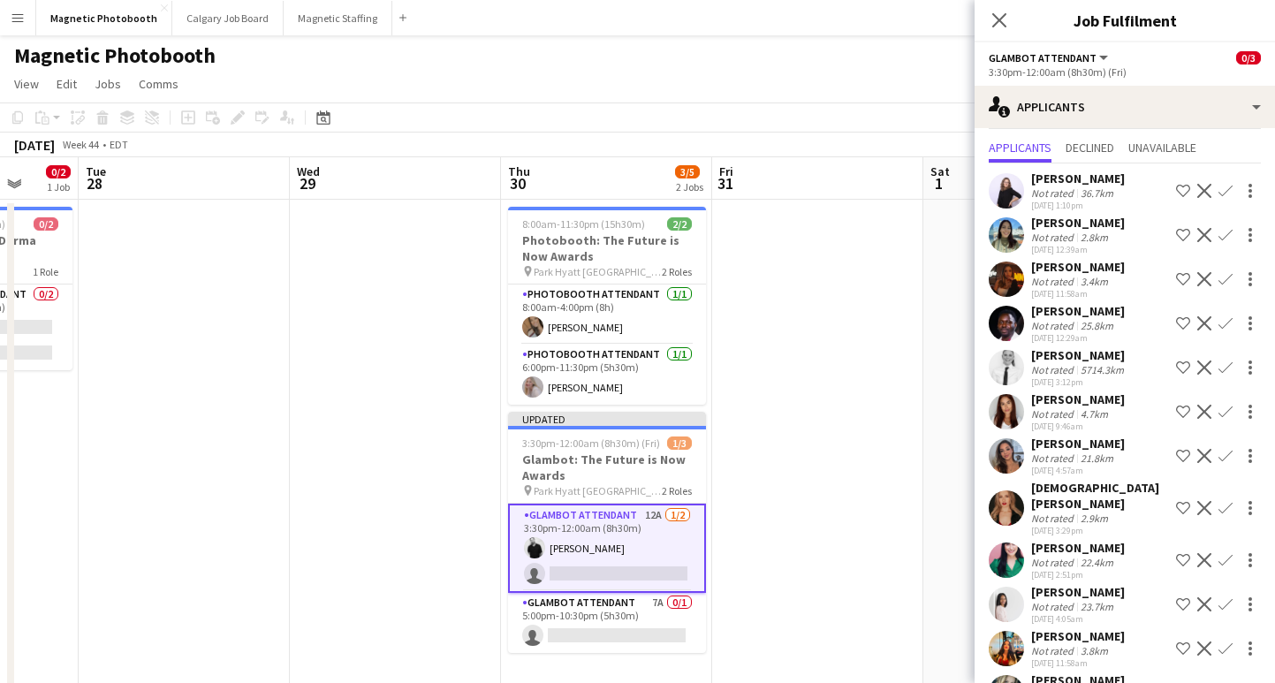
scroll to position [74, 0]
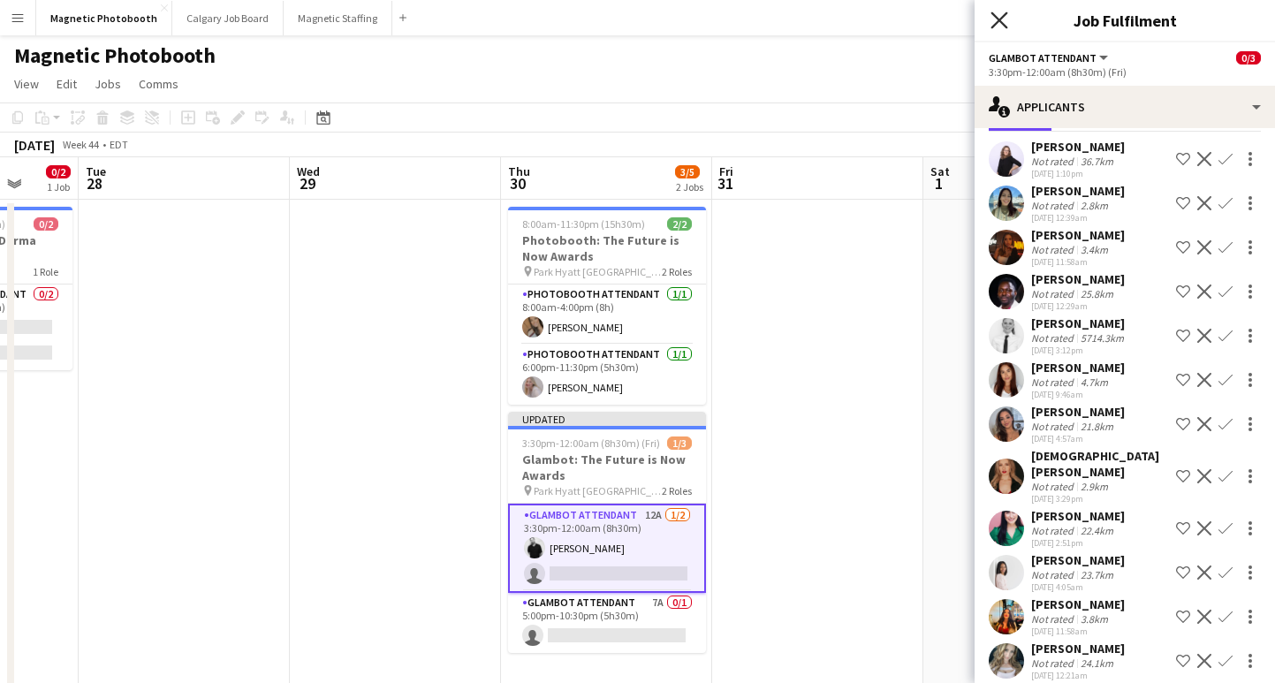
click at [1003, 17] on icon "Close pop-in" at bounding box center [998, 19] width 17 height 17
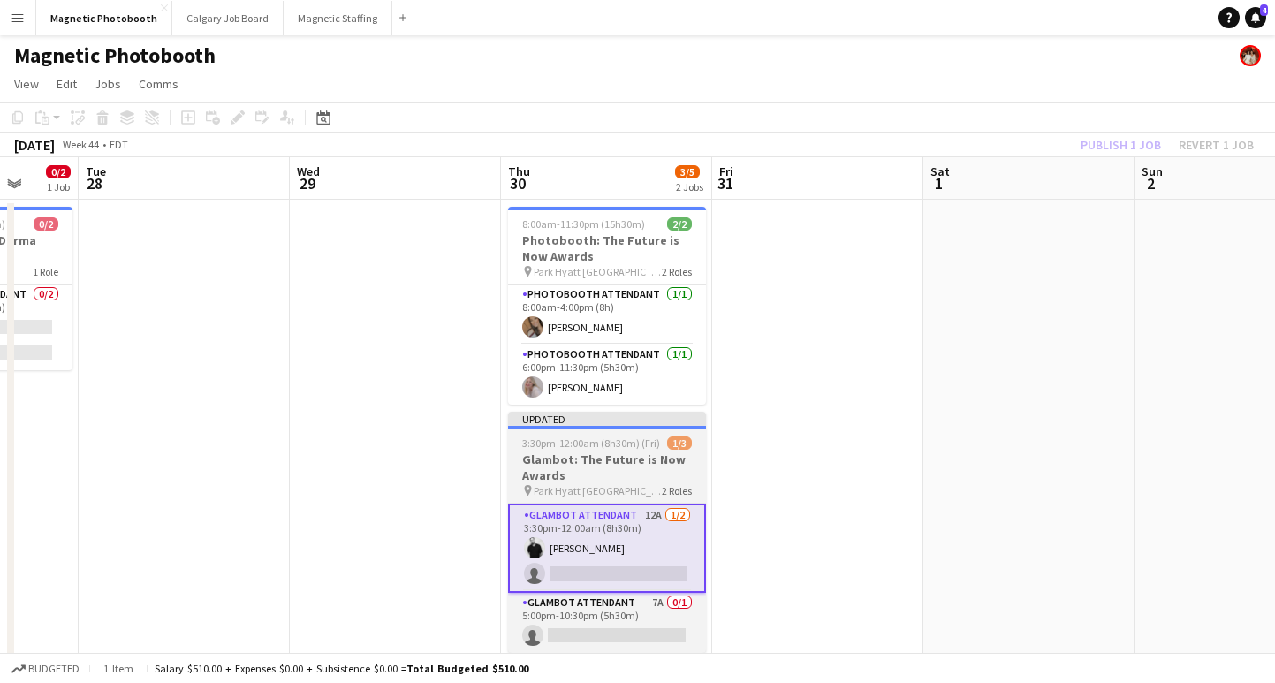
click at [624, 463] on h3 "Glambot: The Future is Now Awards" at bounding box center [607, 467] width 198 height 32
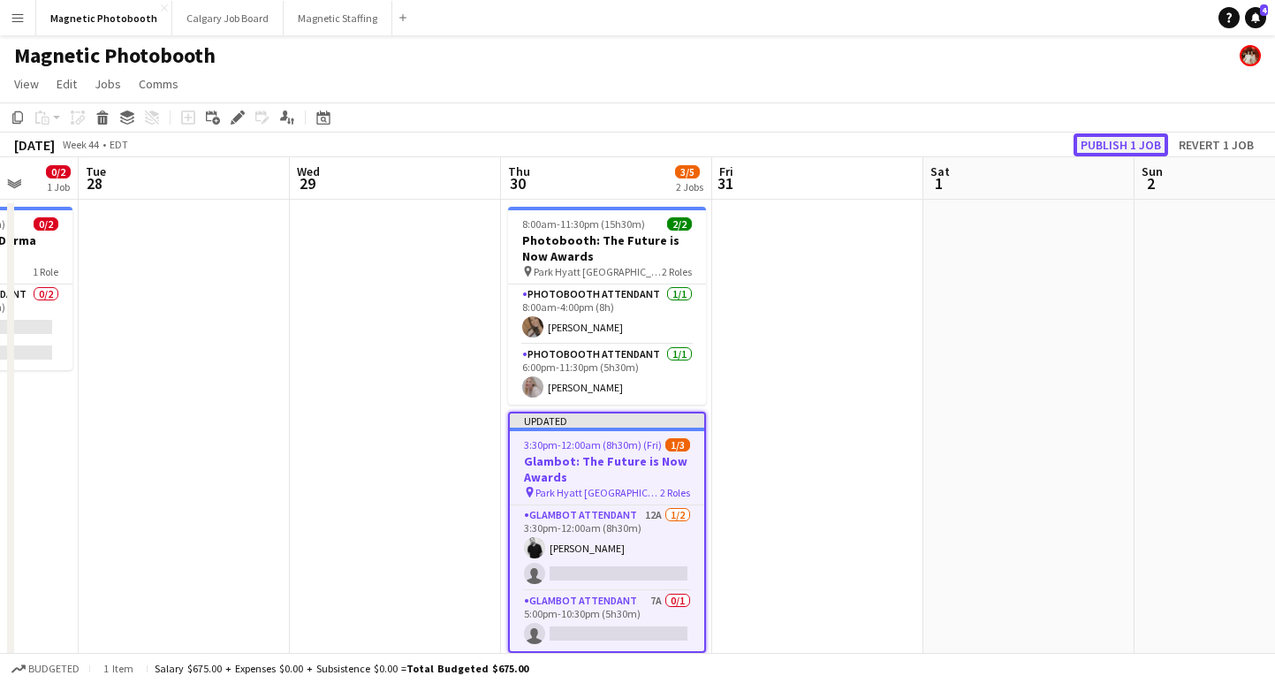
click at [1110, 147] on button "Publish 1 job" at bounding box center [1120, 144] width 95 height 23
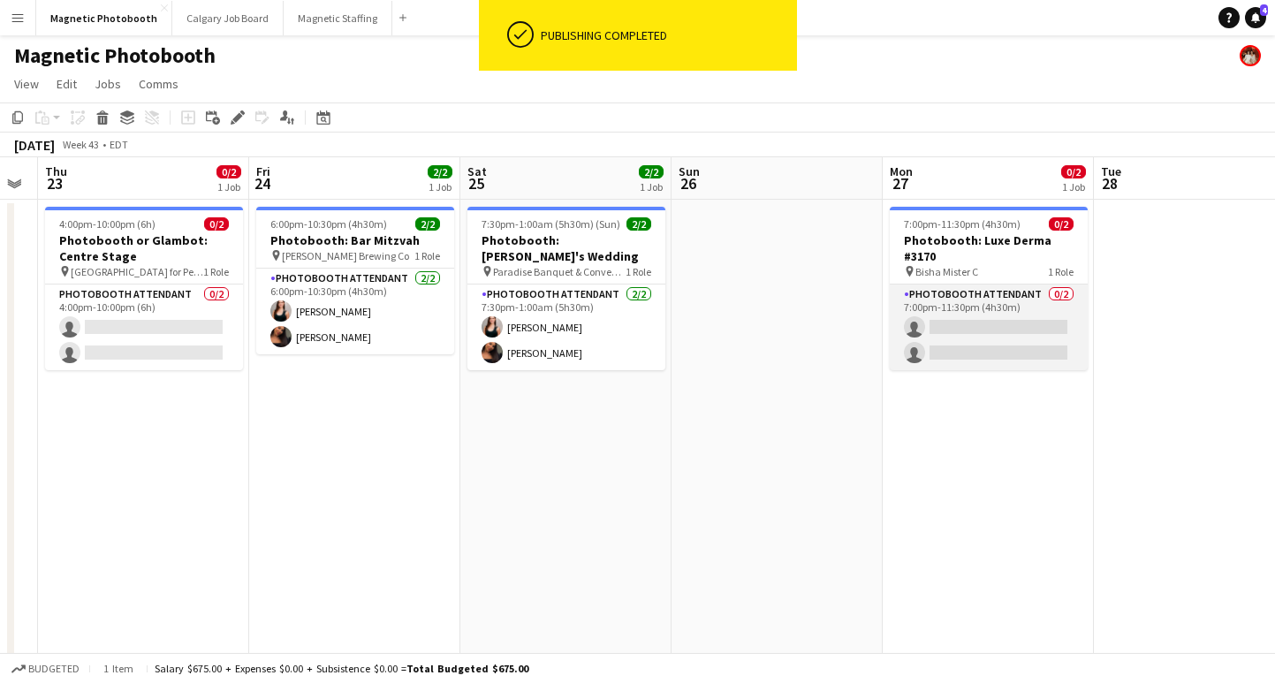
click at [1026, 336] on app-card-role "Photobooth Attendant 0/2 7:00pm-11:30pm (4h30m) single-neutral-actions single-n…" at bounding box center [988, 327] width 198 height 86
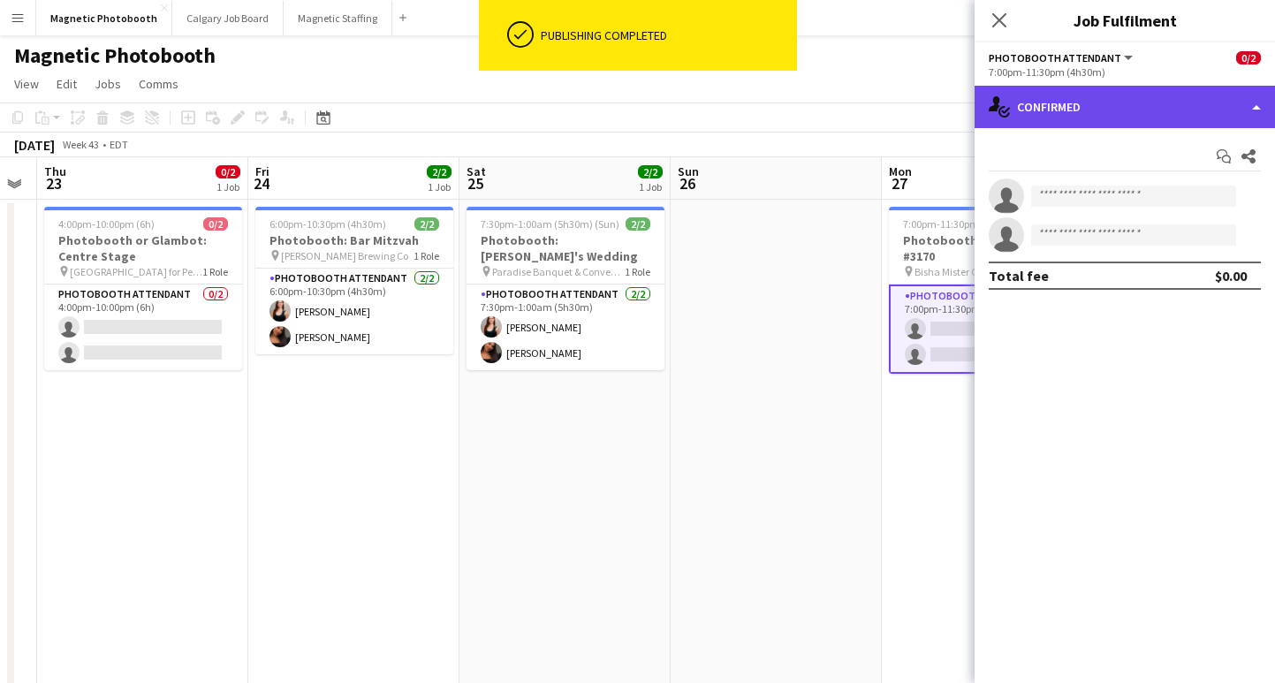
click at [1081, 120] on div "single-neutral-actions-check-2 Confirmed" at bounding box center [1124, 107] width 300 height 42
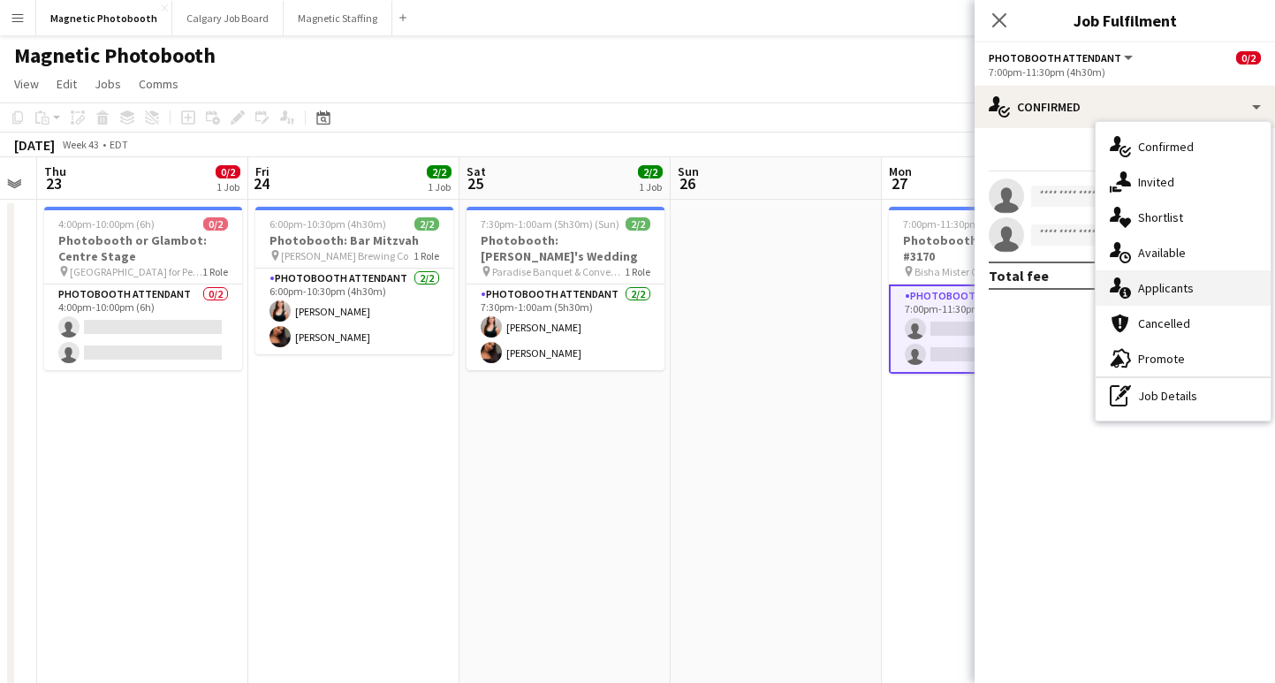
click at [1141, 290] on div "single-neutral-actions-information Applicants" at bounding box center [1182, 287] width 175 height 35
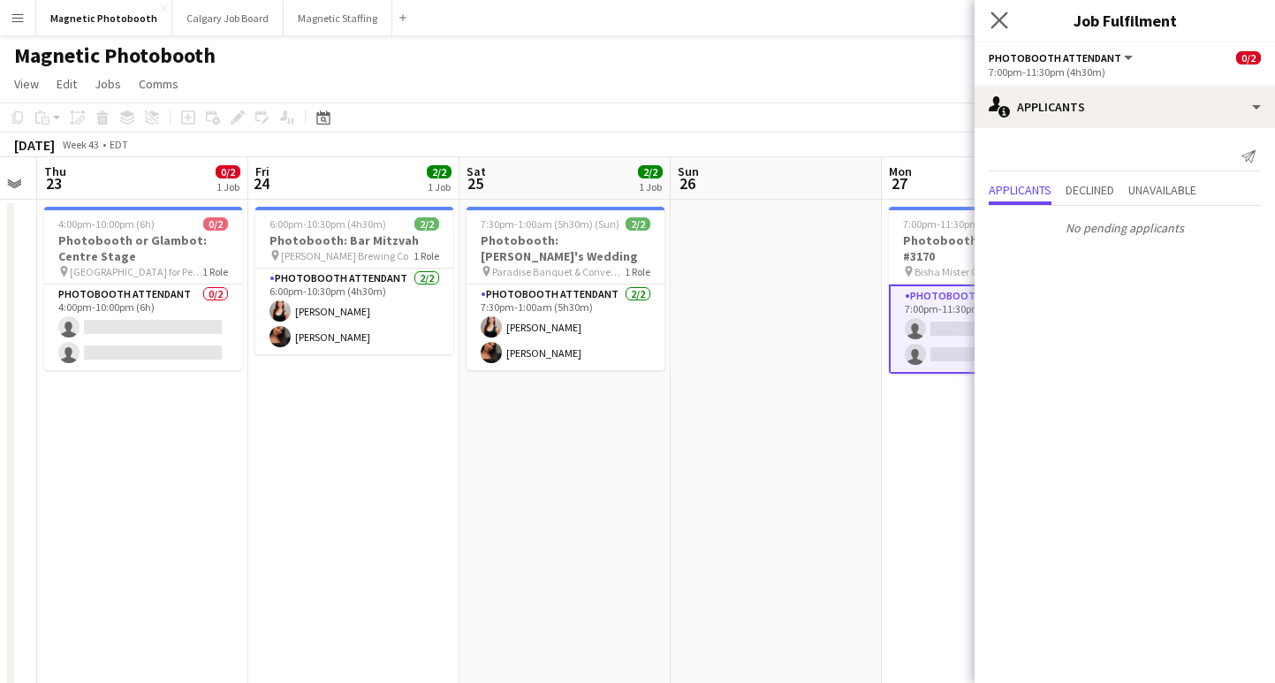
click at [997, 10] on app-icon "Close pop-in" at bounding box center [1000, 21] width 26 height 26
